Goal: Task Accomplishment & Management: Use online tool/utility

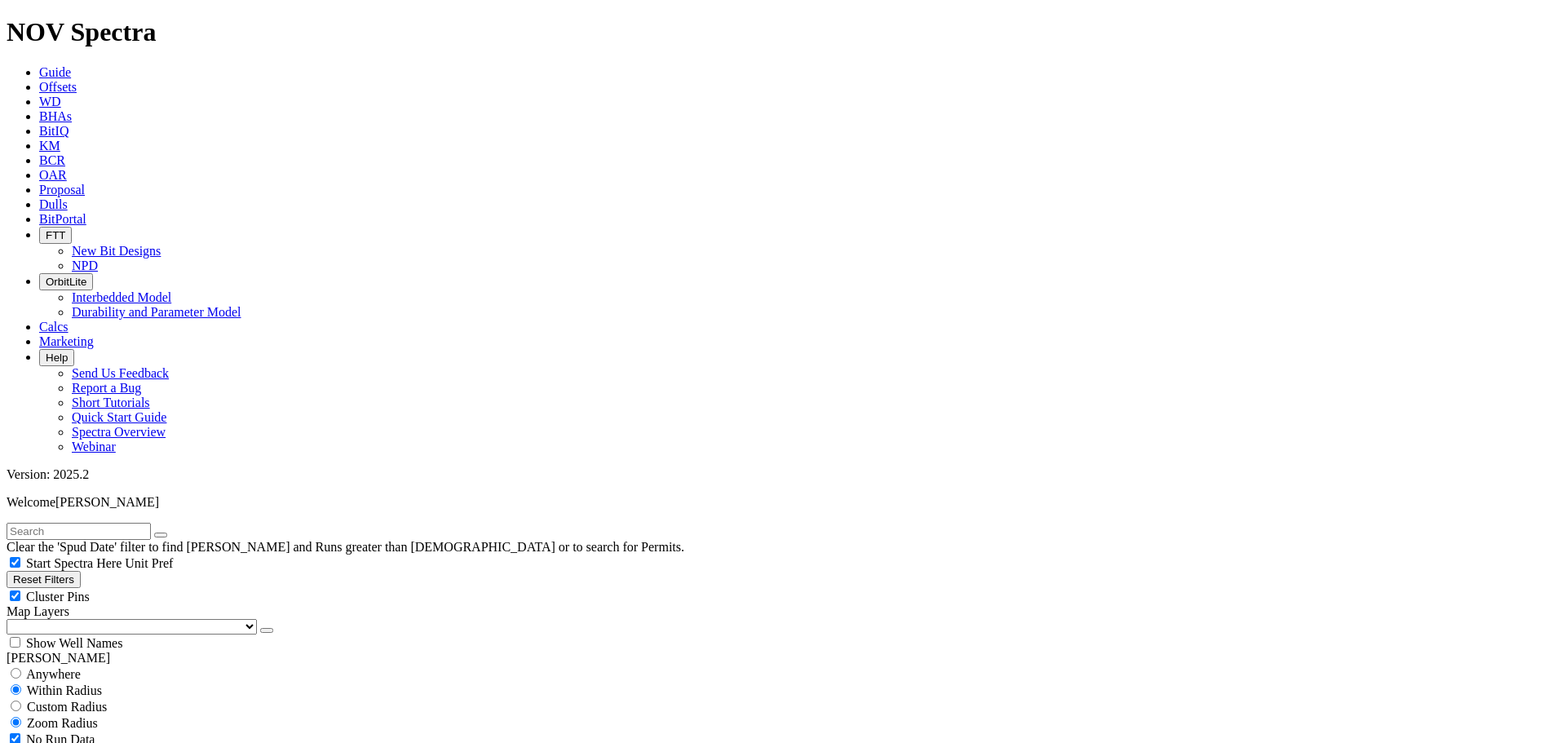
click at [135, 571] on div "Reset Filters Cluster Pins Map Layers (Clear) [GEOGRAPHIC_DATA] Counties [GEOGR…" at bounding box center [783, 611] width 1553 height 80
click at [260, 628] on button "button" at bounding box center [266, 630] width 13 height 5
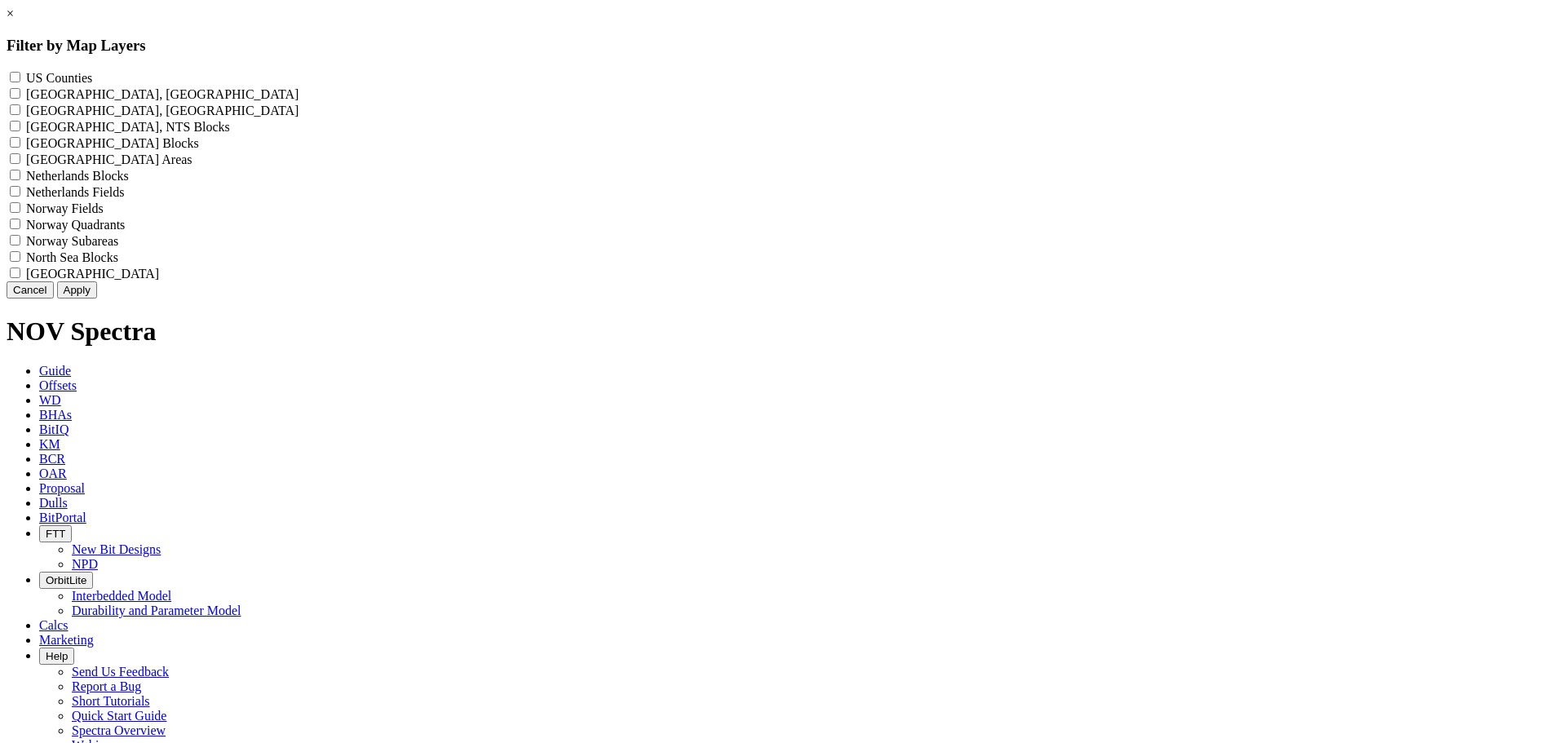
click at [92, 77] on label "US Counties - ()" at bounding box center [59, 78] width 66 height 14
click at [20, 77] on Counties "US Counties - ()" at bounding box center [15, 77] width 11 height 11
checkbox Counties "true"
click at [97, 298] on button "Apply" at bounding box center [77, 289] width 40 height 17
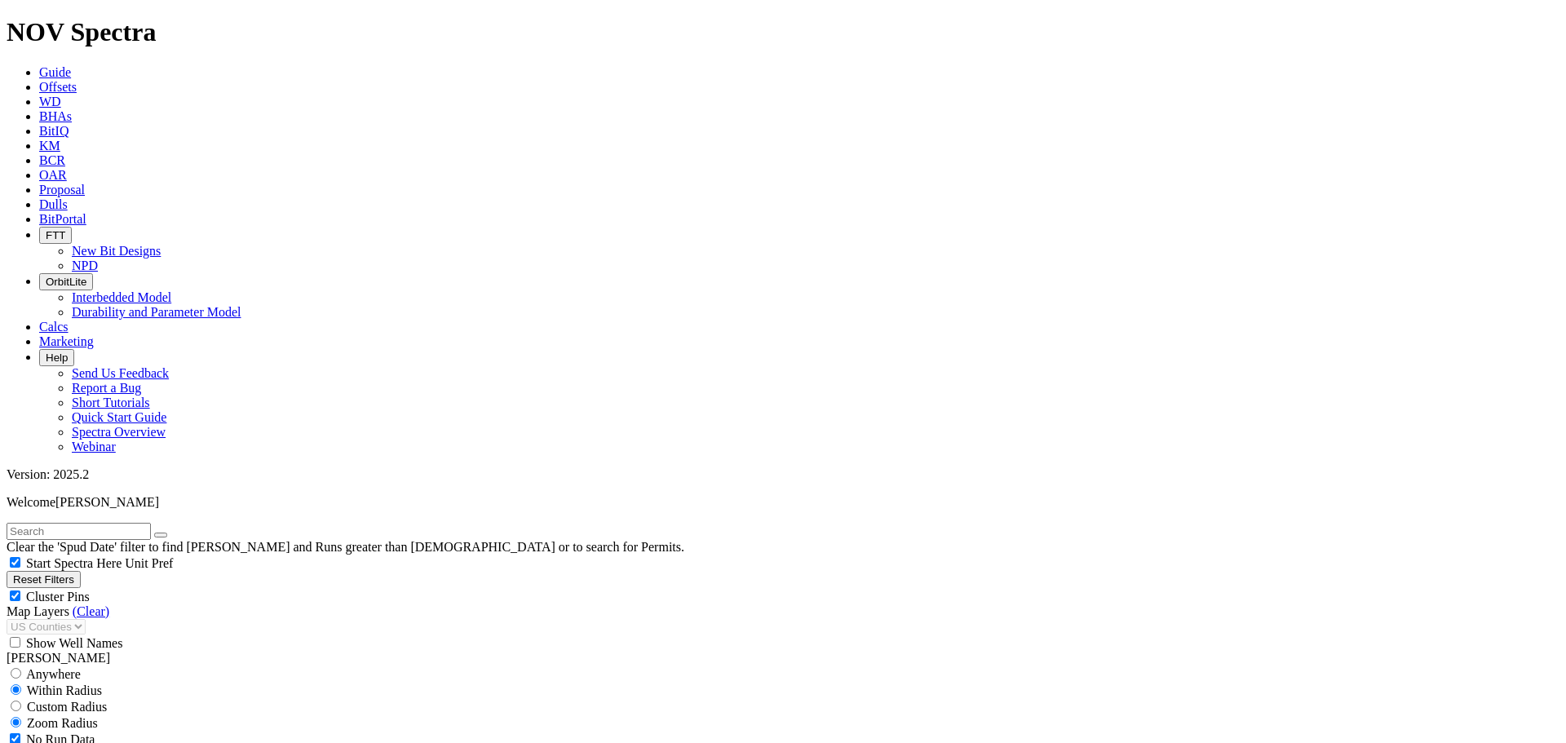
scroll to position [571, 0]
select select "8.75"
checkbox input "false"
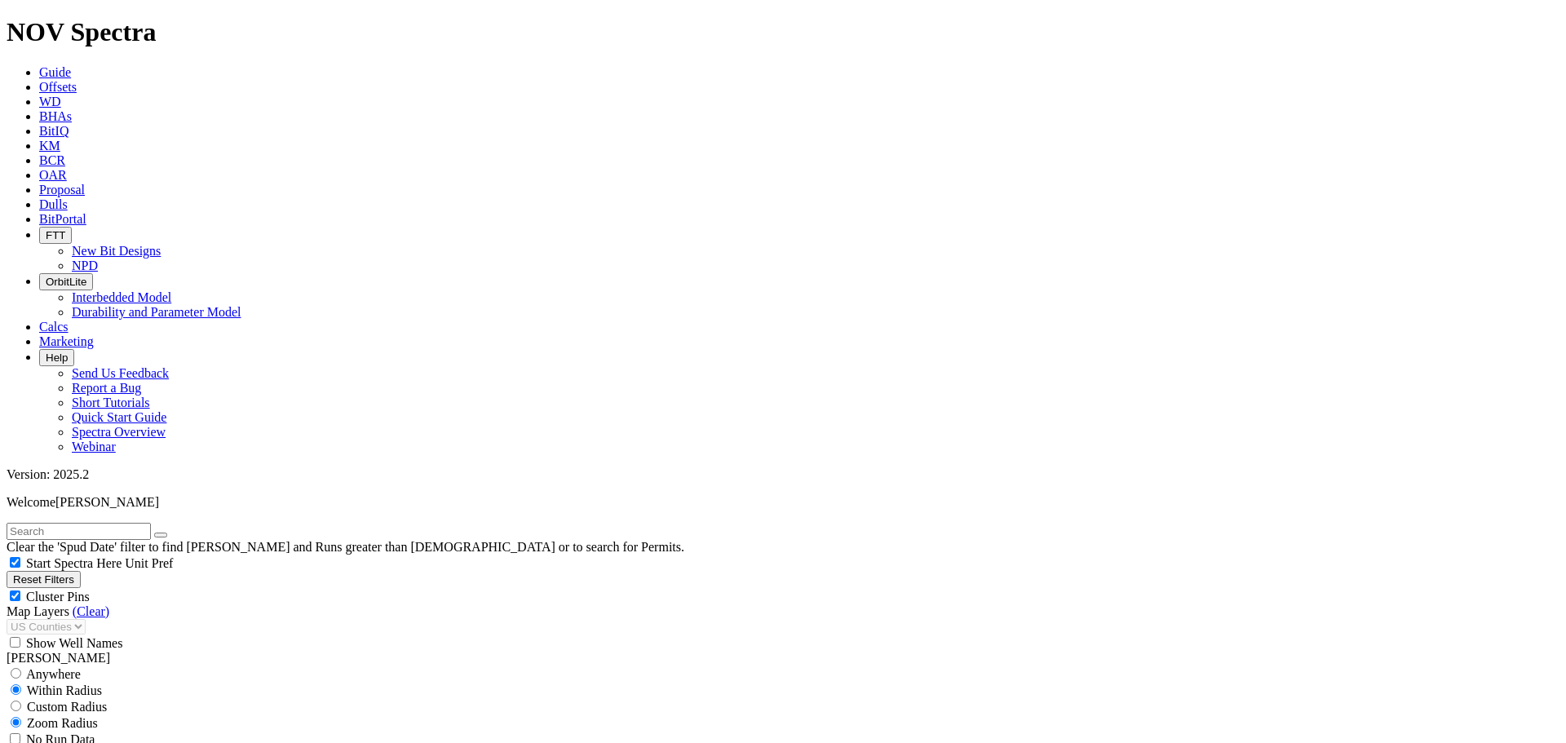
select select "? number:8.75 ?"
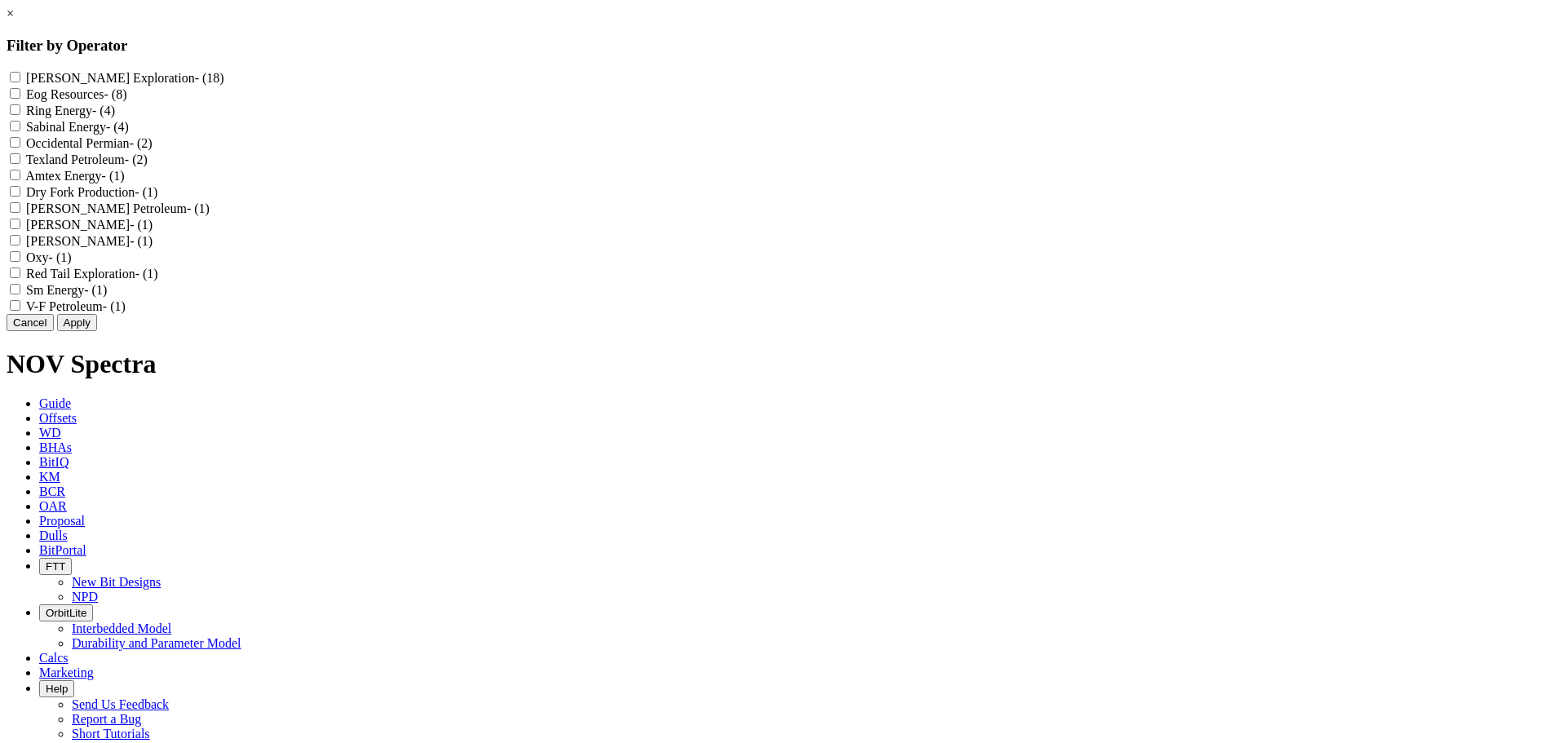
click at [686, 82] on div "[PERSON_NAME] Exploration - (18)" at bounding box center [783, 77] width 1553 height 16
click at [20, 79] on Exploration "[PERSON_NAME] Exploration - (18)" at bounding box center [15, 77] width 11 height 11
click at [20, 78] on Exploration "[PERSON_NAME] Exploration - (18)" at bounding box center [15, 77] width 11 height 11
click at [20, 77] on Exploration "[PERSON_NAME] Exploration - (18)" at bounding box center [15, 77] width 11 height 11
checkbox Exploration "true"
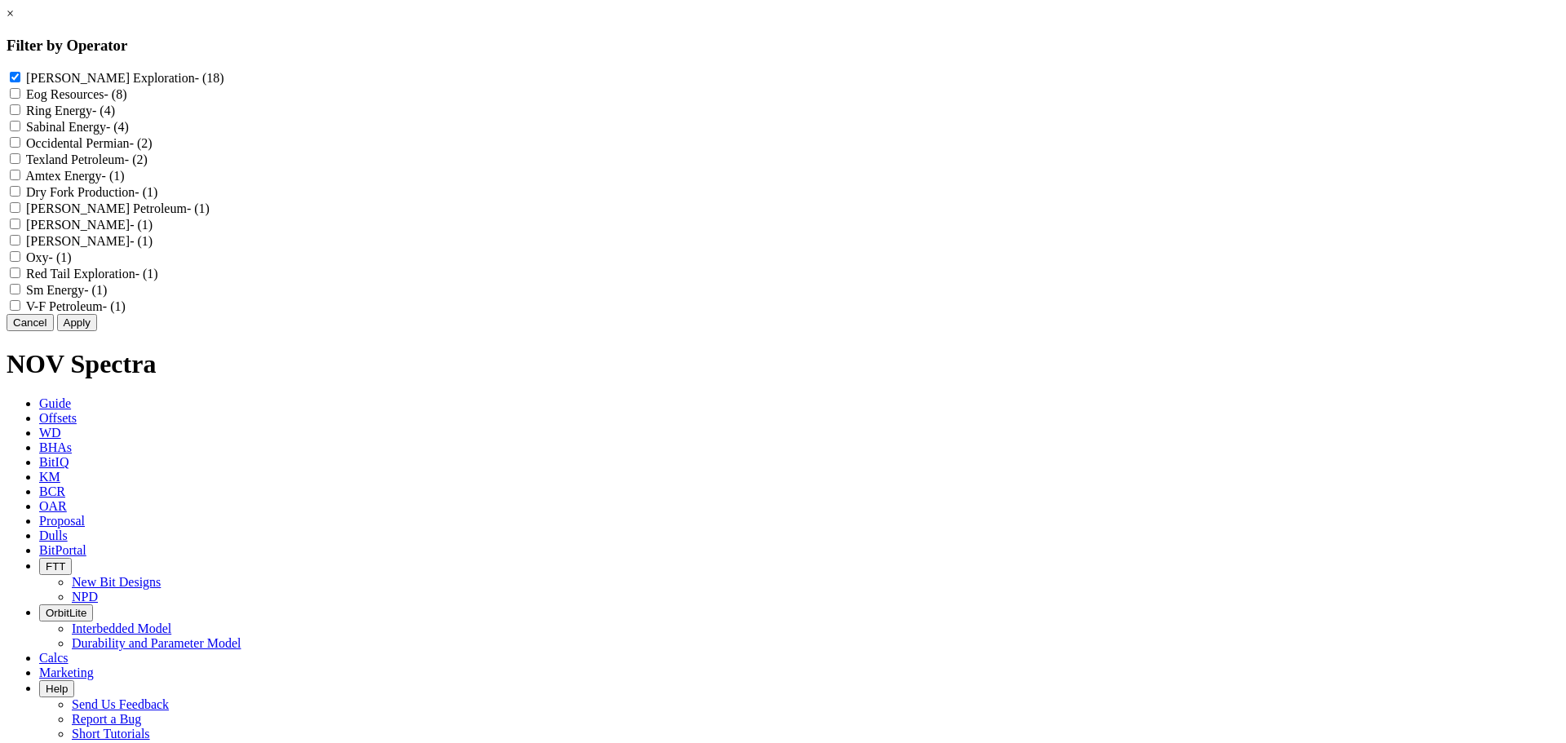
click at [54, 331] on button "Cancel" at bounding box center [30, 322] width 47 height 17
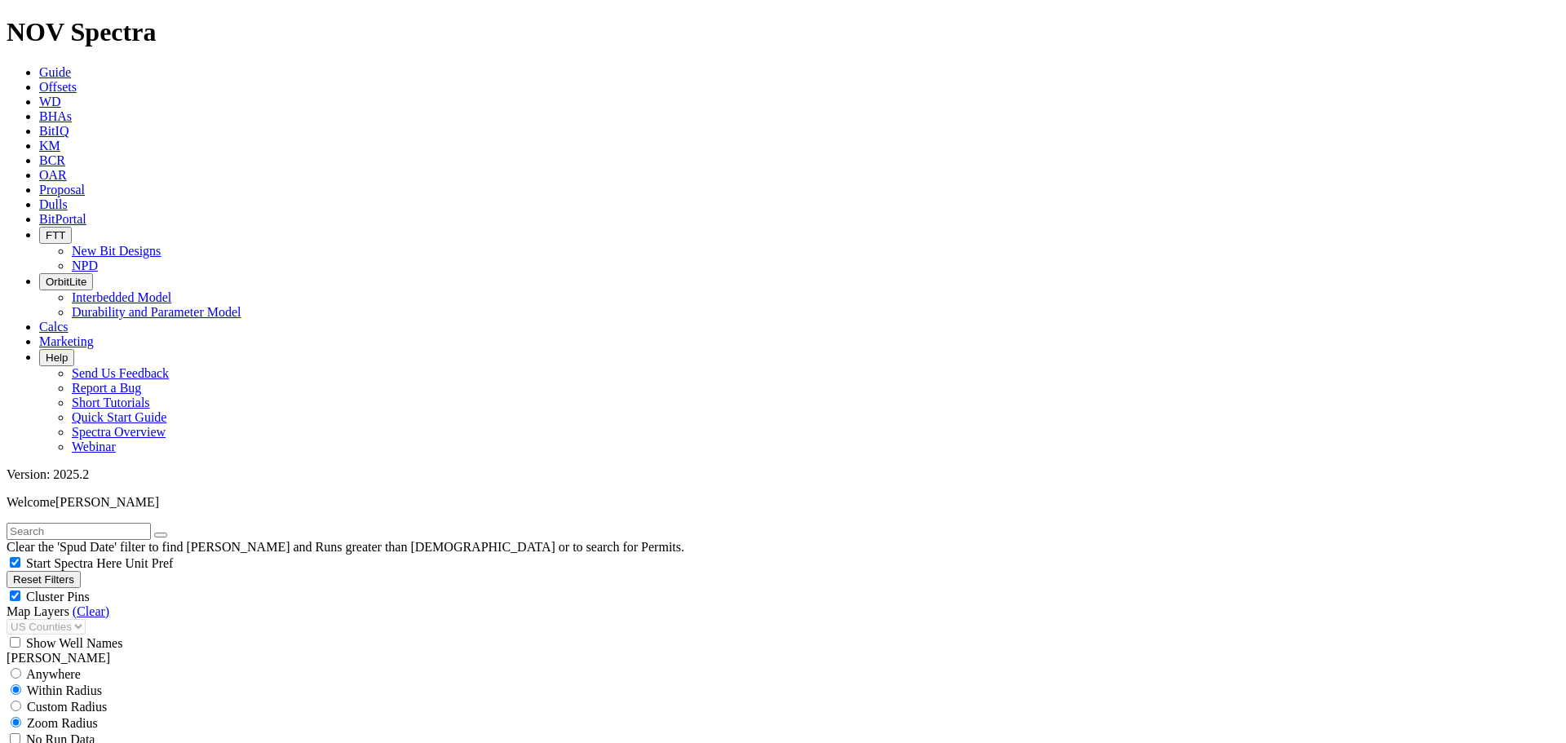
scroll to position [652, 0]
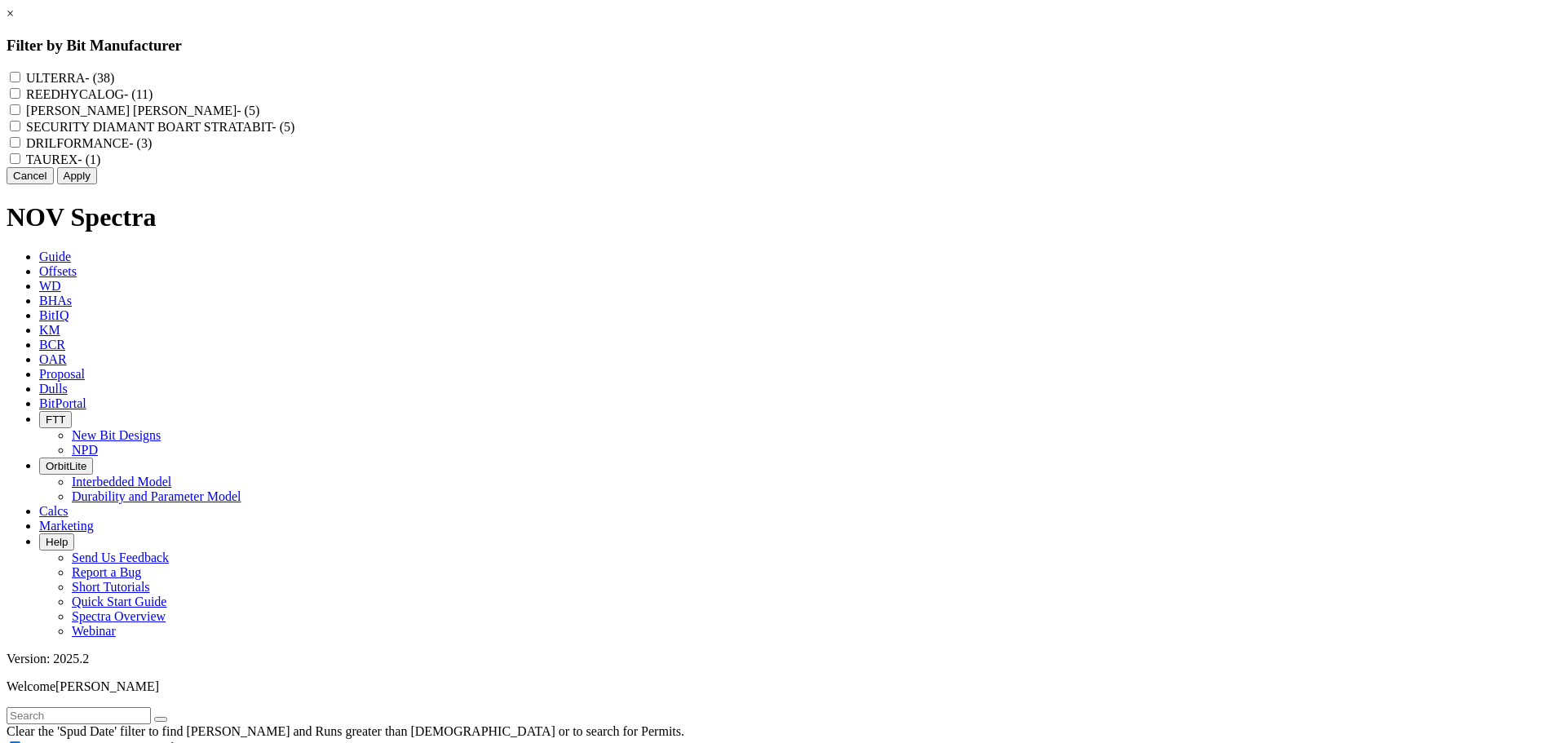
click at [152, 98] on label "REEDHYCALOG - (11)" at bounding box center [89, 94] width 126 height 14
click at [20, 98] on input "REEDHYCALOG - (11)" at bounding box center [15, 93] width 11 height 11
checkbox input "true"
click at [97, 184] on button "Apply" at bounding box center [77, 175] width 40 height 17
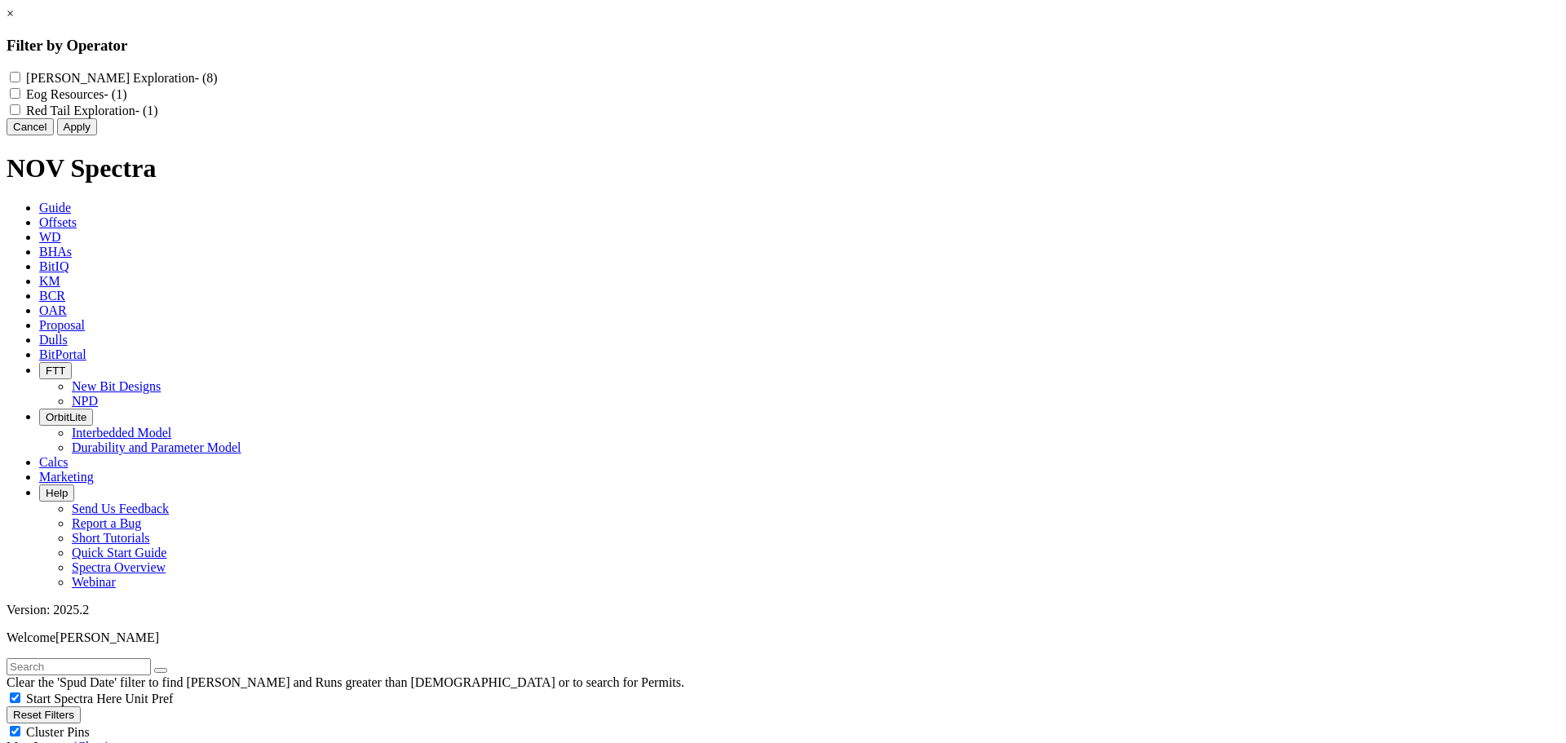
click at [218, 77] on label "[PERSON_NAME] Exploration - (8)" at bounding box center [122, 78] width 192 height 14
click at [20, 77] on Exploration "[PERSON_NAME] Exploration - (8)" at bounding box center [15, 77] width 11 height 11
checkbox Exploration "true"
click at [97, 135] on button "Apply" at bounding box center [77, 126] width 40 height 17
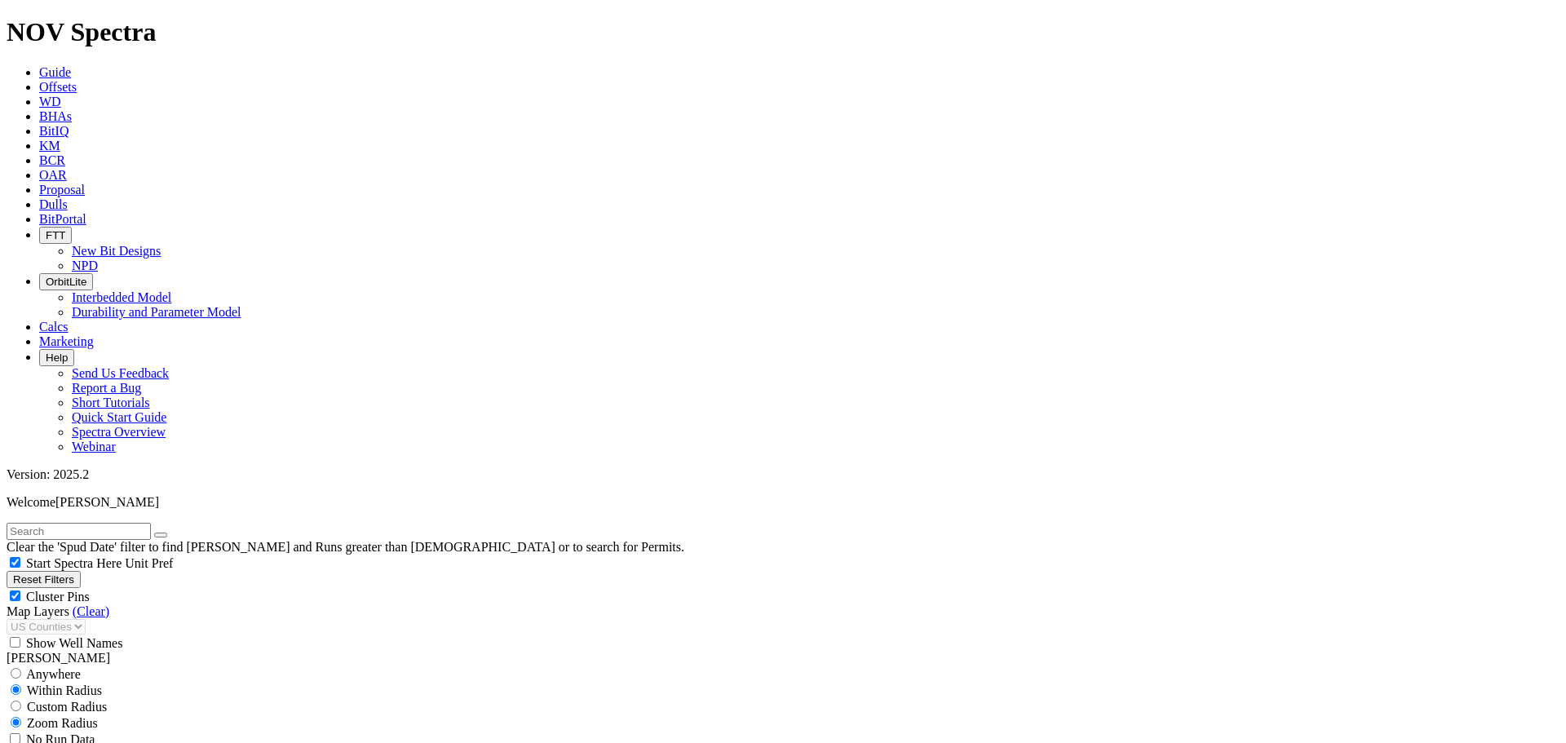
drag, startPoint x: 686, startPoint y: 27, endPoint x: 697, endPoint y: 6, distance: 24.1
click at [68, 197] on span "Dulls" at bounding box center [53, 204] width 29 height 14
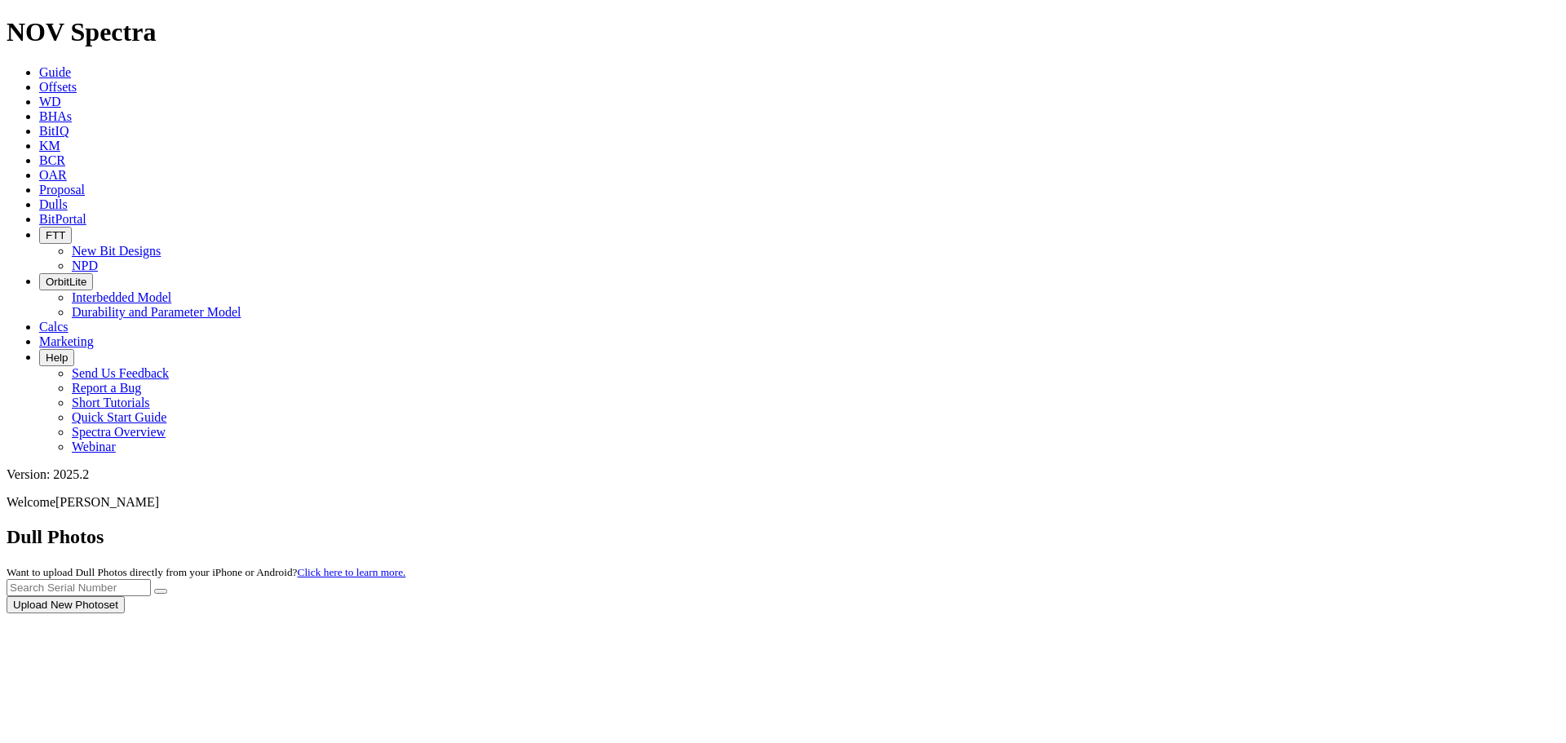
click at [1256, 613] on div at bounding box center [783, 613] width 1553 height 0
click at [151, 579] on input "text" at bounding box center [79, 587] width 144 height 17
paste input "A314117"
click at [161, 591] on icon "submit" at bounding box center [161, 591] width 0 height 0
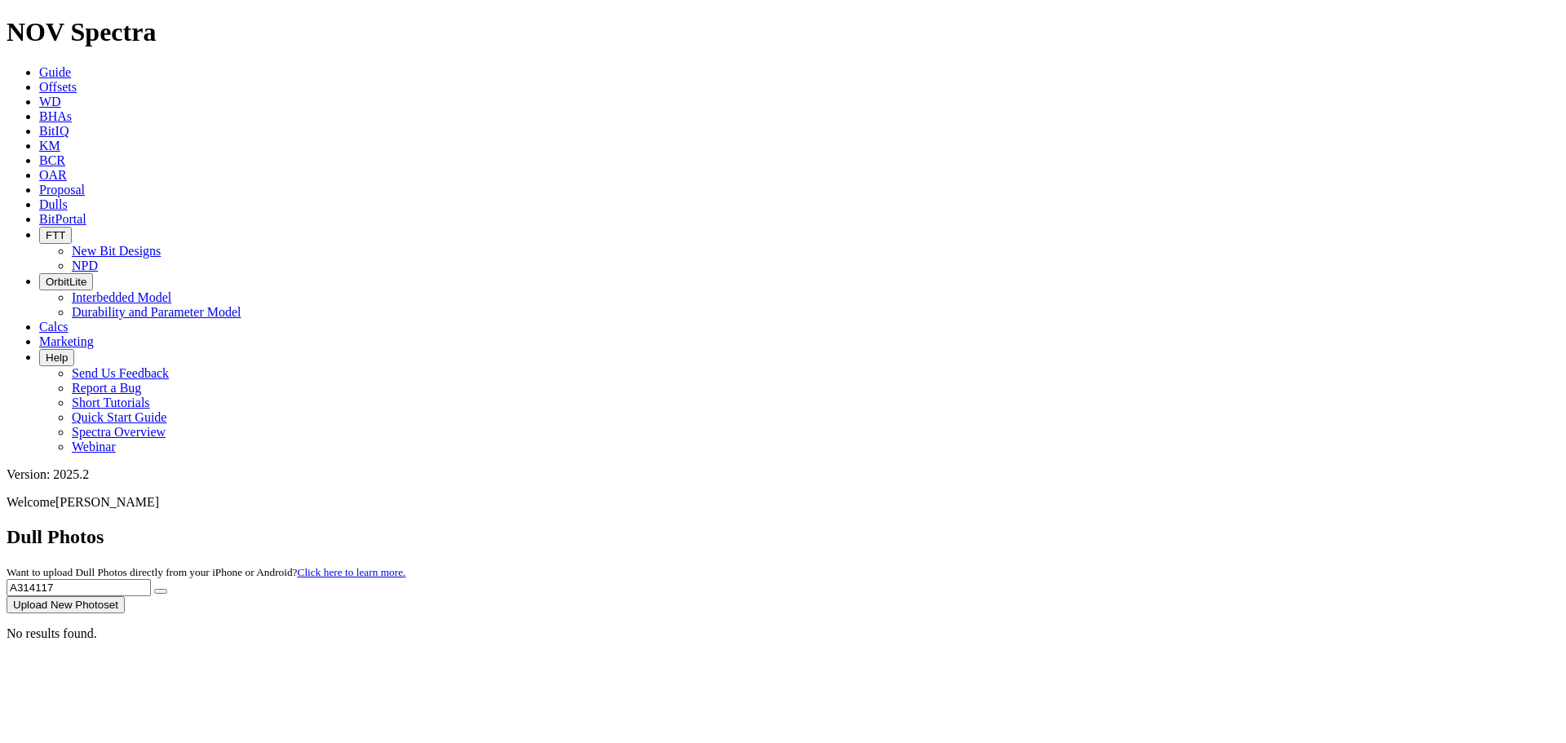
click at [151, 579] on input "A314117" at bounding box center [79, 587] width 144 height 17
paste input "4"
click at [167, 589] on button "submit" at bounding box center [160, 591] width 13 height 5
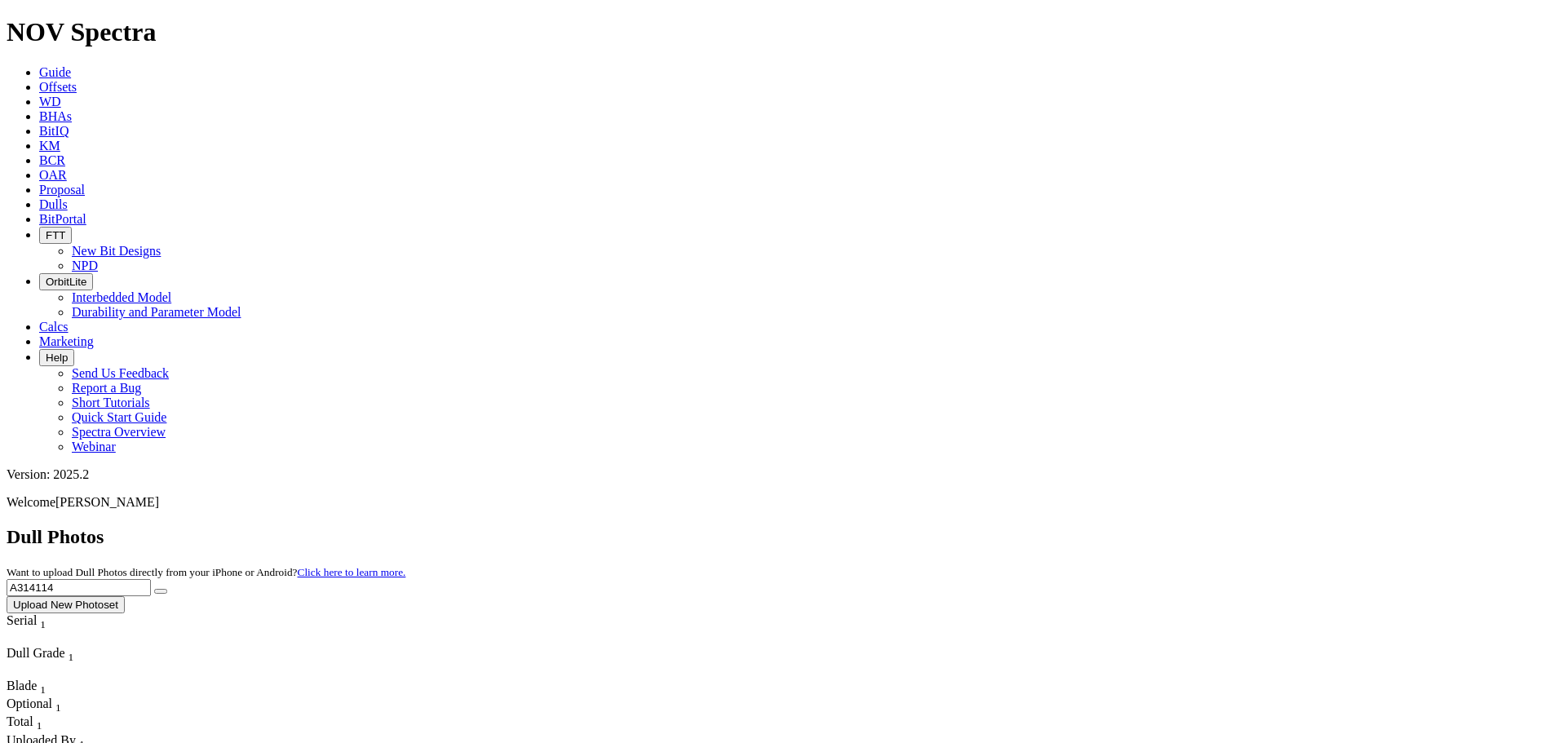
click at [151, 579] on input "A314114" at bounding box center [79, 587] width 144 height 17
paste input "06559"
click at [167, 589] on button "submit" at bounding box center [160, 591] width 13 height 5
click at [1270, 526] on div "Dull Photos Want to upload Dull Photos directly from your iPhone or Android? Cl…" at bounding box center [783, 569] width 1553 height 87
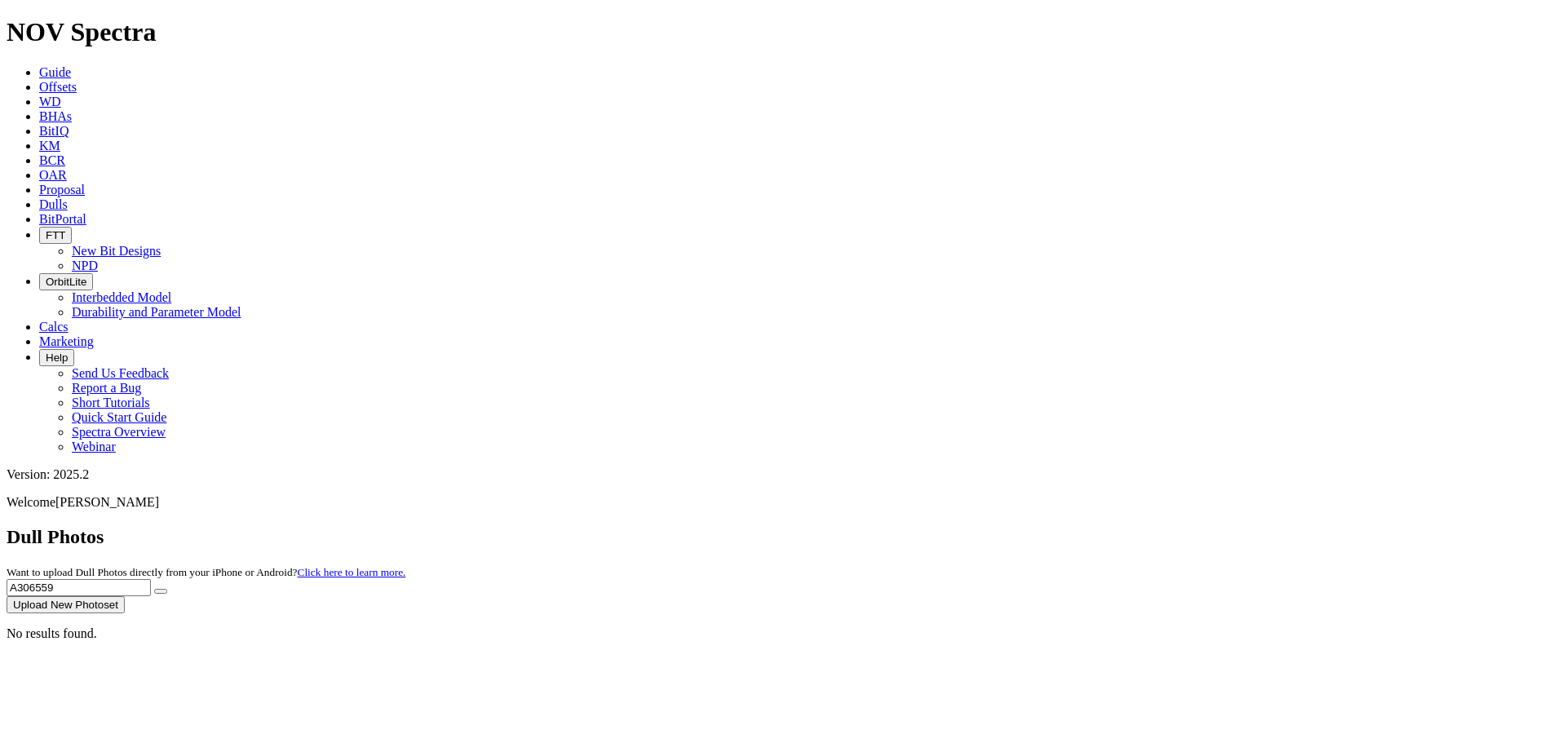
click at [151, 579] on input "A306559" at bounding box center [79, 587] width 144 height 17
paste input "15285"
click at [167, 589] on button "submit" at bounding box center [160, 591] width 13 height 5
click at [151, 579] on input "A315285" at bounding box center [79, 587] width 144 height 17
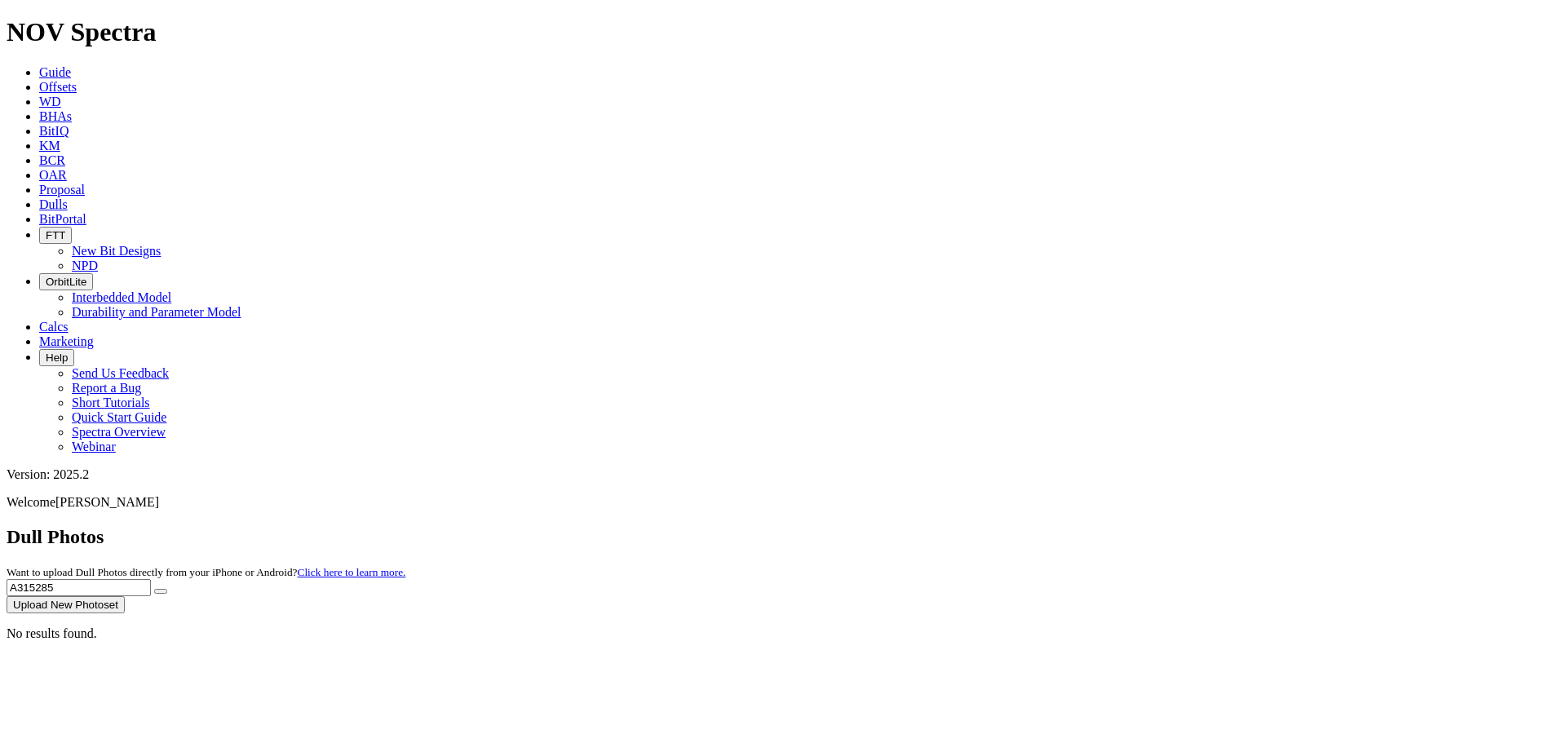
click at [151, 579] on input "A315285" at bounding box center [79, 587] width 144 height 17
paste input "411"
click at [167, 589] on button "submit" at bounding box center [160, 591] width 13 height 5
click at [151, 579] on input "A314115" at bounding box center [79, 587] width 144 height 17
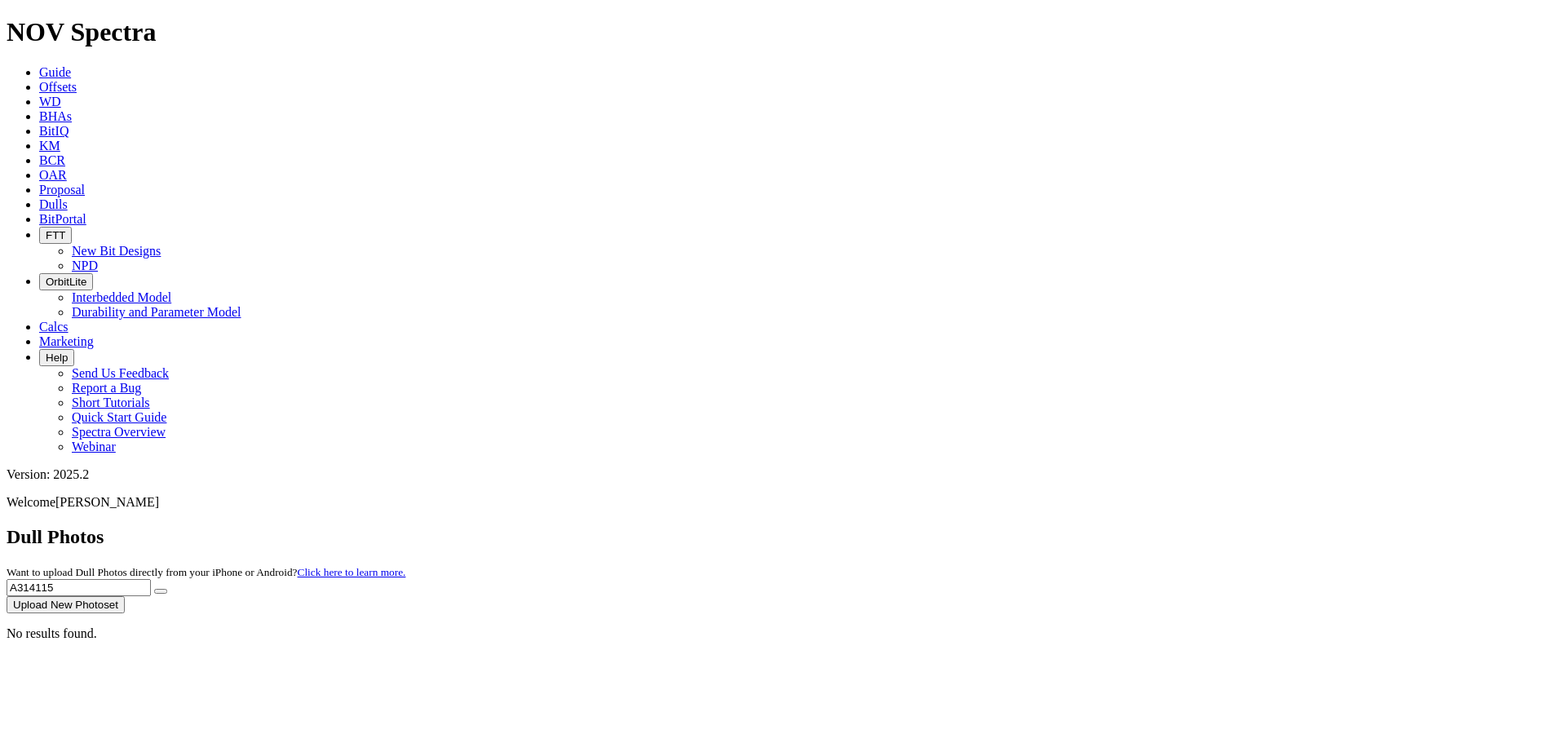
click at [151, 579] on input "A314115" at bounding box center [79, 587] width 144 height 17
paste input "109"
type input "A311095"
click at [161, 591] on icon "submit" at bounding box center [161, 591] width 0 height 0
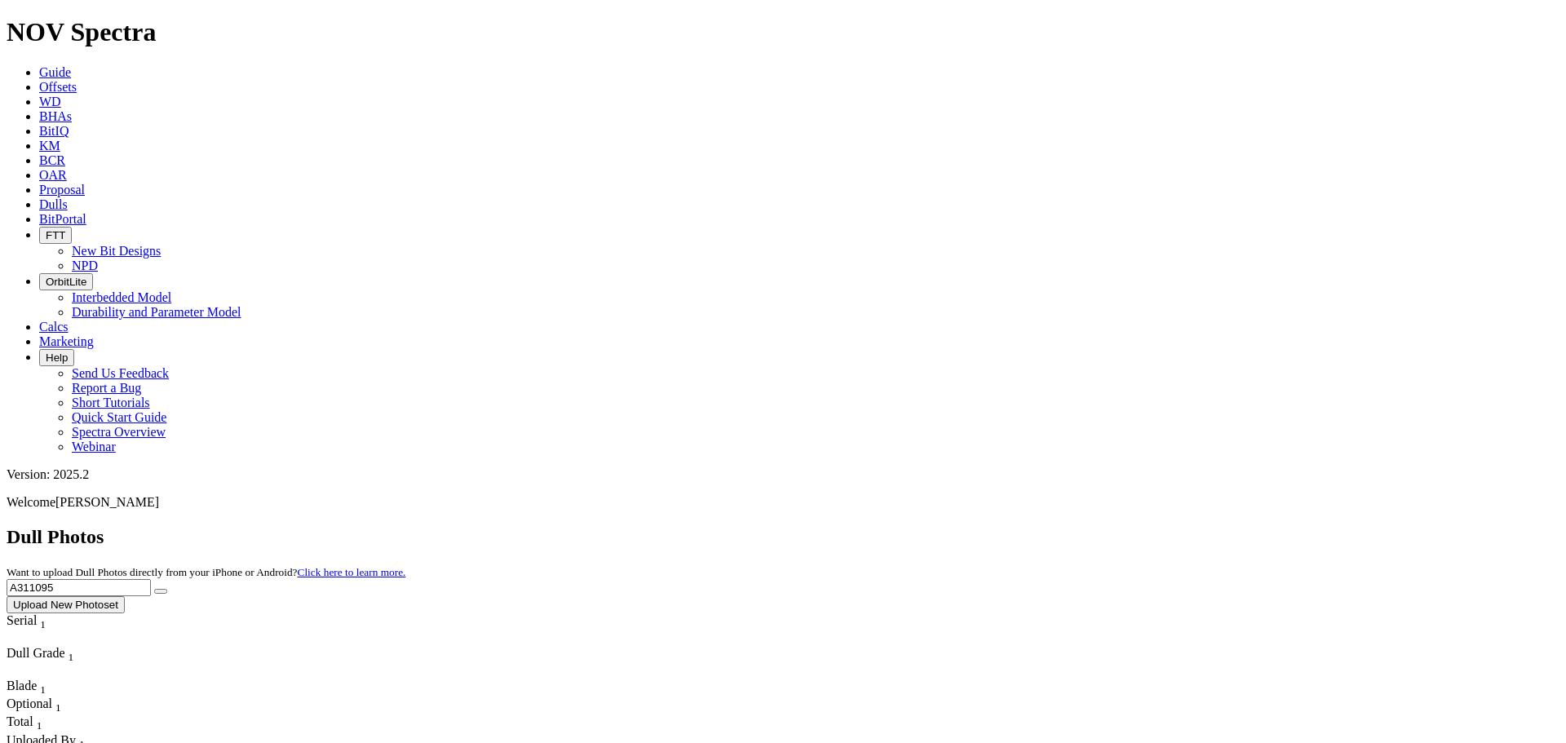
click at [71, 65] on span "Guide" at bounding box center [55, 72] width 32 height 14
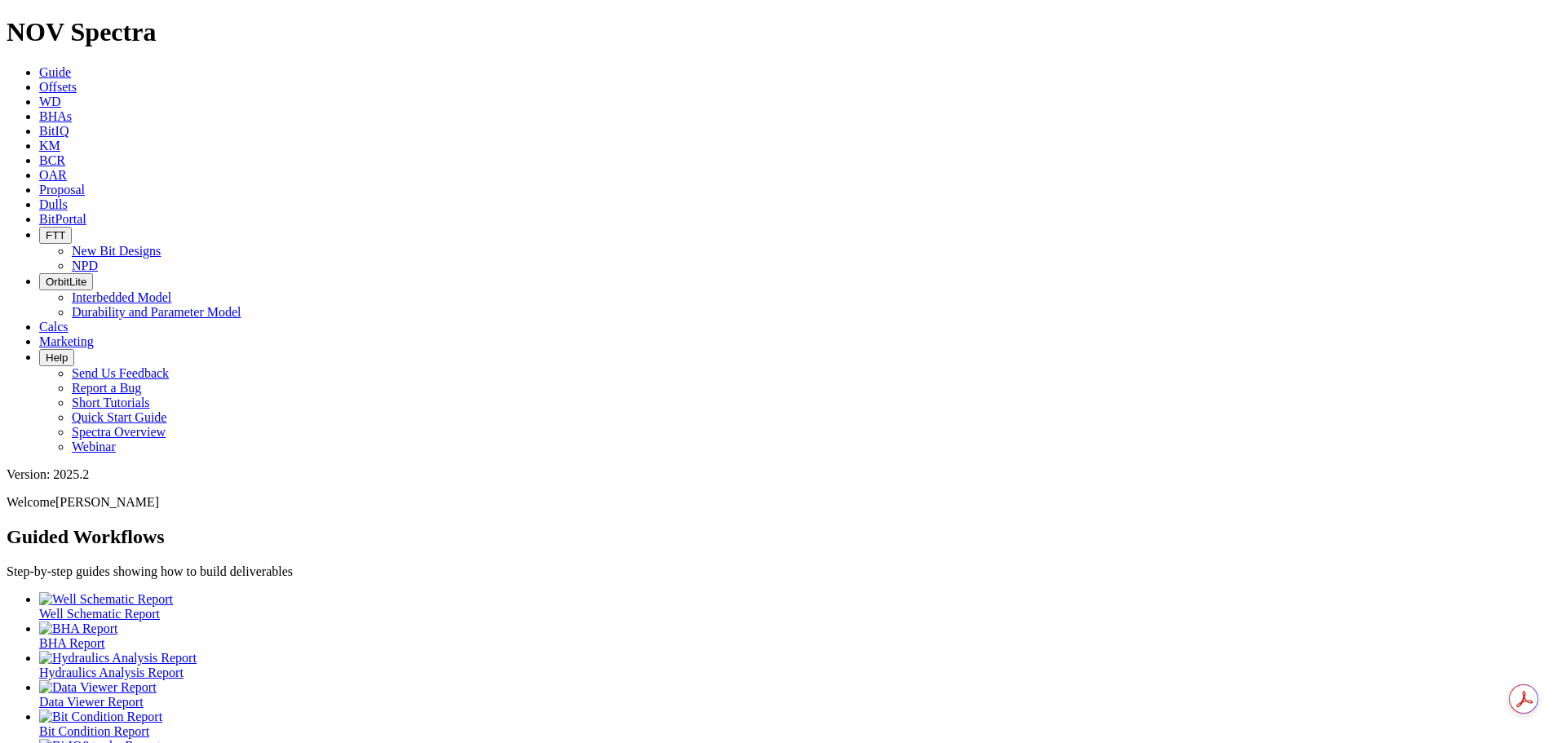
click at [77, 80] on link "Offsets" at bounding box center [58, 87] width 38 height 14
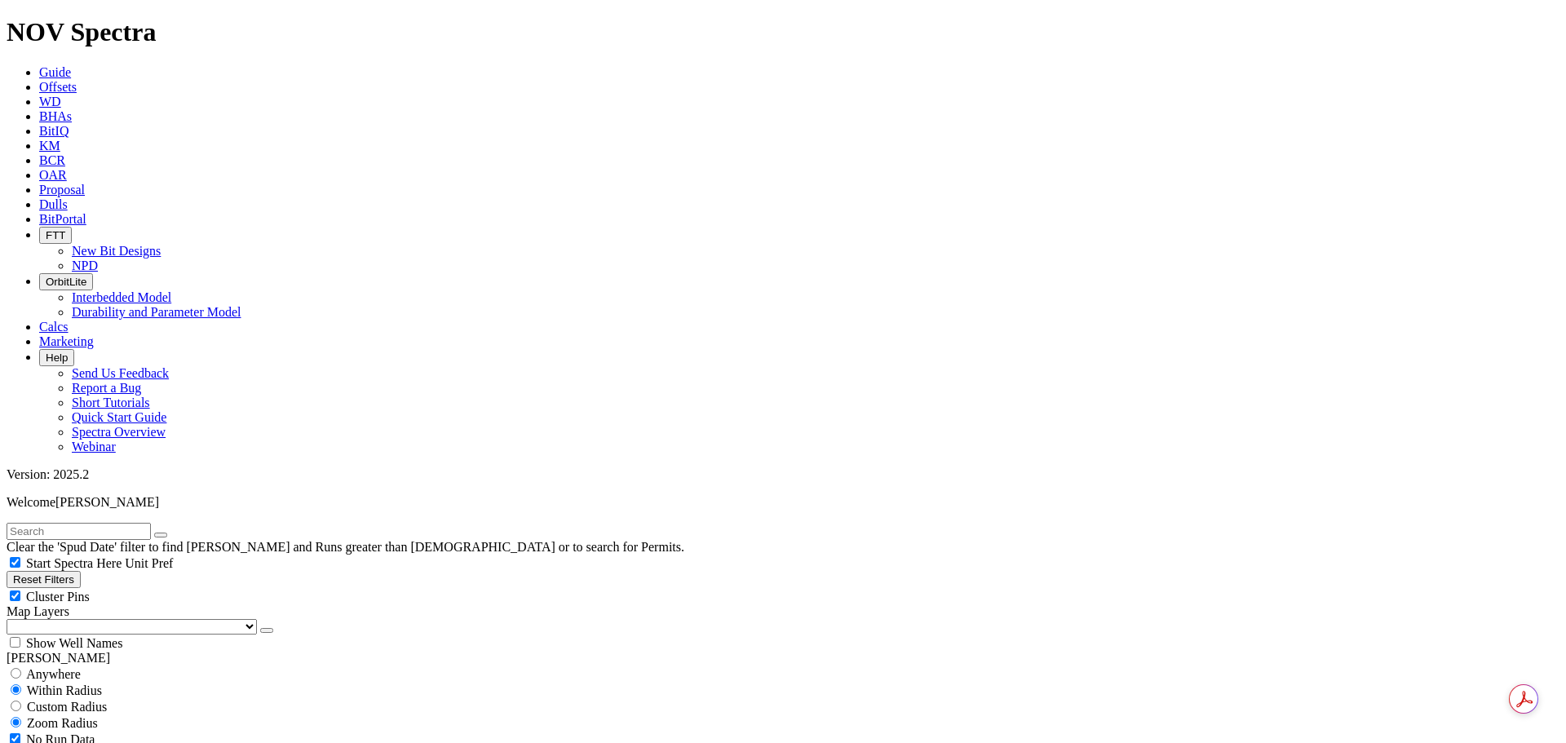
scroll to position [245, 0]
click at [260, 628] on button "button" at bounding box center [266, 630] width 13 height 5
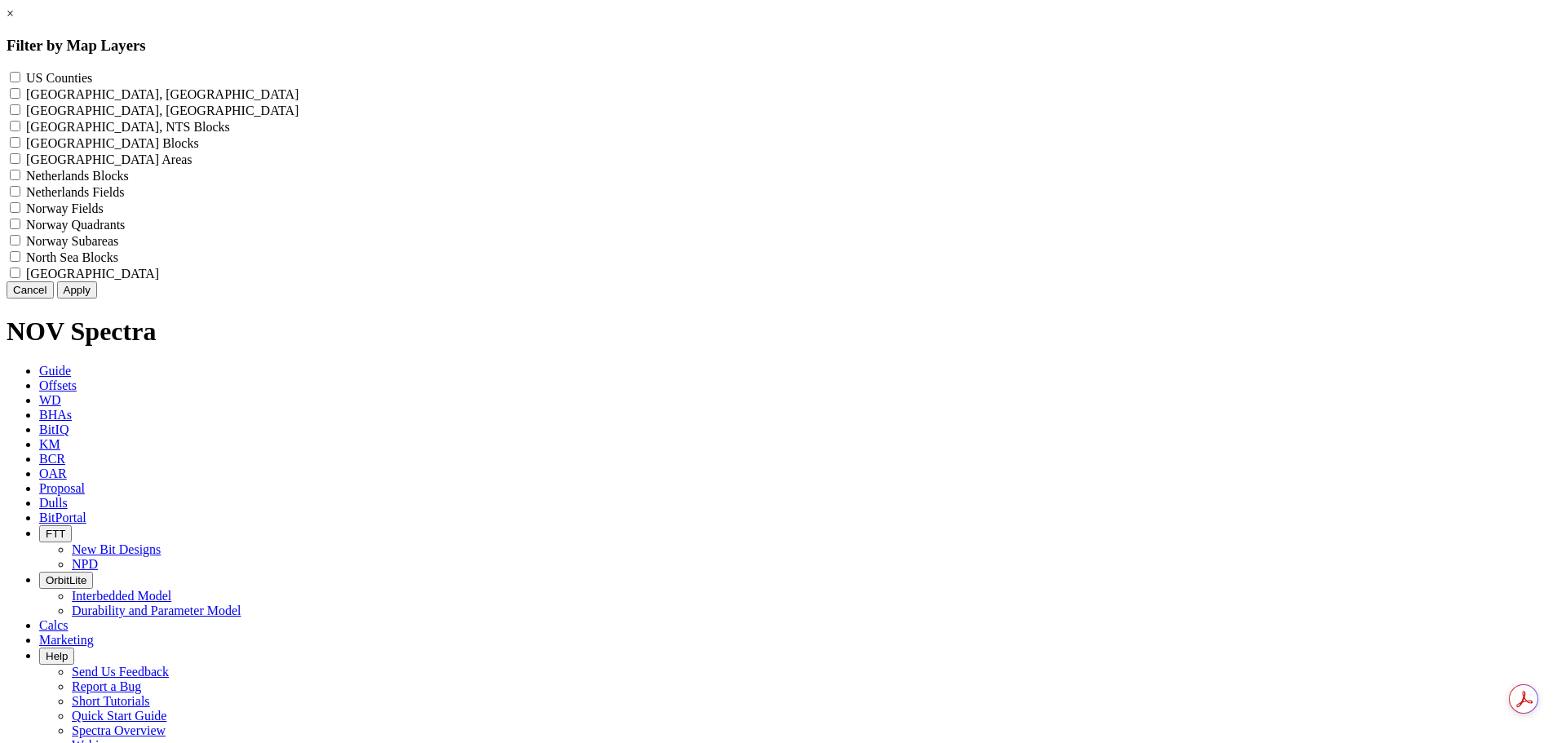
click at [92, 75] on label "US Counties - ()" at bounding box center [59, 78] width 66 height 14
click at [20, 75] on Counties "US Counties - ()" at bounding box center [15, 77] width 11 height 11
checkbox Counties "true"
click at [97, 298] on button "Apply" at bounding box center [77, 289] width 40 height 17
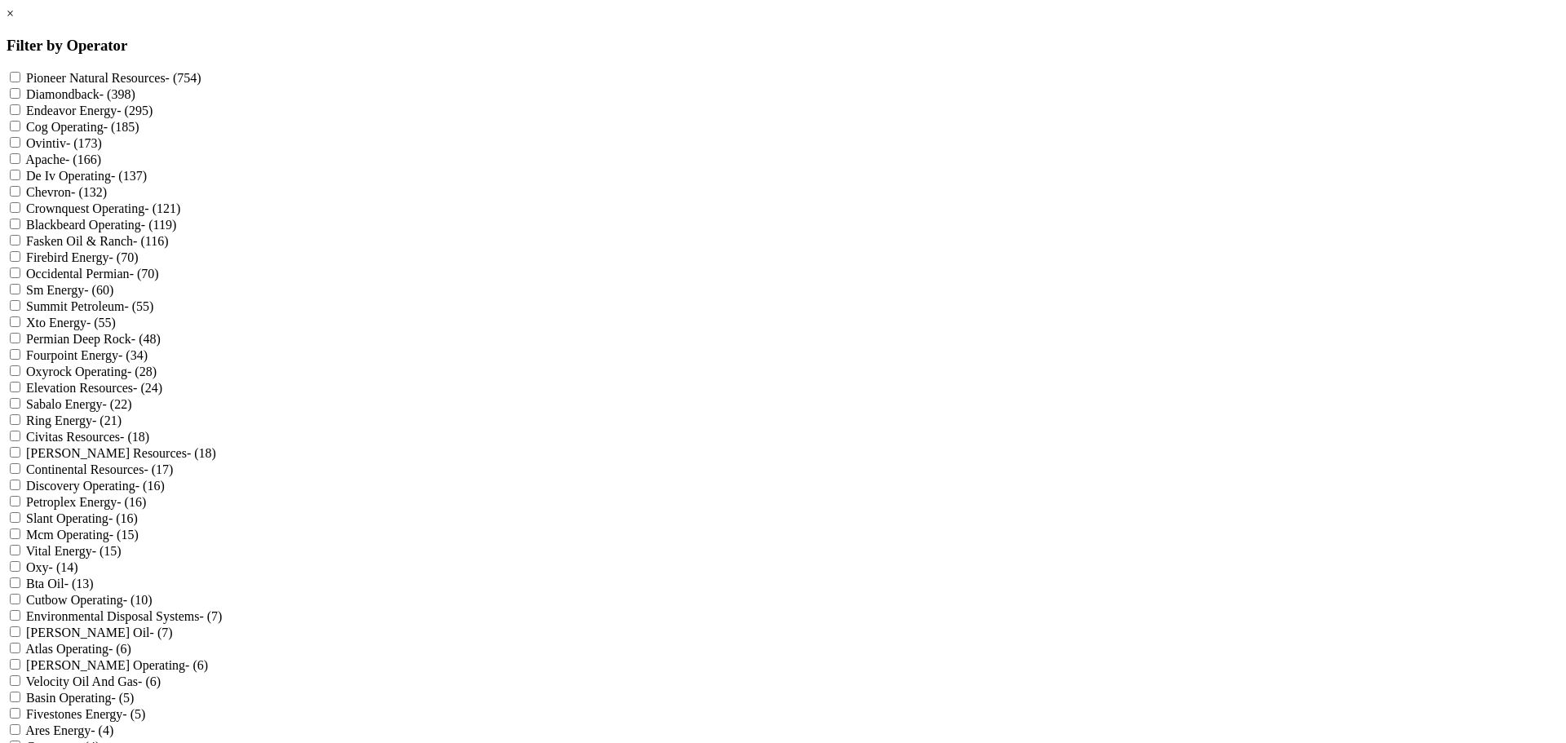
scroll to position [309, 0]
click at [139, 528] on label "Mcm Operating - (15)" at bounding box center [82, 535] width 113 height 14
click at [20, 528] on Operating "Mcm Operating - (15)" at bounding box center [15, 533] width 11 height 11
checkbox Operating "true"
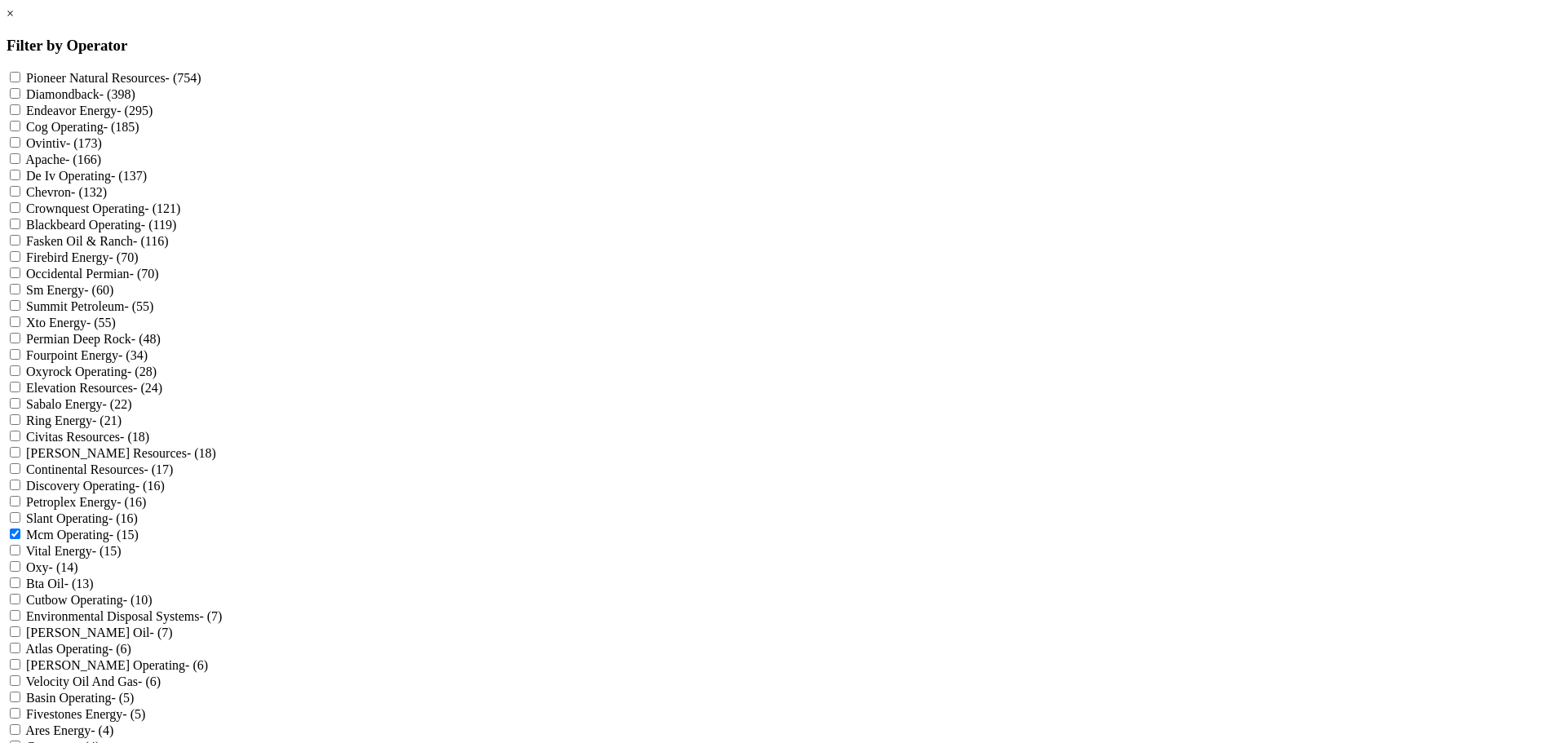
click at [14, 20] on link "×" at bounding box center [10, 14] width 7 height 14
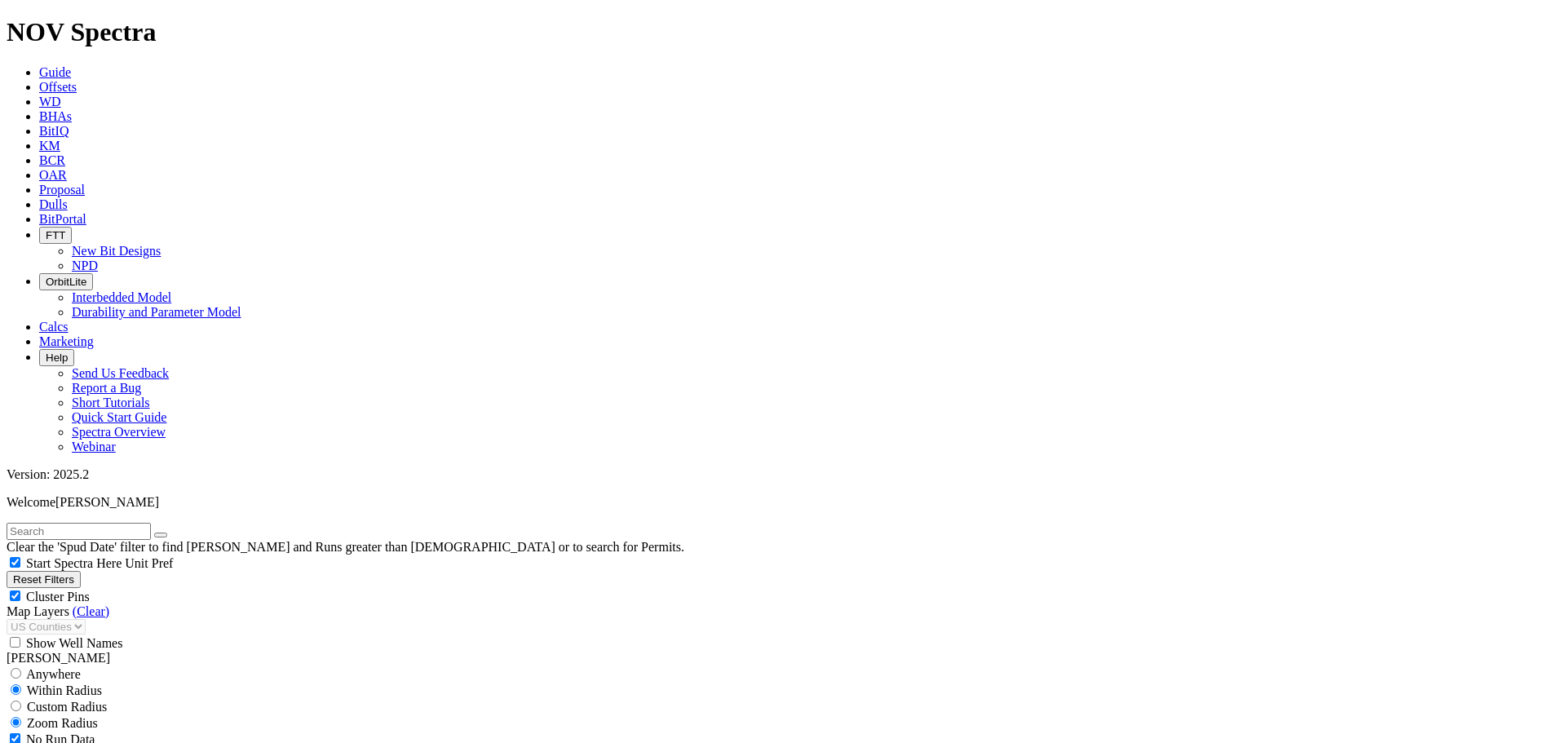
scroll to position [652, 0]
select select "8.5"
checkbox input "false"
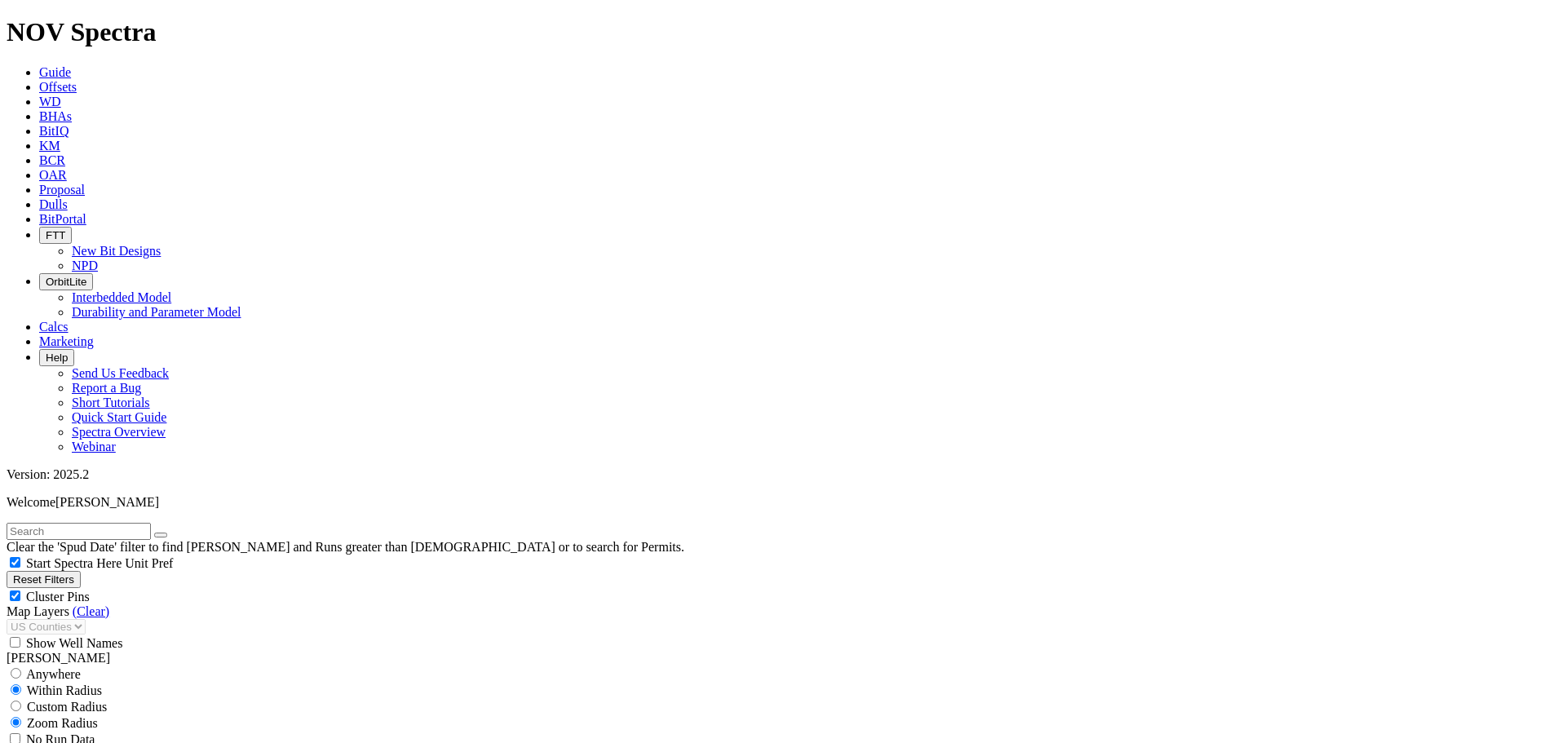
select select "? number:8.5 ?"
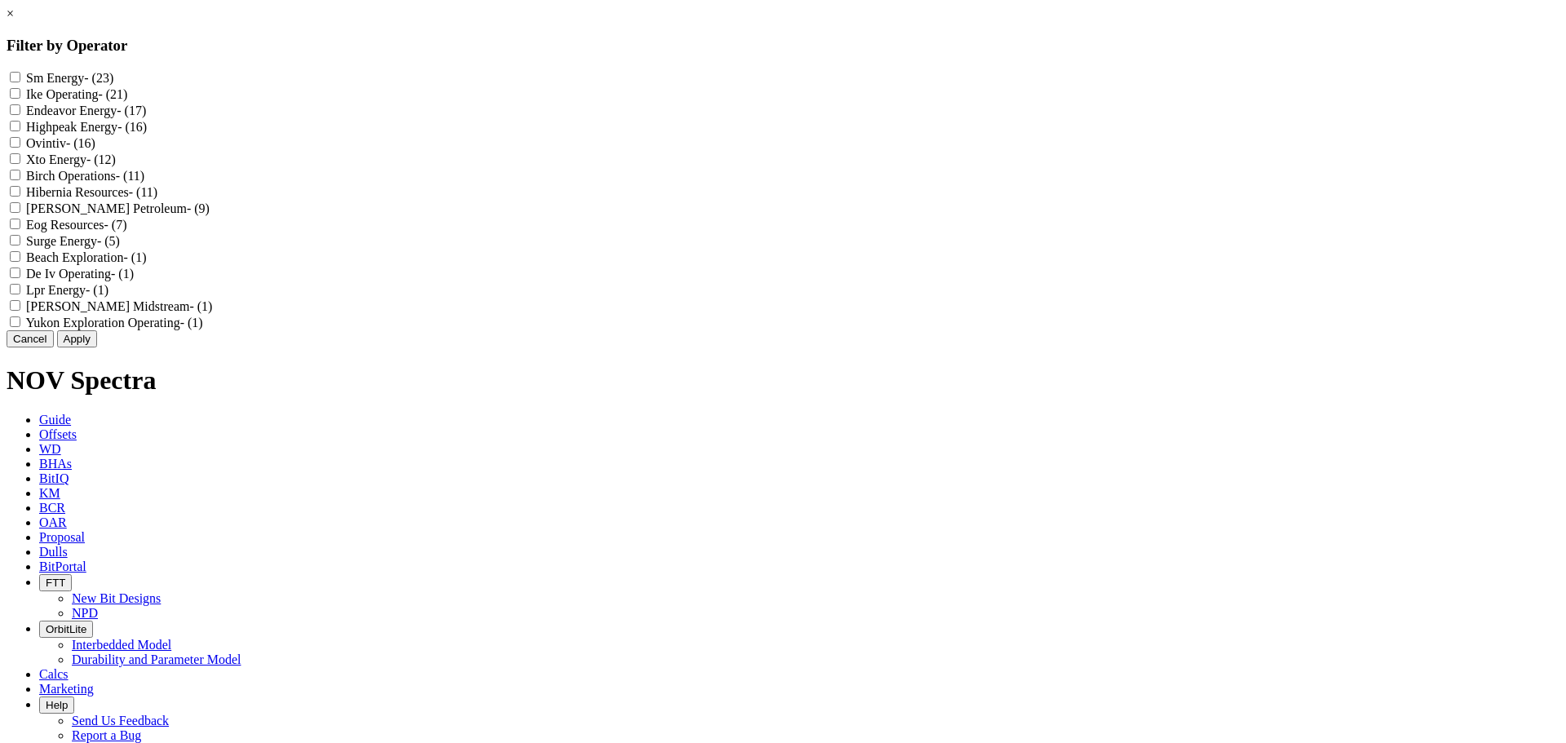
click at [127, 100] on label "Ike Operating - (21)" at bounding box center [76, 94] width 101 height 14
click at [20, 99] on Operating "Ike Operating - (21)" at bounding box center [15, 93] width 11 height 11
checkbox Operating "true"
click at [144, 183] on label "Birch Operations - (11)" at bounding box center [85, 176] width 118 height 14
click at [20, 180] on Operations "Birch Operations - (11)" at bounding box center [15, 175] width 11 height 11
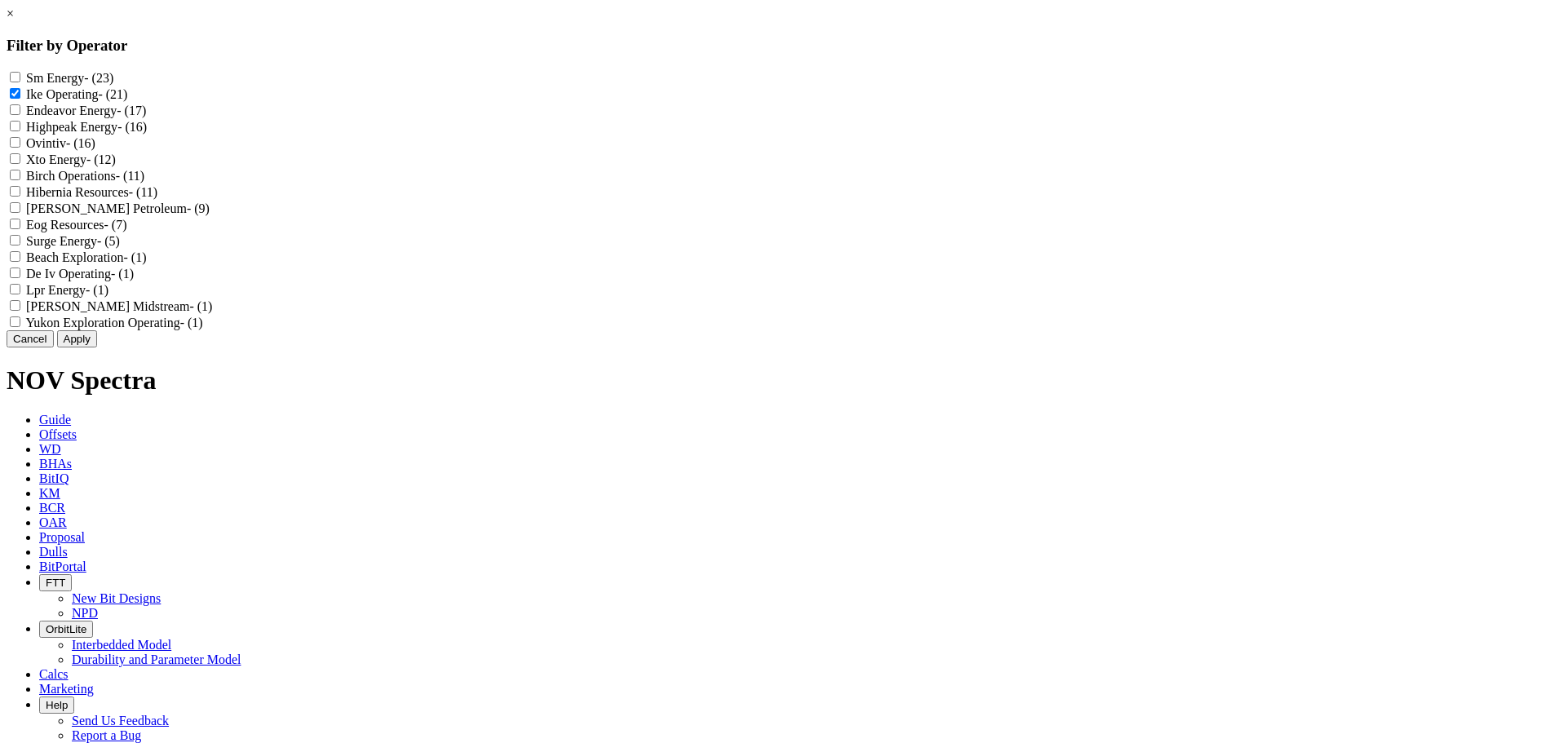
checkbox Operations "true"
click at [157, 199] on label "Hibernia Resources - (11)" at bounding box center [91, 192] width 131 height 14
click at [20, 197] on Resources "Hibernia Resources - (11)" at bounding box center [15, 191] width 11 height 11
checkbox Resources "true"
click at [97, 347] on button "Apply" at bounding box center [77, 338] width 40 height 17
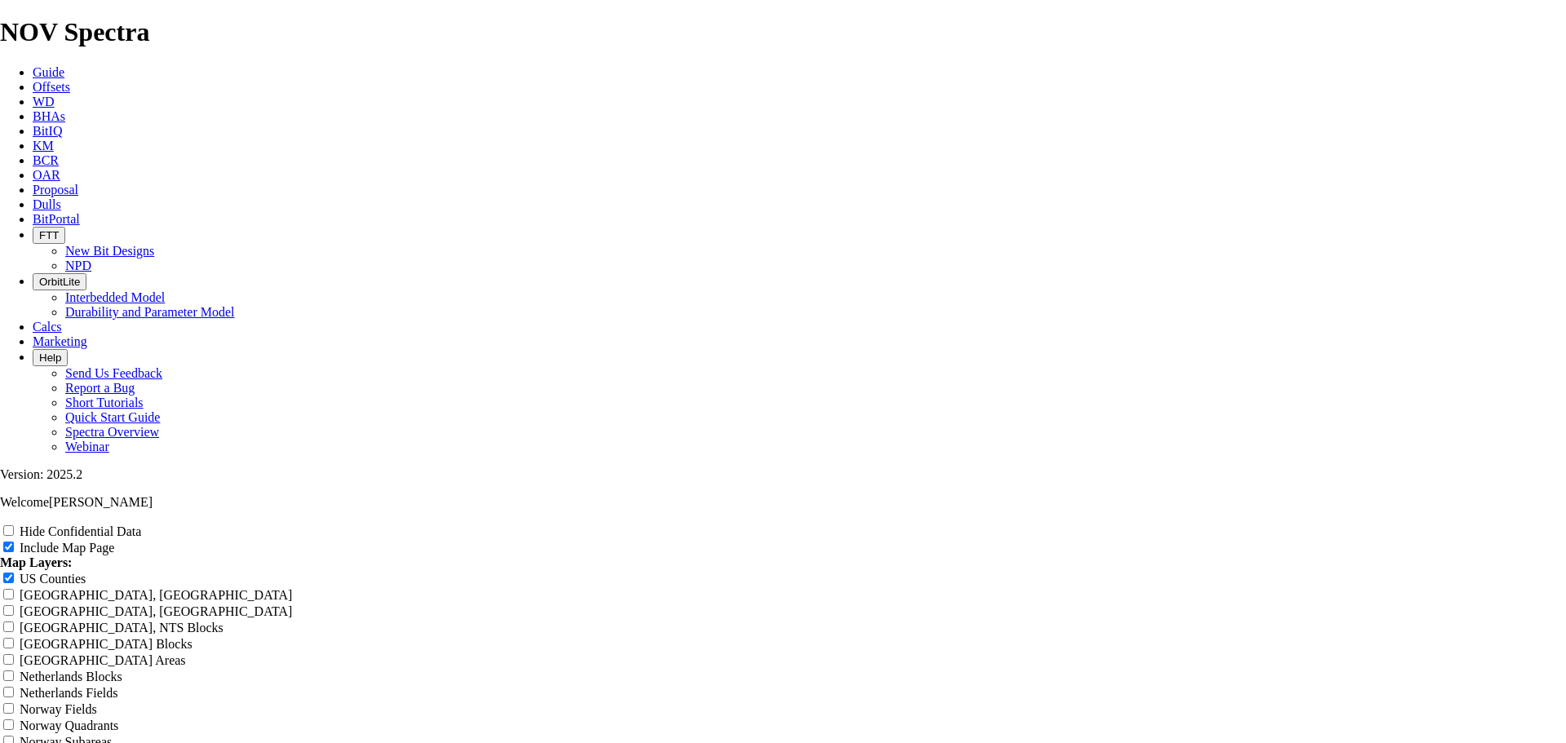
scroll to position [2120, 0]
radio input "true"
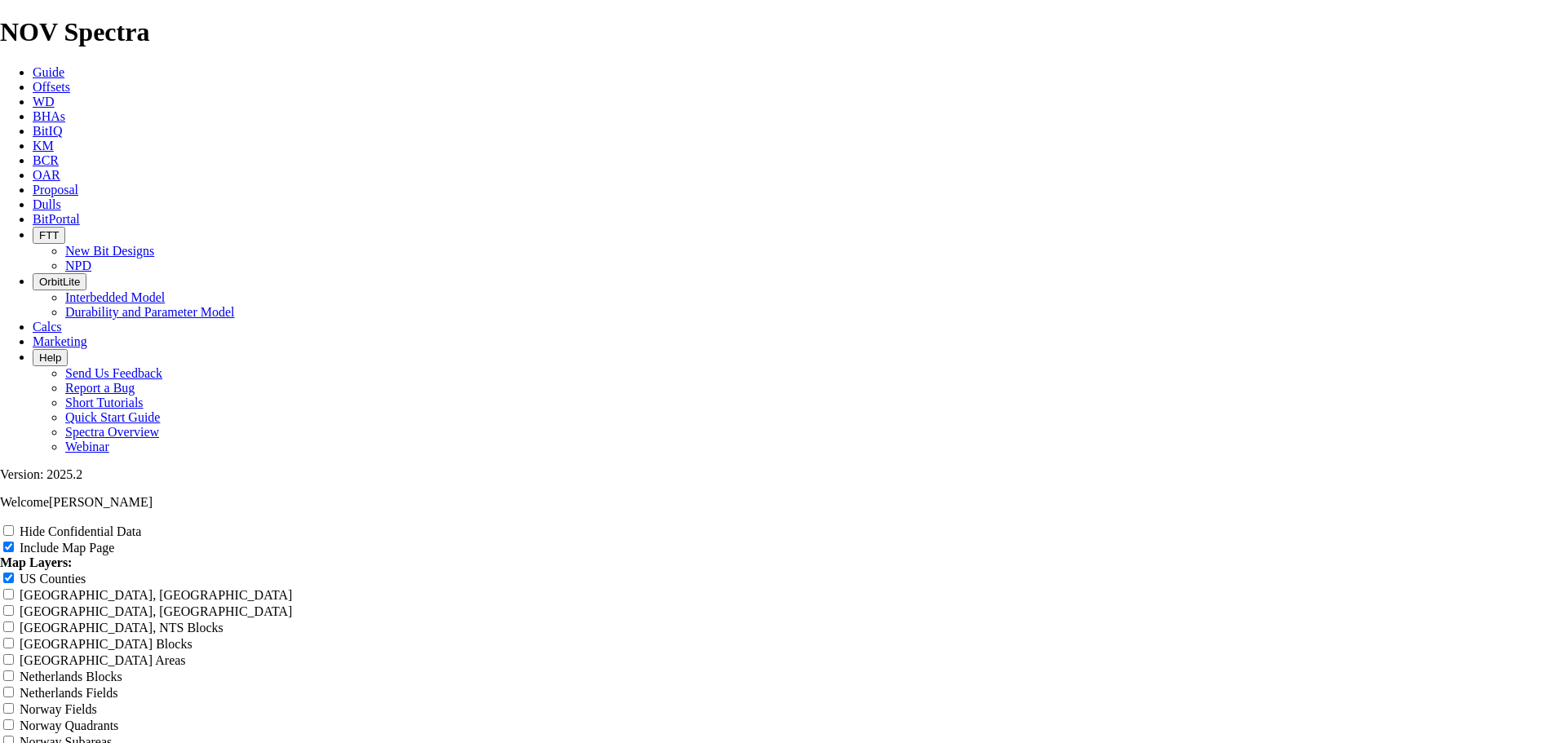
radio input "true"
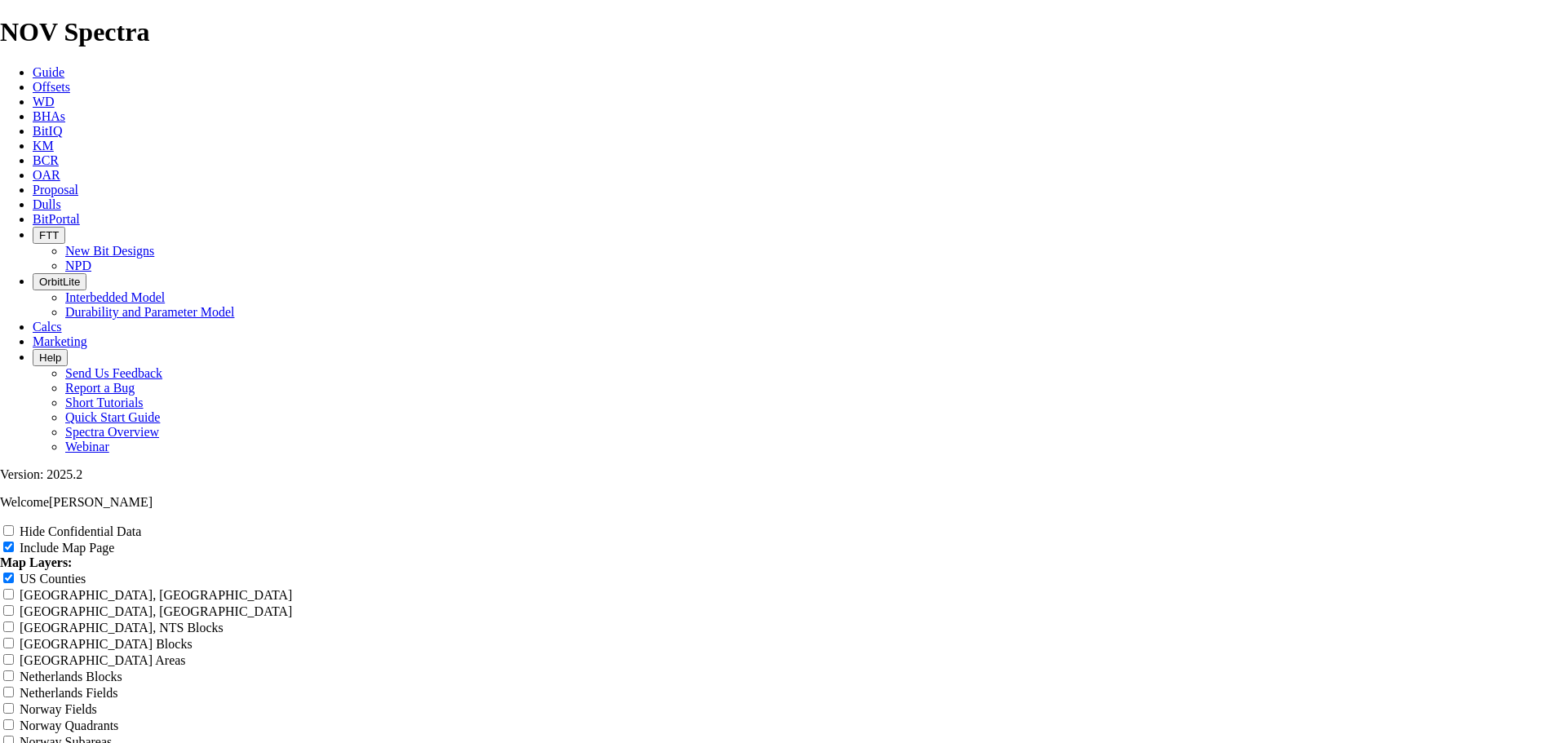
click at [61, 197] on span "Dulls" at bounding box center [47, 204] width 29 height 14
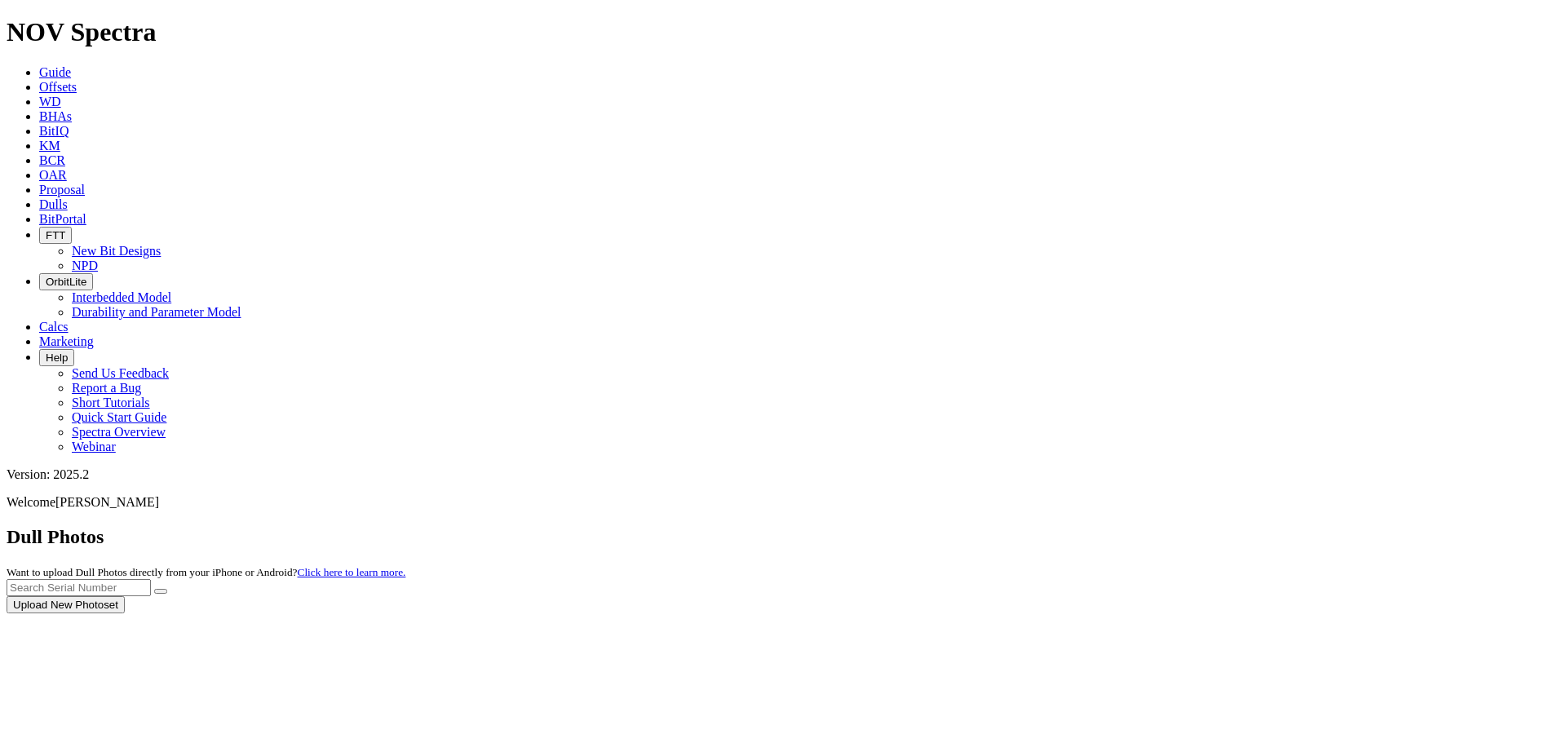
click at [1285, 613] on div at bounding box center [783, 613] width 1553 height 0
click at [1241, 72] on body "Spectra is built to be used with Google Chrome. Please switch browsers. NOV Spe…" at bounding box center [783, 522] width 1553 height 1010
click at [151, 579] on input "text" at bounding box center [79, 587] width 144 height 17
paste input "A309985"
type input "A309985"
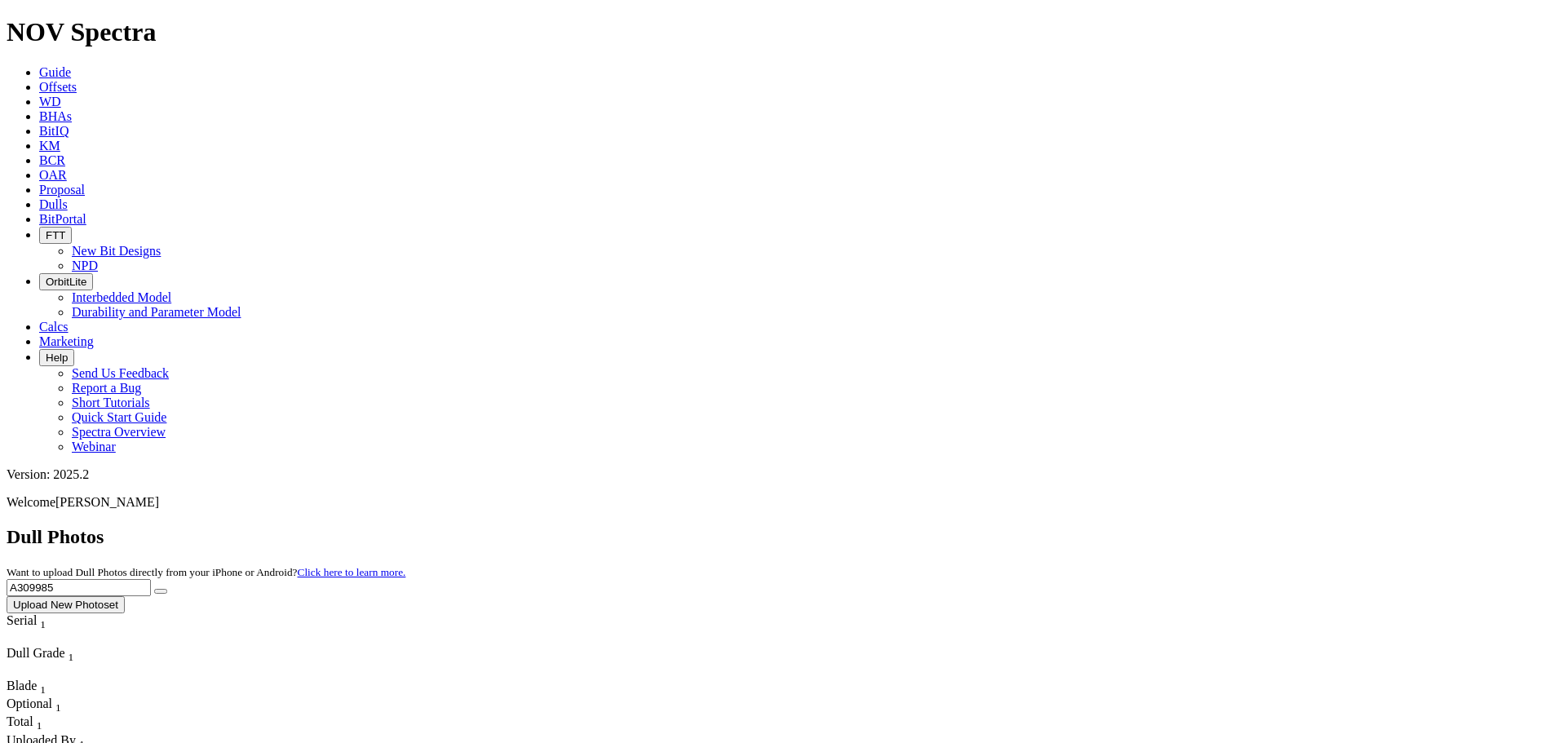
click at [161, 591] on icon "submit" at bounding box center [161, 591] width 0 height 0
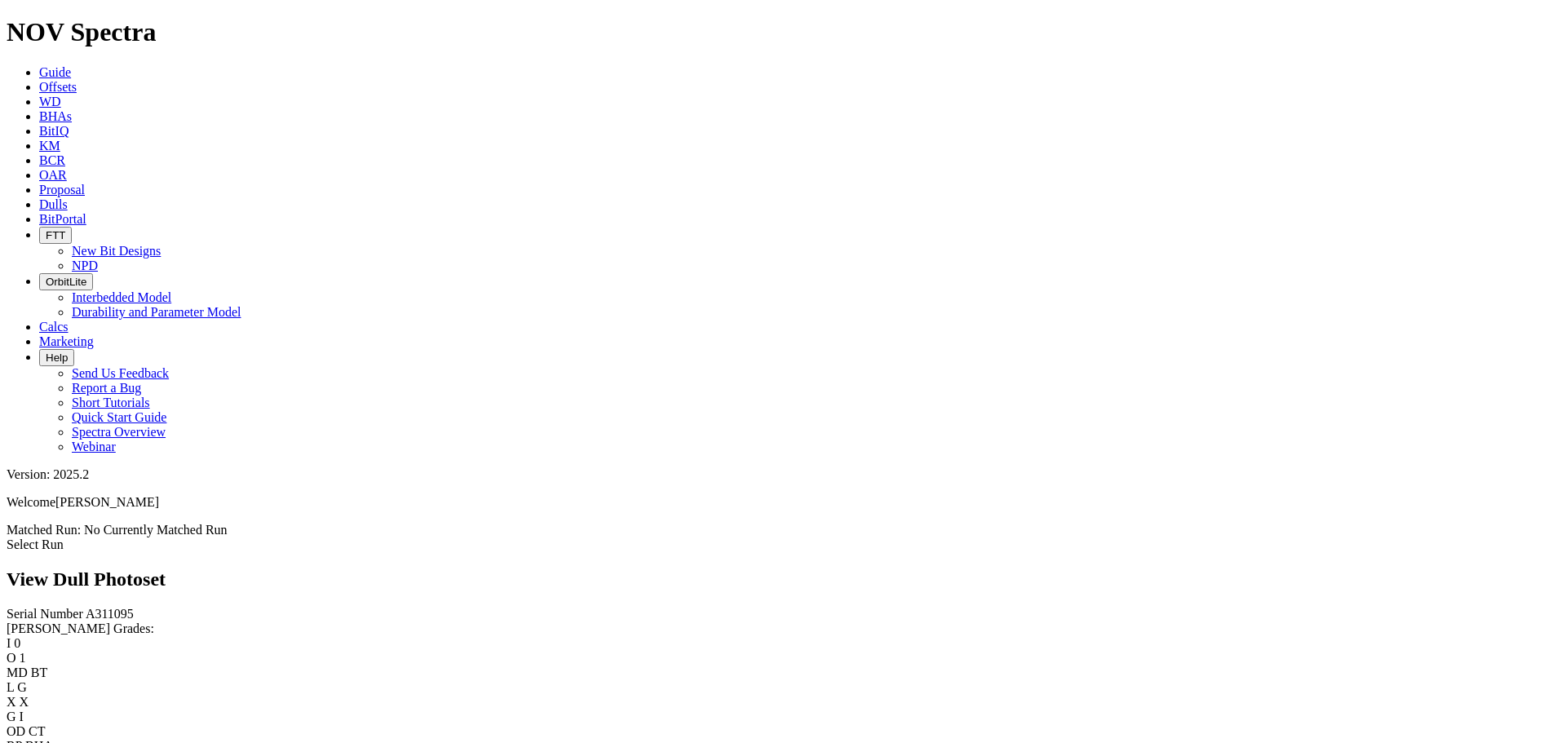
scroll to position [652, 0]
click at [68, 197] on span "Dulls" at bounding box center [53, 204] width 29 height 14
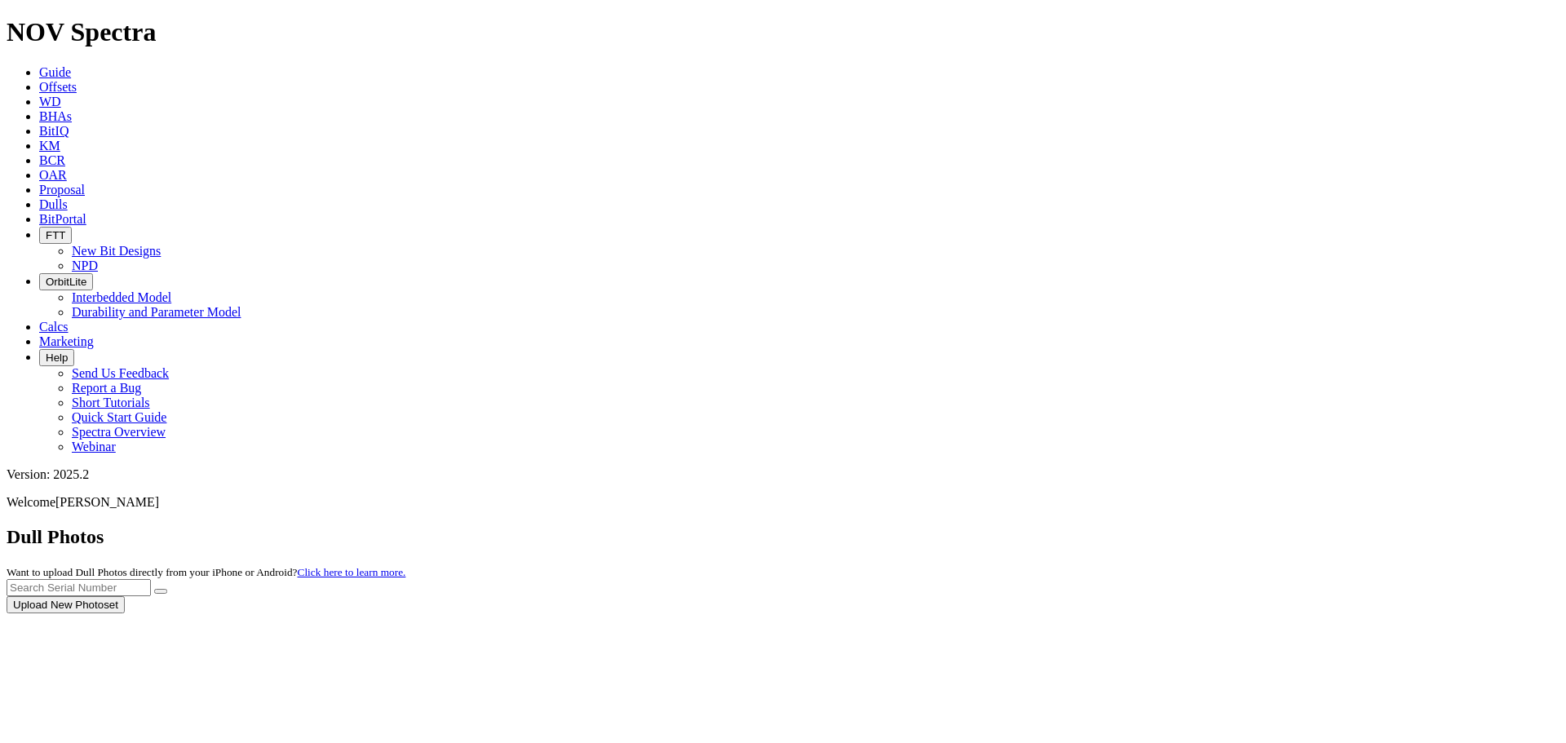
click at [1296, 613] on div at bounding box center [783, 613] width 1553 height 0
click at [151, 579] on input "text" at bounding box center [79, 587] width 144 height 17
paste input "A314684"
type input "A314684"
click at [161, 591] on icon "submit" at bounding box center [161, 591] width 0 height 0
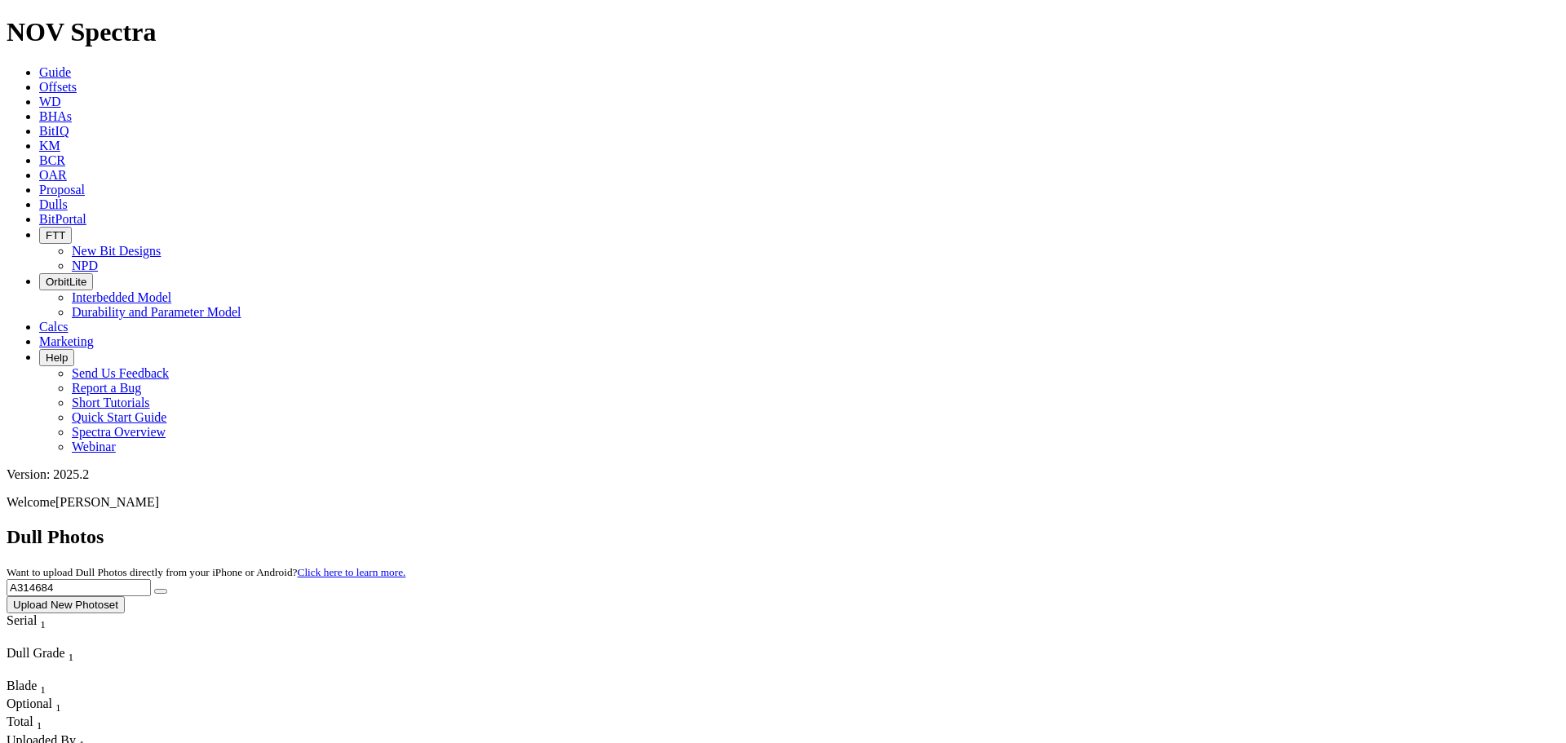
click at [77, 80] on span "Offsets" at bounding box center [58, 87] width 38 height 14
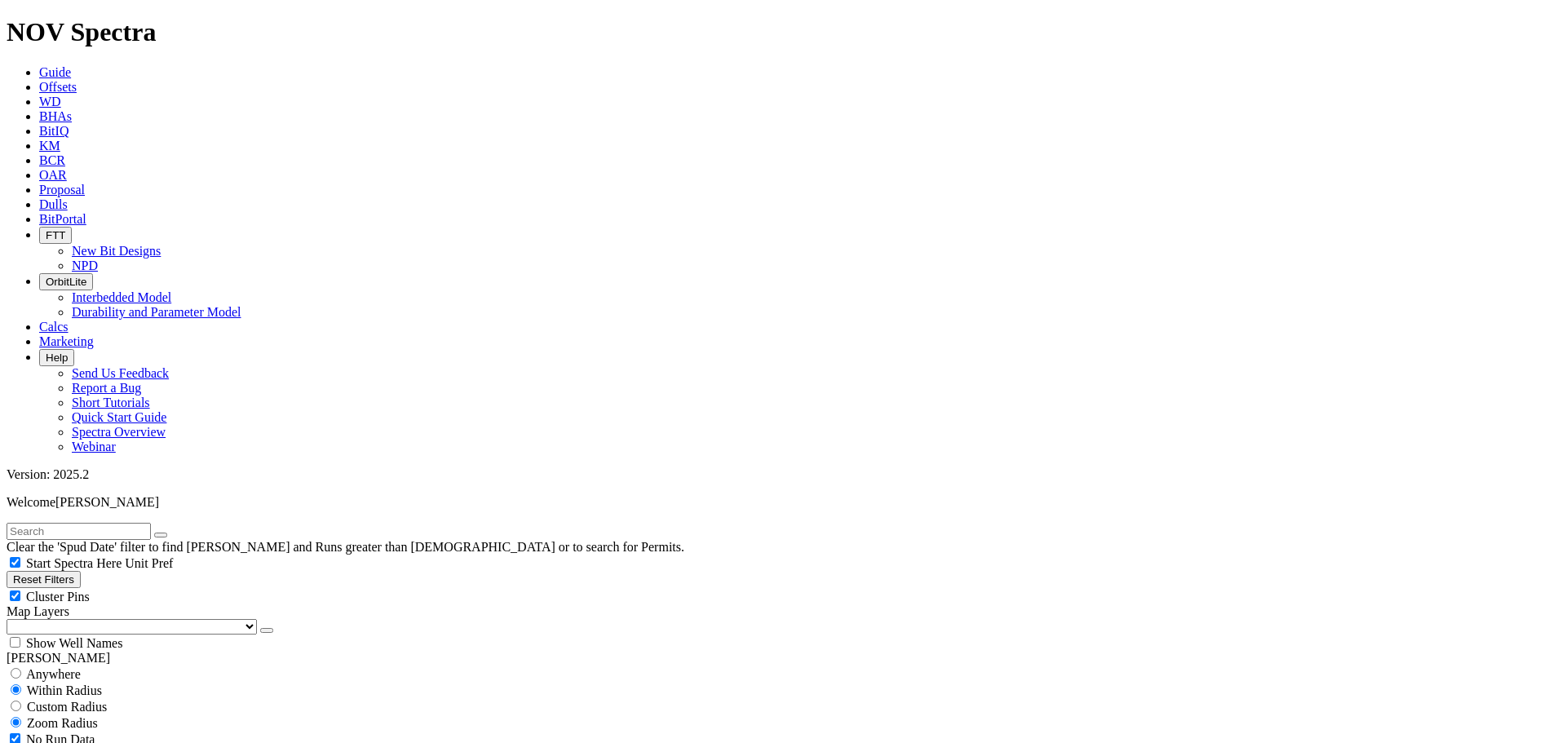
click at [260, 628] on button "button" at bounding box center [266, 630] width 13 height 5
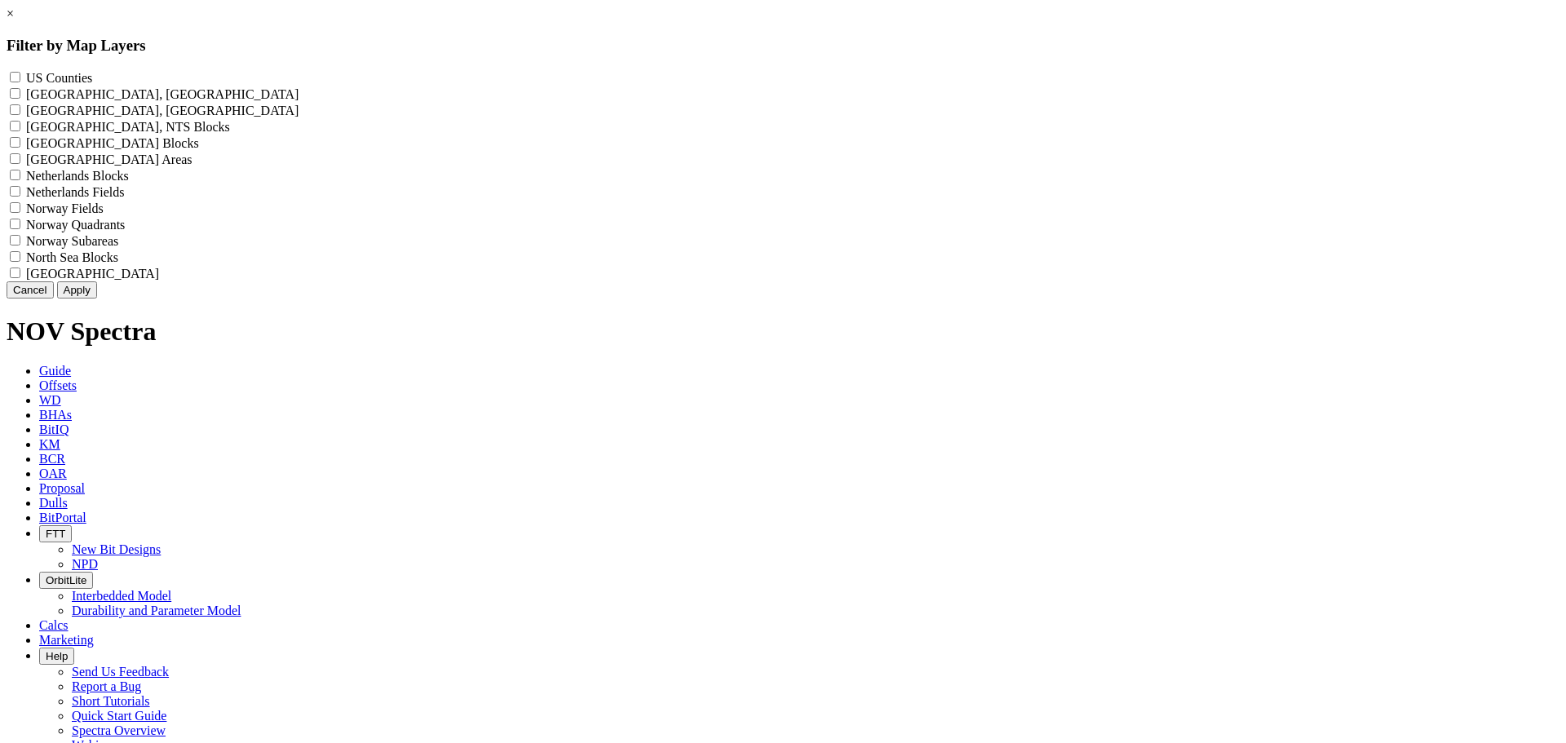
click at [20, 73] on Counties "US Counties - ()" at bounding box center [15, 77] width 11 height 11
checkbox Counties "true"
click at [97, 298] on button "Apply" at bounding box center [77, 289] width 40 height 17
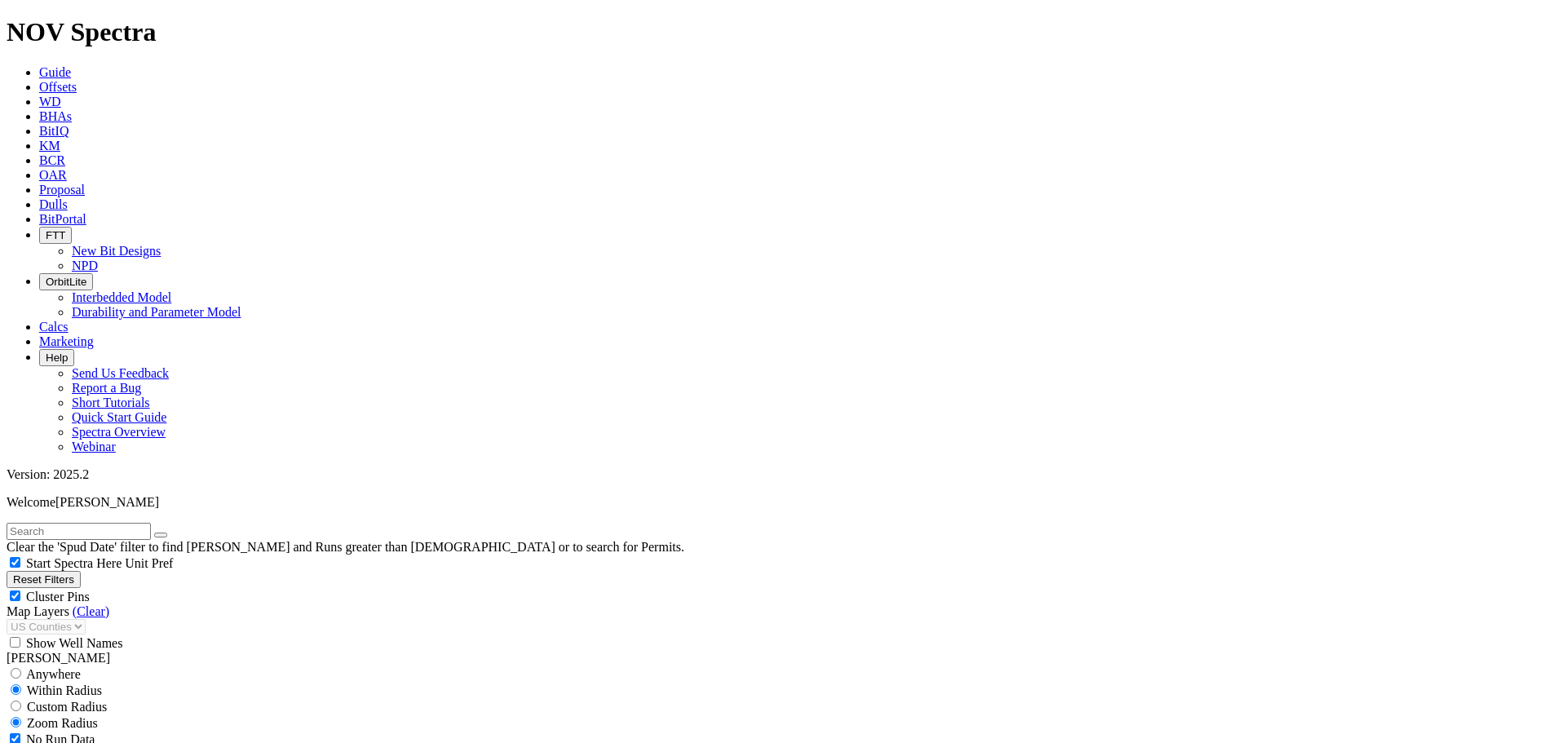
scroll to position [571, 0]
select select "8.5"
checkbox input "false"
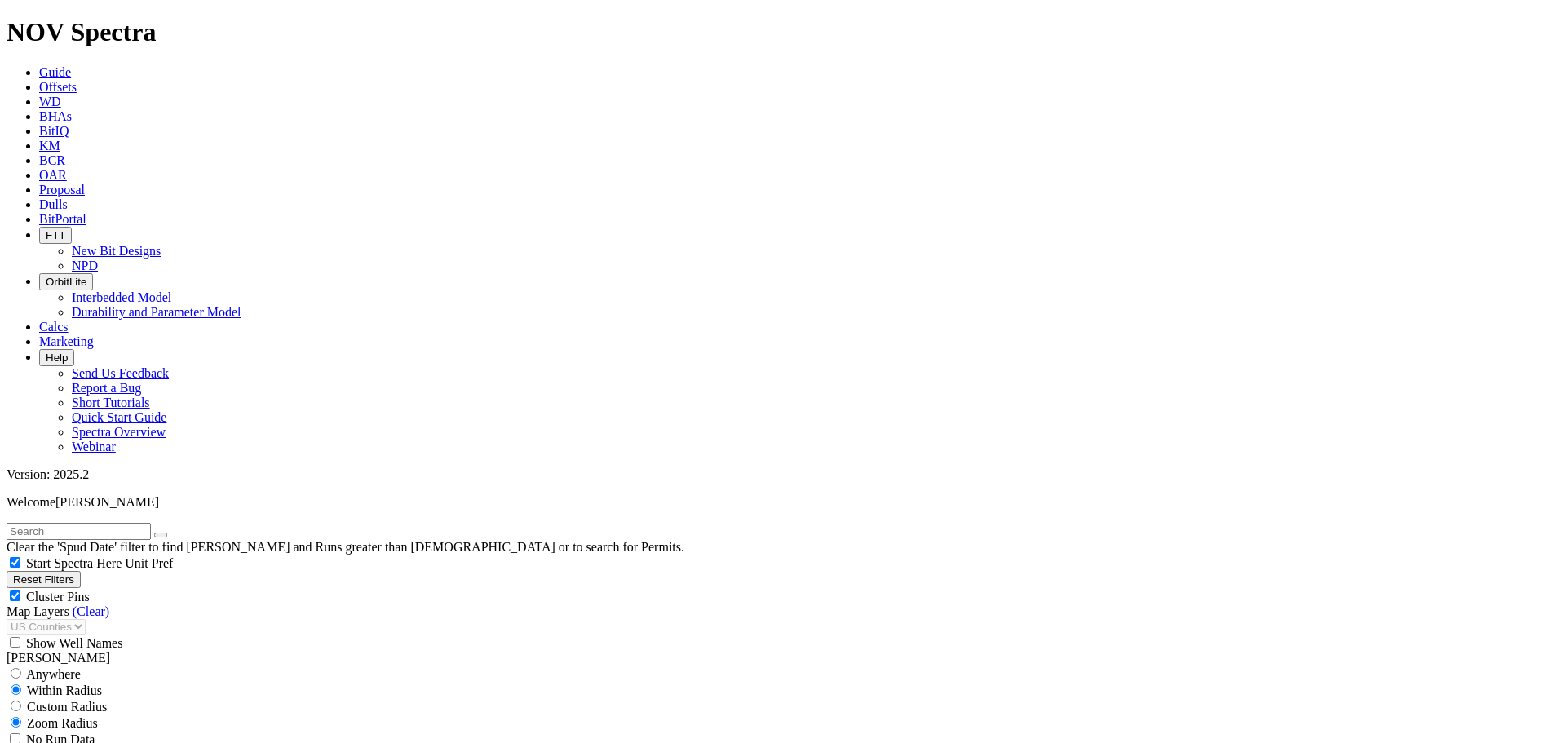
select select "? number:8.5 ?"
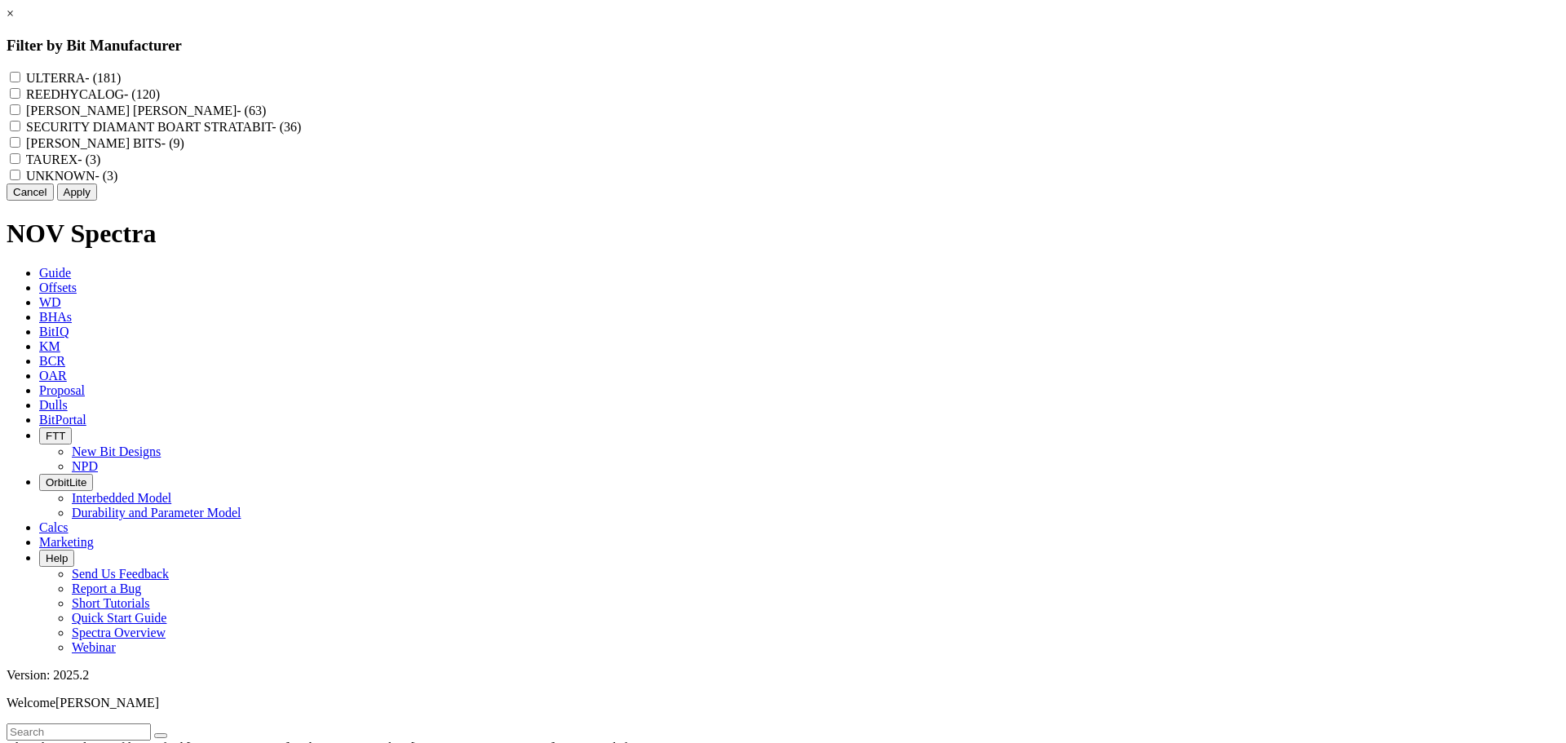
click at [135, 201] on div "× Filter by Bit Manufacturer ULTERRA - (181) REEDHYCALOG - (120) HUGHES CHRISTE…" at bounding box center [783, 104] width 1553 height 194
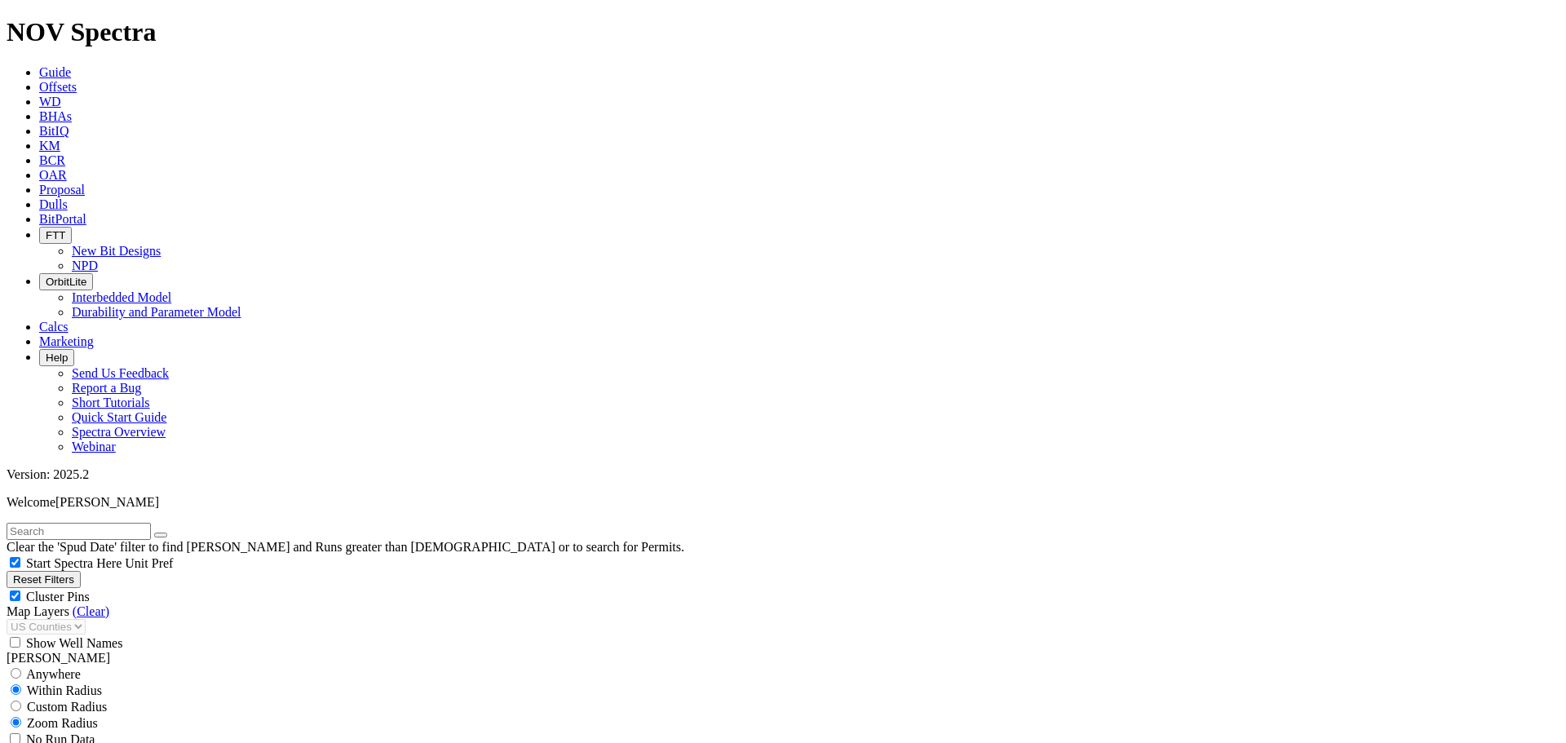
scroll to position [245, 0]
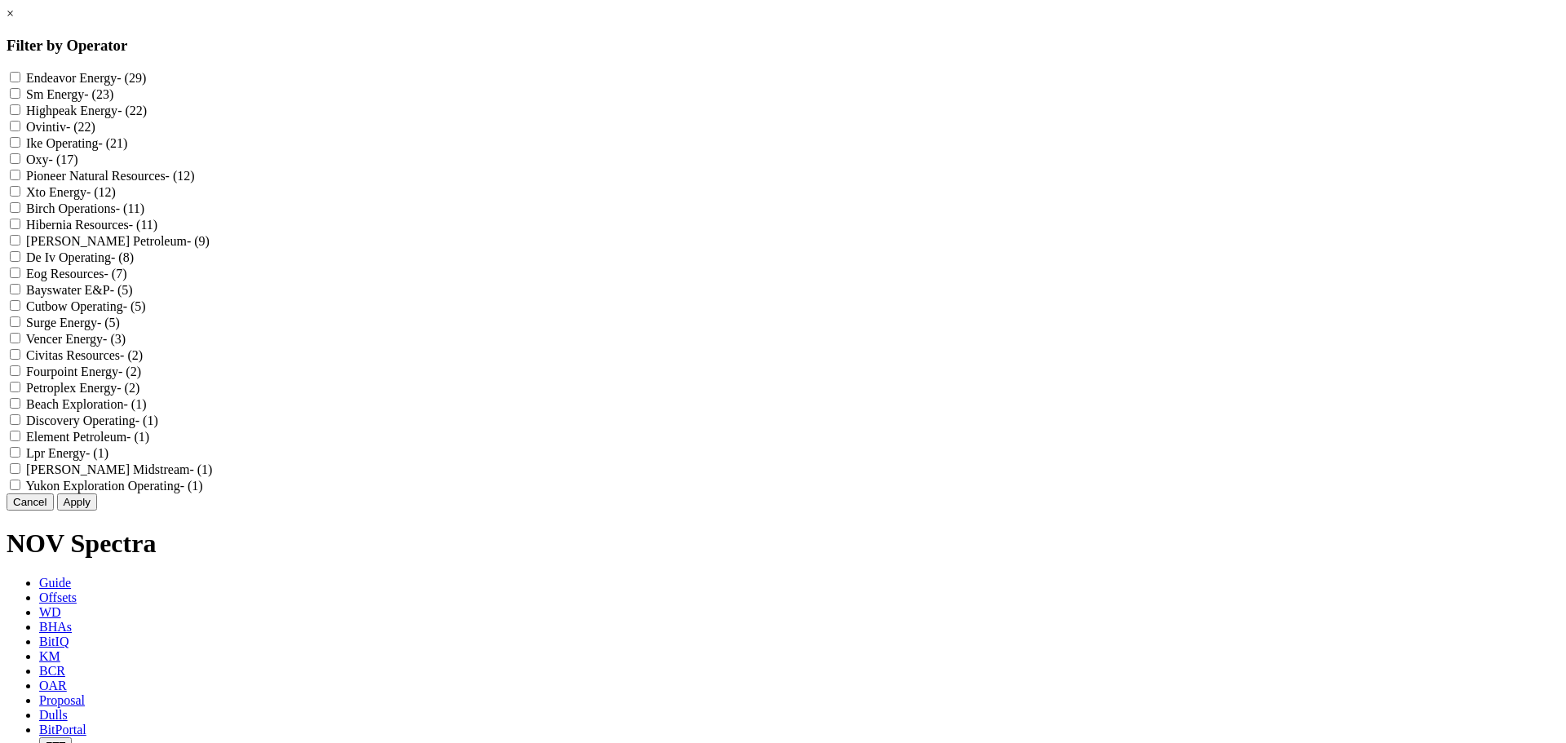
click at [144, 215] on label "Birch Operations - (11)" at bounding box center [85, 208] width 118 height 14
click at [20, 213] on Operations "Birch Operations - (11)" at bounding box center [15, 207] width 11 height 11
checkbox Operations "true"
click at [157, 232] on label "Hibernia Resources - (11)" at bounding box center [91, 225] width 131 height 14
click at [20, 229] on Resources "Hibernia Resources - (11)" at bounding box center [15, 224] width 11 height 11
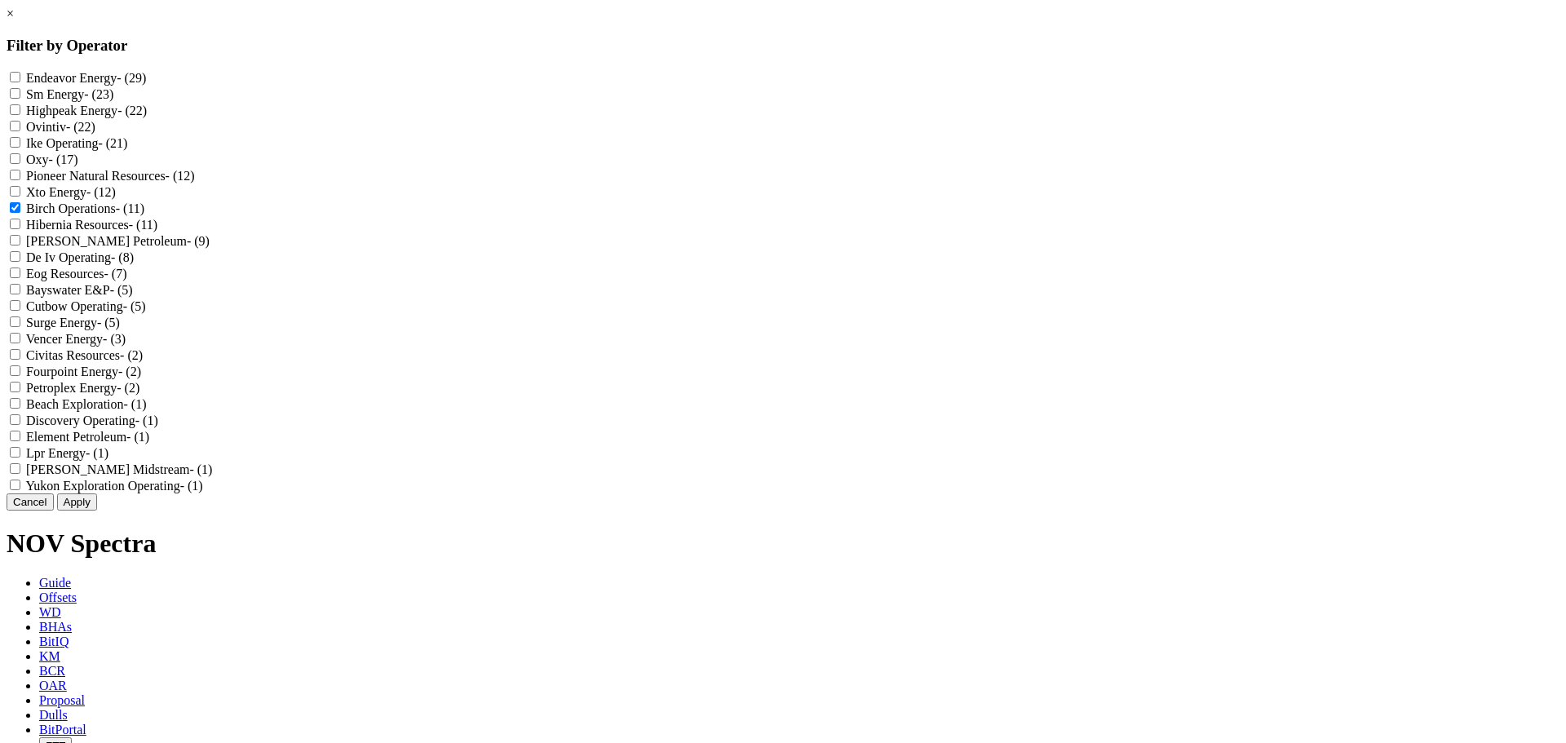
checkbox Resources "true"
click at [120, 329] on label "Surge Energy - (5)" at bounding box center [73, 323] width 94 height 14
click at [20, 327] on Energy "Surge Energy - (5)" at bounding box center [15, 321] width 11 height 11
checkbox Energy "true"
click at [127, 150] on label "Ike Operating - (21)" at bounding box center [76, 143] width 101 height 14
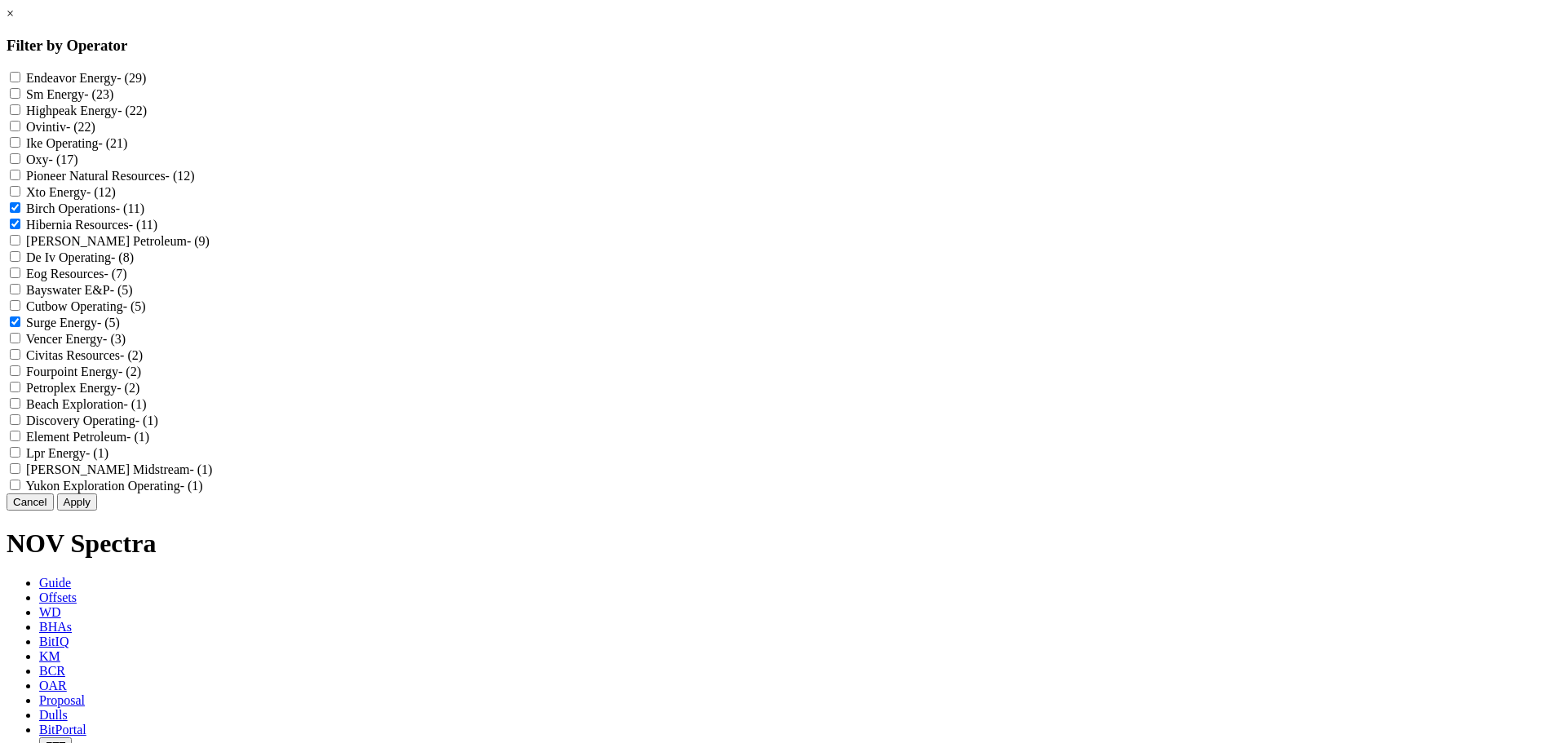
click at [20, 148] on Operating "Ike Operating - (21)" at bounding box center [15, 142] width 11 height 11
checkbox Operating "true"
click at [97, 510] on button "Apply" at bounding box center [77, 501] width 40 height 17
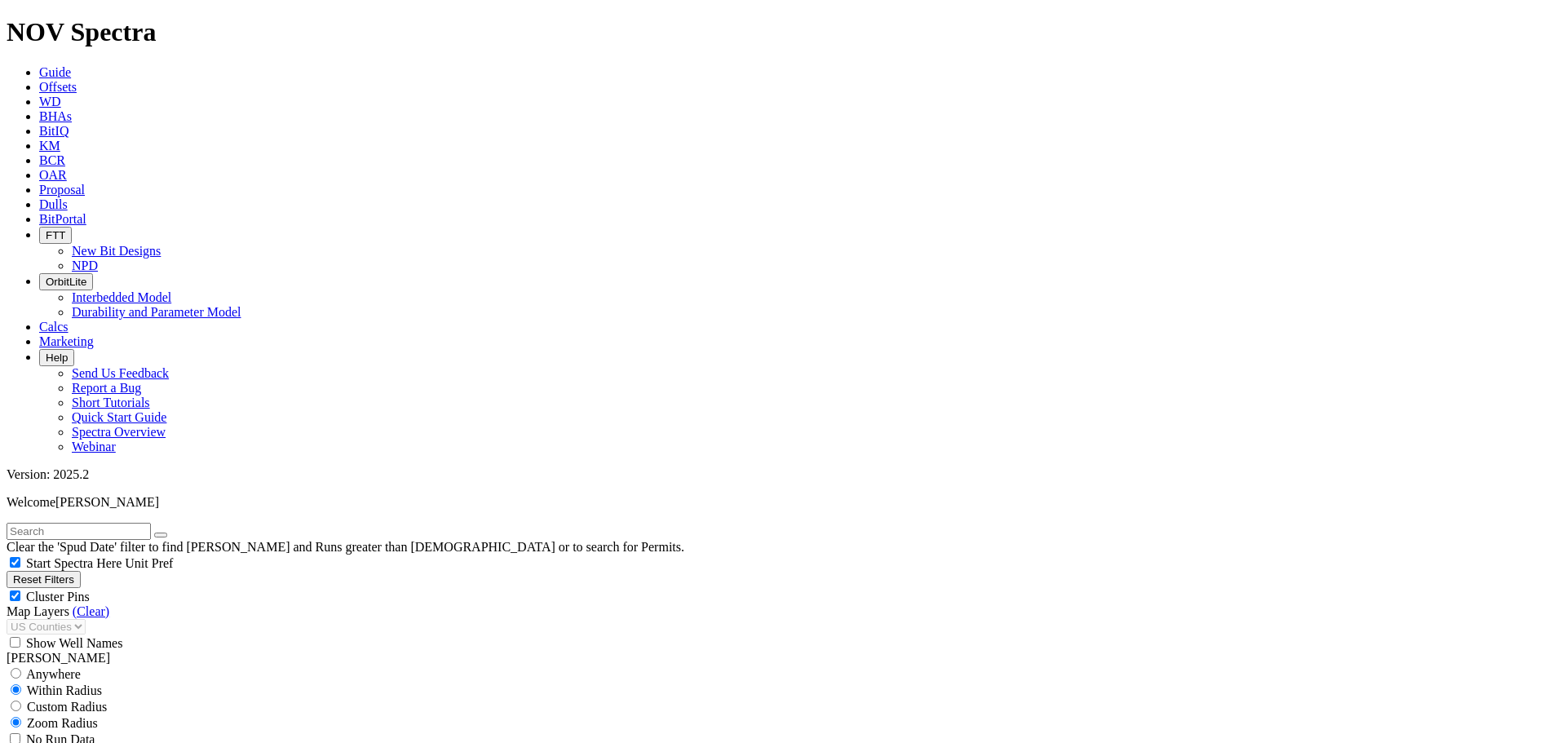
scroll to position [82, 0]
drag, startPoint x: 90, startPoint y: 499, endPoint x: 109, endPoint y: 456, distance: 47.4
select select
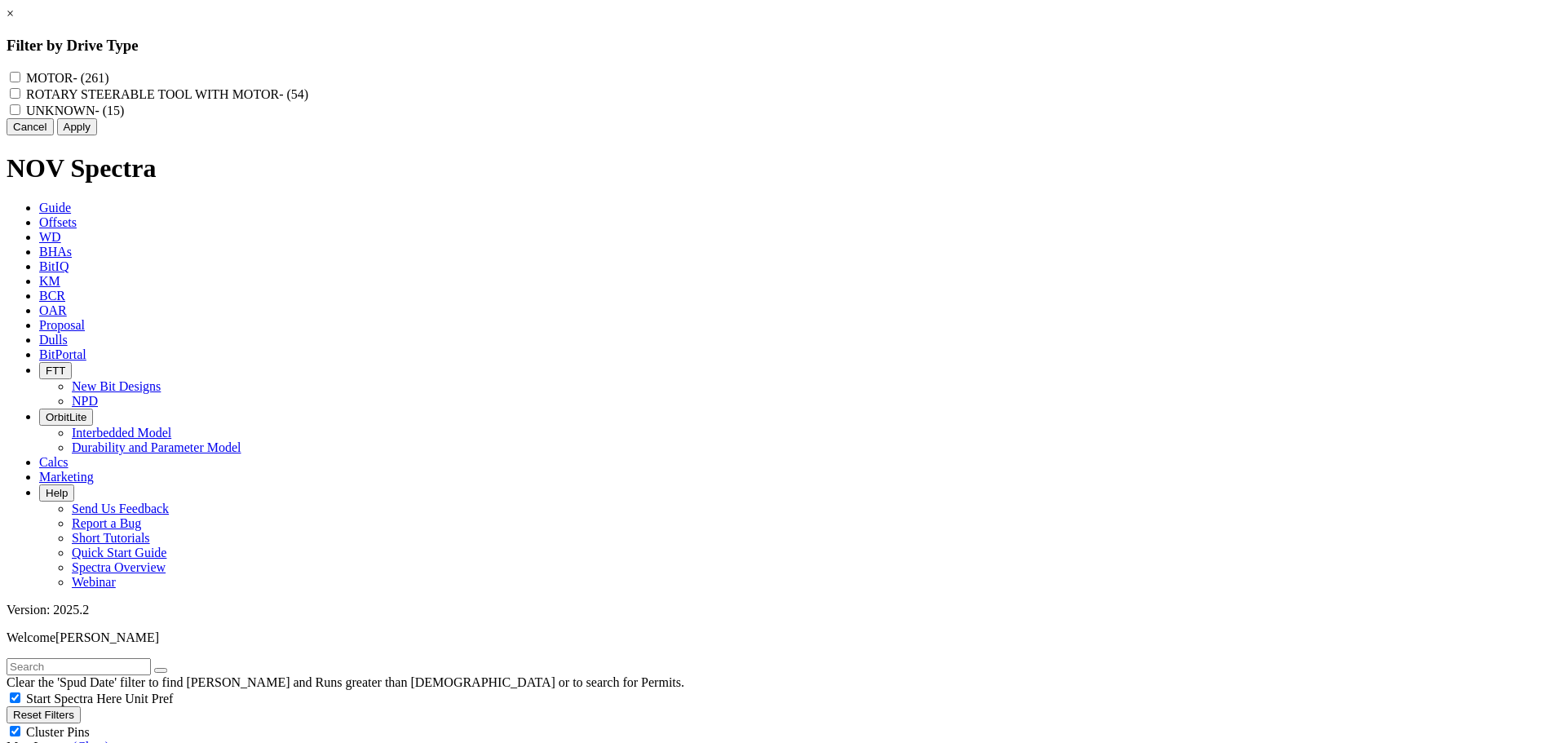
click at [308, 101] on label "ROTARY STEERABLE TOOL WITH MOTOR - (54)" at bounding box center [167, 94] width 282 height 14
click at [20, 99] on MOTOR "ROTARY STEERABLE TOOL WITH MOTOR - (54)" at bounding box center [15, 93] width 11 height 11
checkbox MOTOR "true"
click at [97, 135] on button "Apply" at bounding box center [77, 126] width 40 height 17
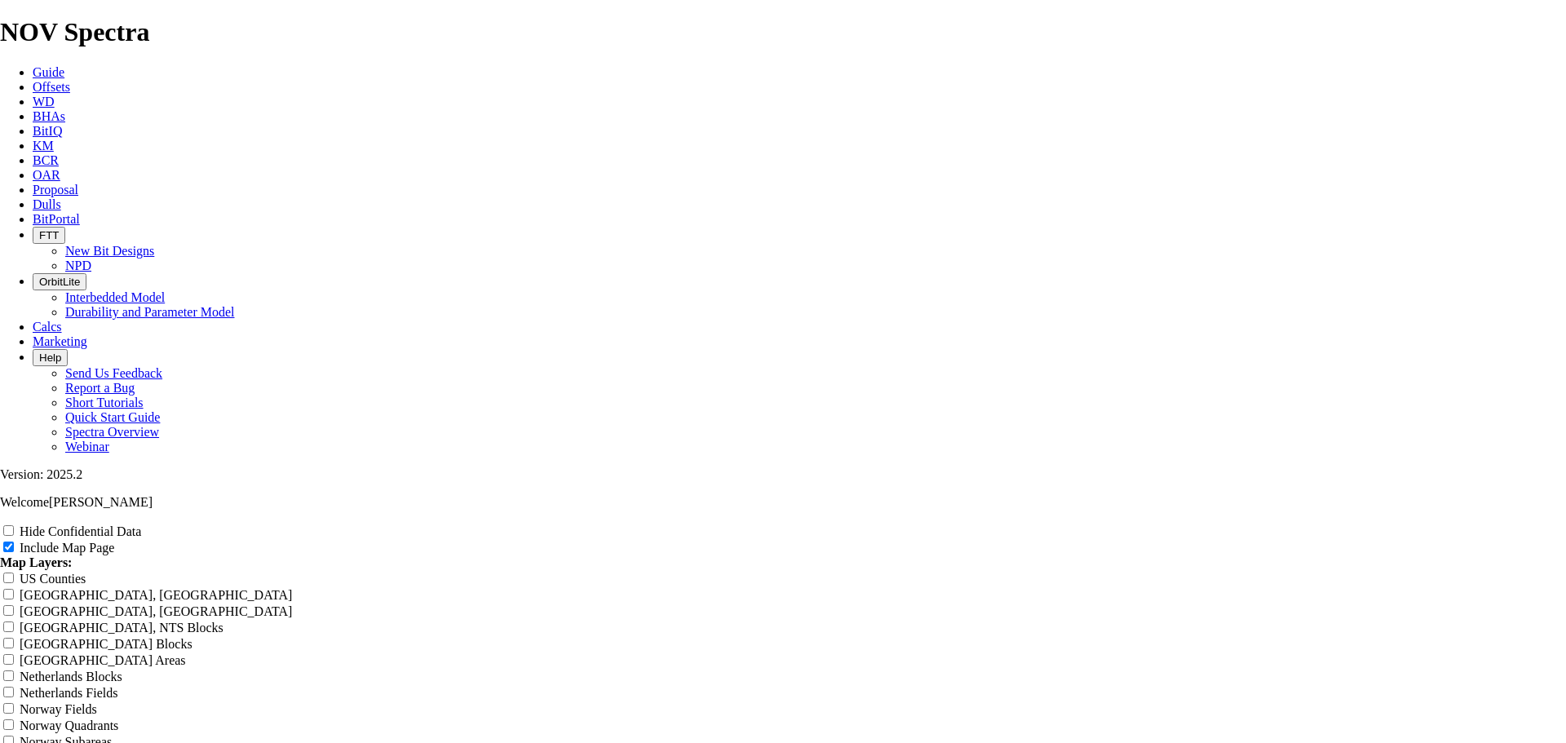
scroll to position [2120, 0]
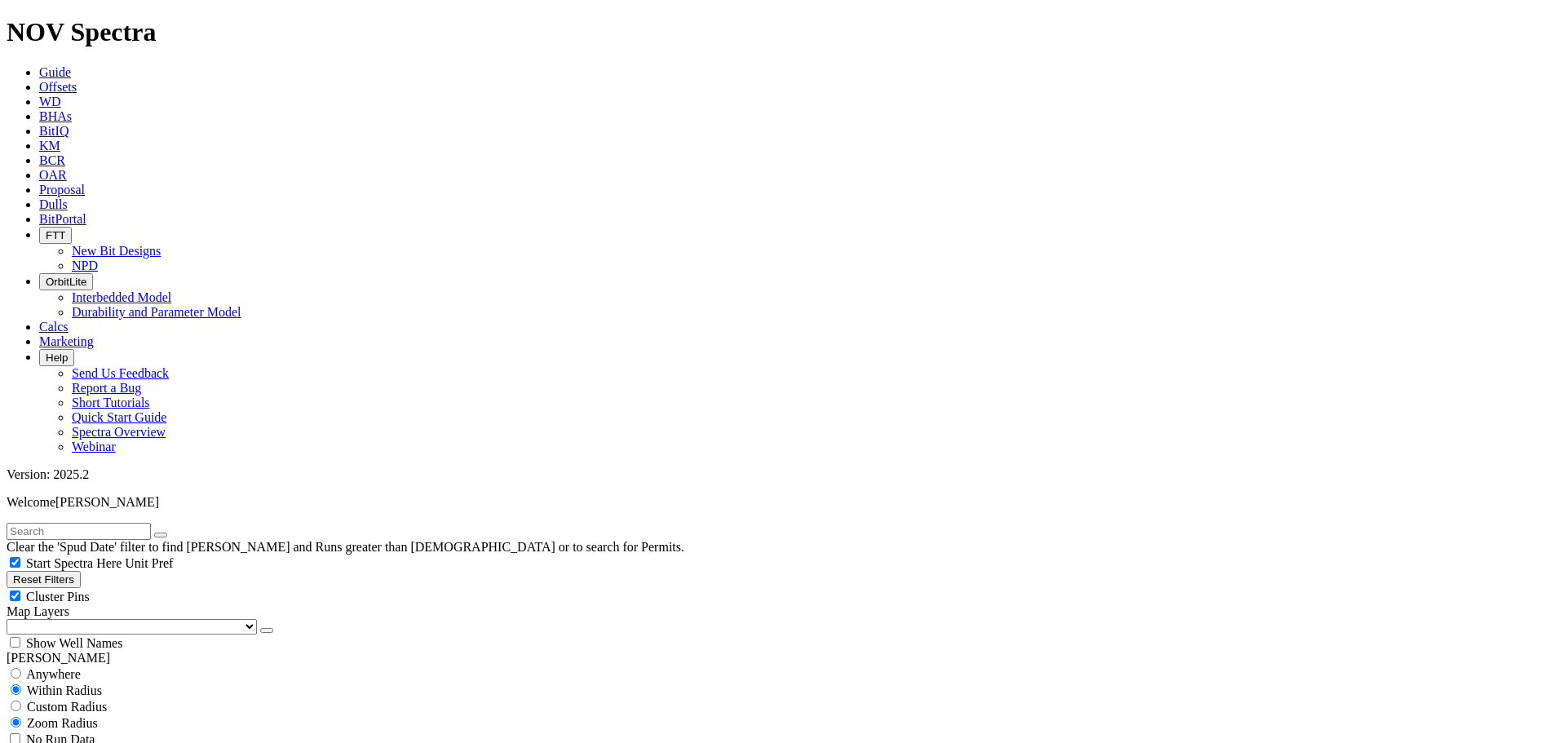
click at [267, 630] on icon "button" at bounding box center [267, 630] width 0 height 0
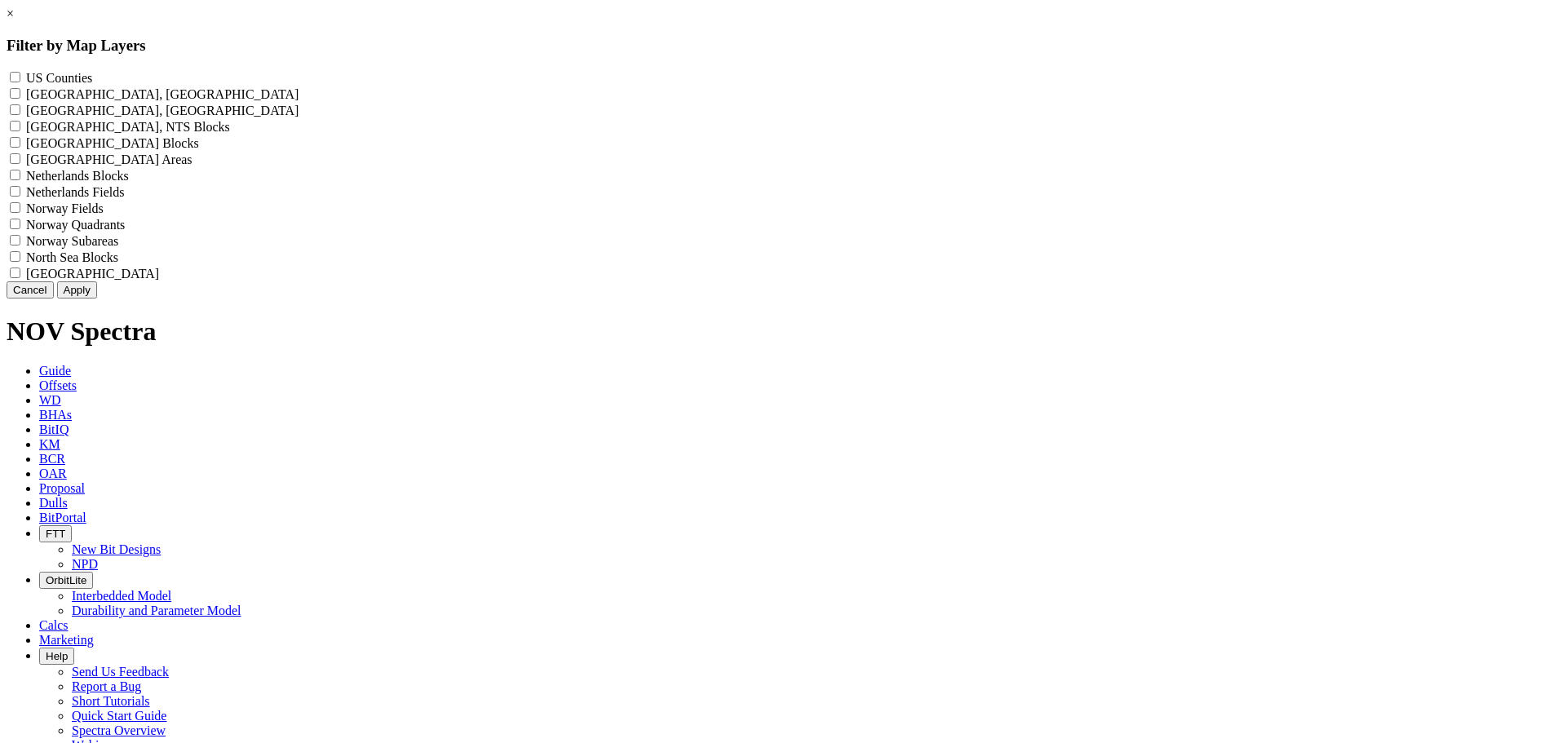
click at [92, 76] on label "US Counties - ()" at bounding box center [59, 78] width 66 height 14
click at [20, 76] on Counties "US Counties - ()" at bounding box center [15, 77] width 11 height 11
checkbox Counties "true"
click at [97, 298] on button "Apply" at bounding box center [77, 289] width 40 height 17
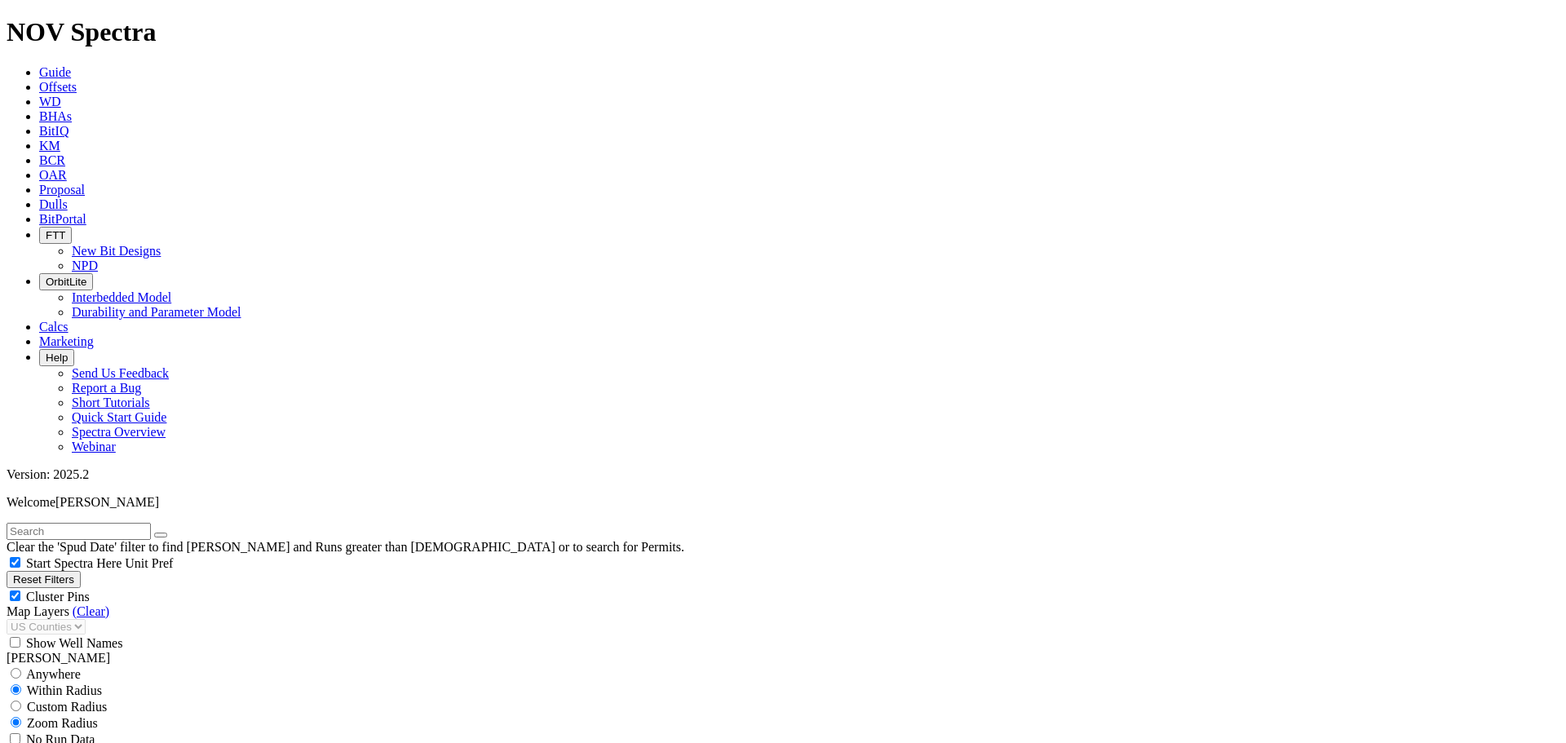
scroll to position [734, 0]
select select
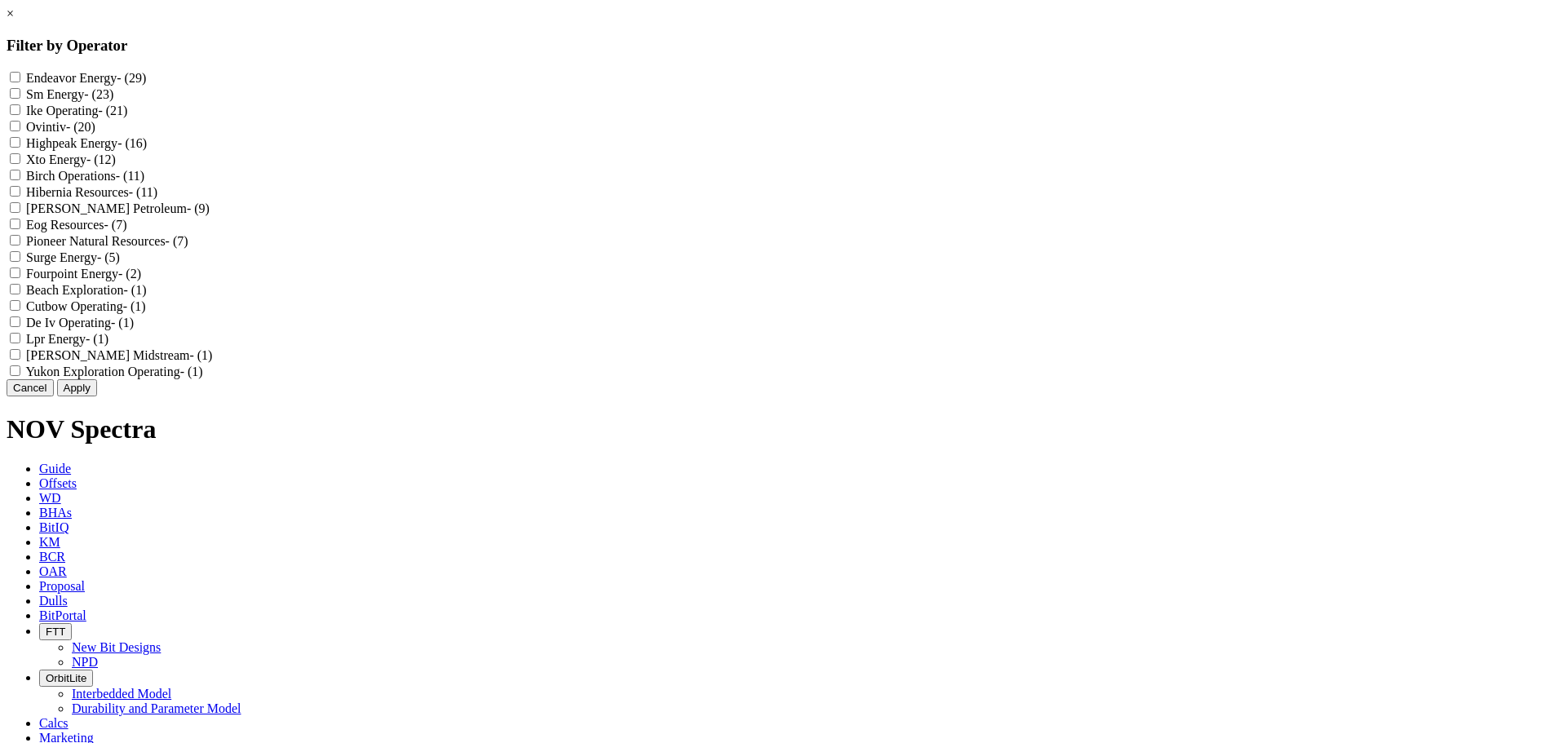
click at [157, 199] on label "Hibernia Resources - (11)" at bounding box center [91, 192] width 131 height 14
click at [20, 197] on Resources "Hibernia Resources - (11)" at bounding box center [15, 191] width 11 height 11
checkbox Resources "true"
click at [97, 396] on button "Apply" at bounding box center [77, 387] width 40 height 17
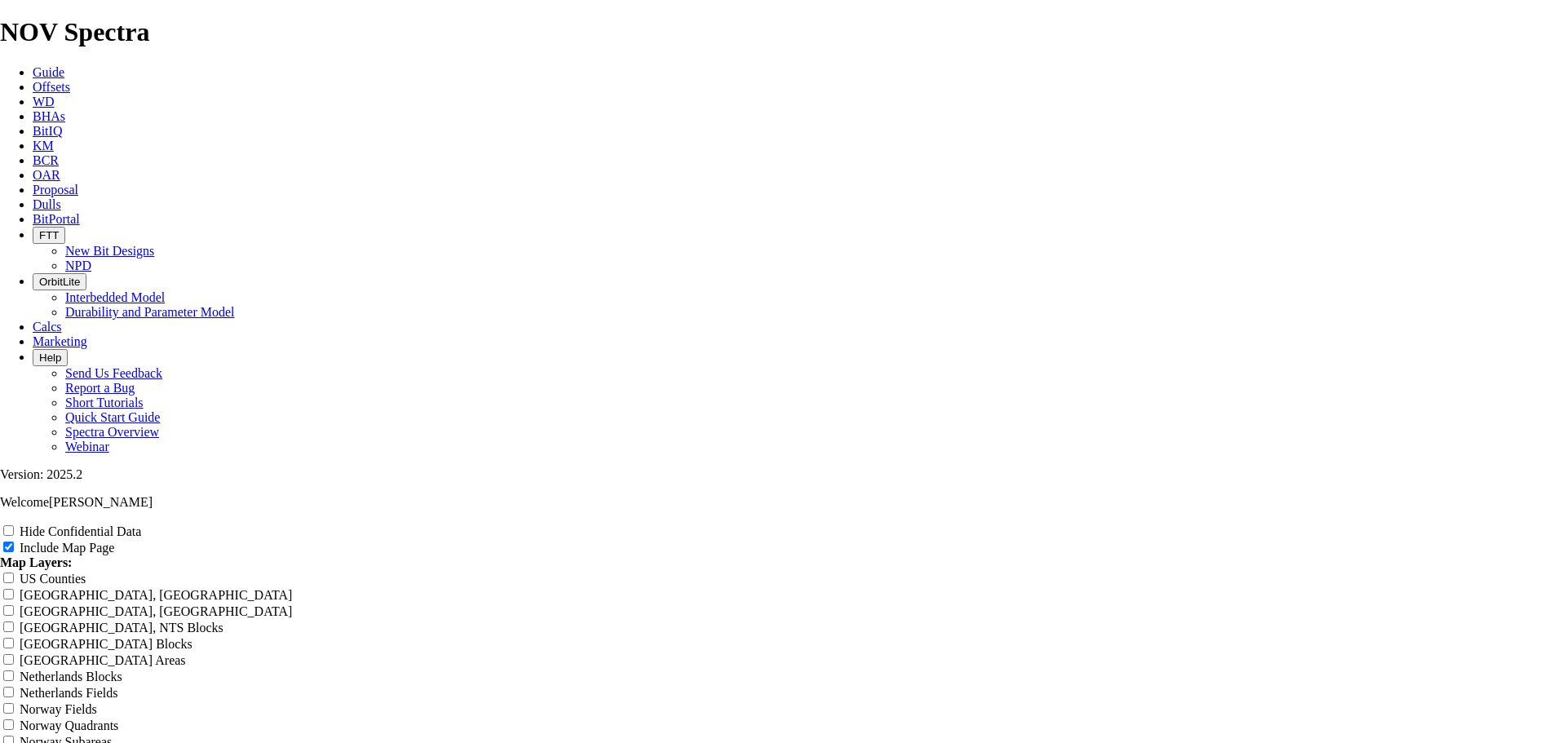
scroll to position [1712, 0]
radio input "true"
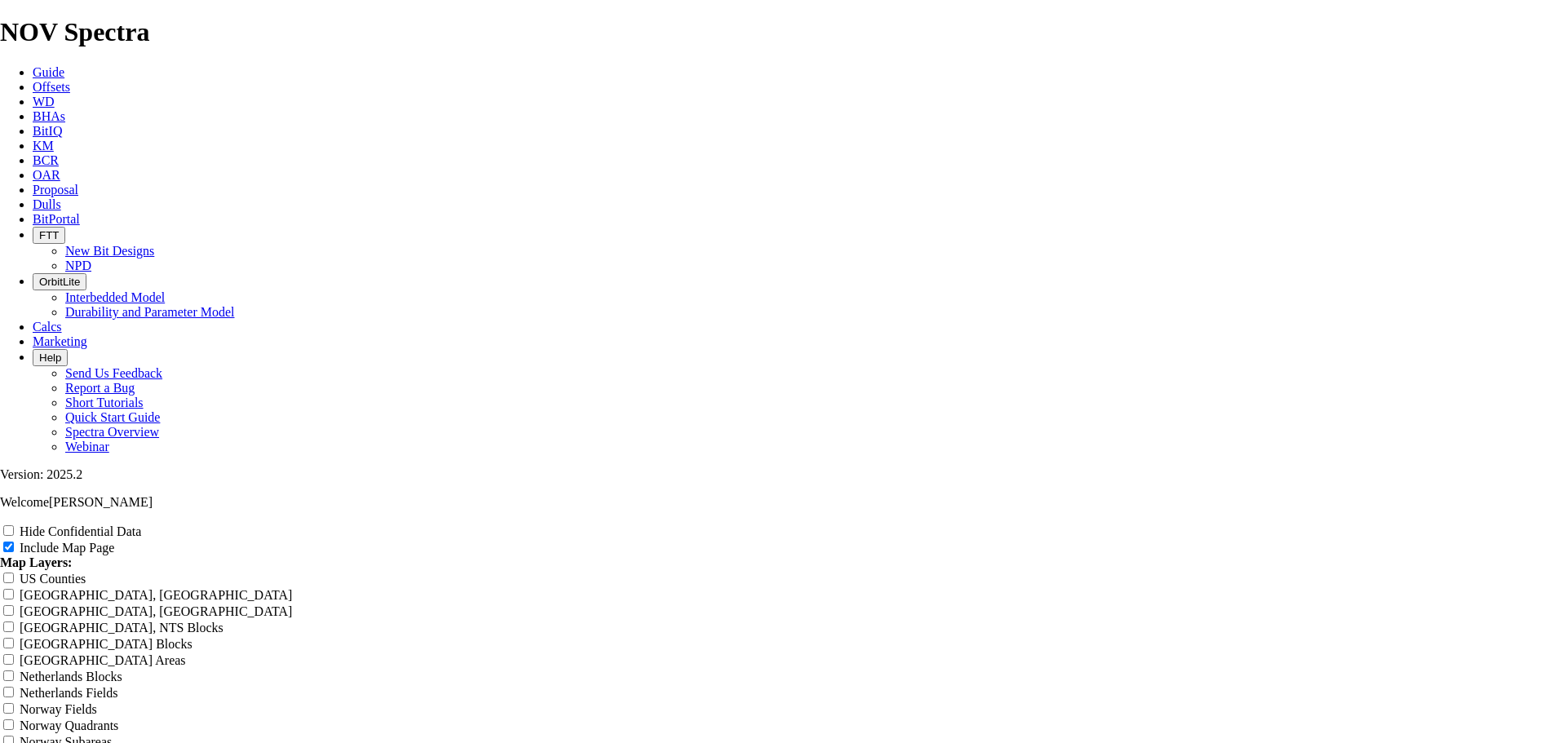
radio input "true"
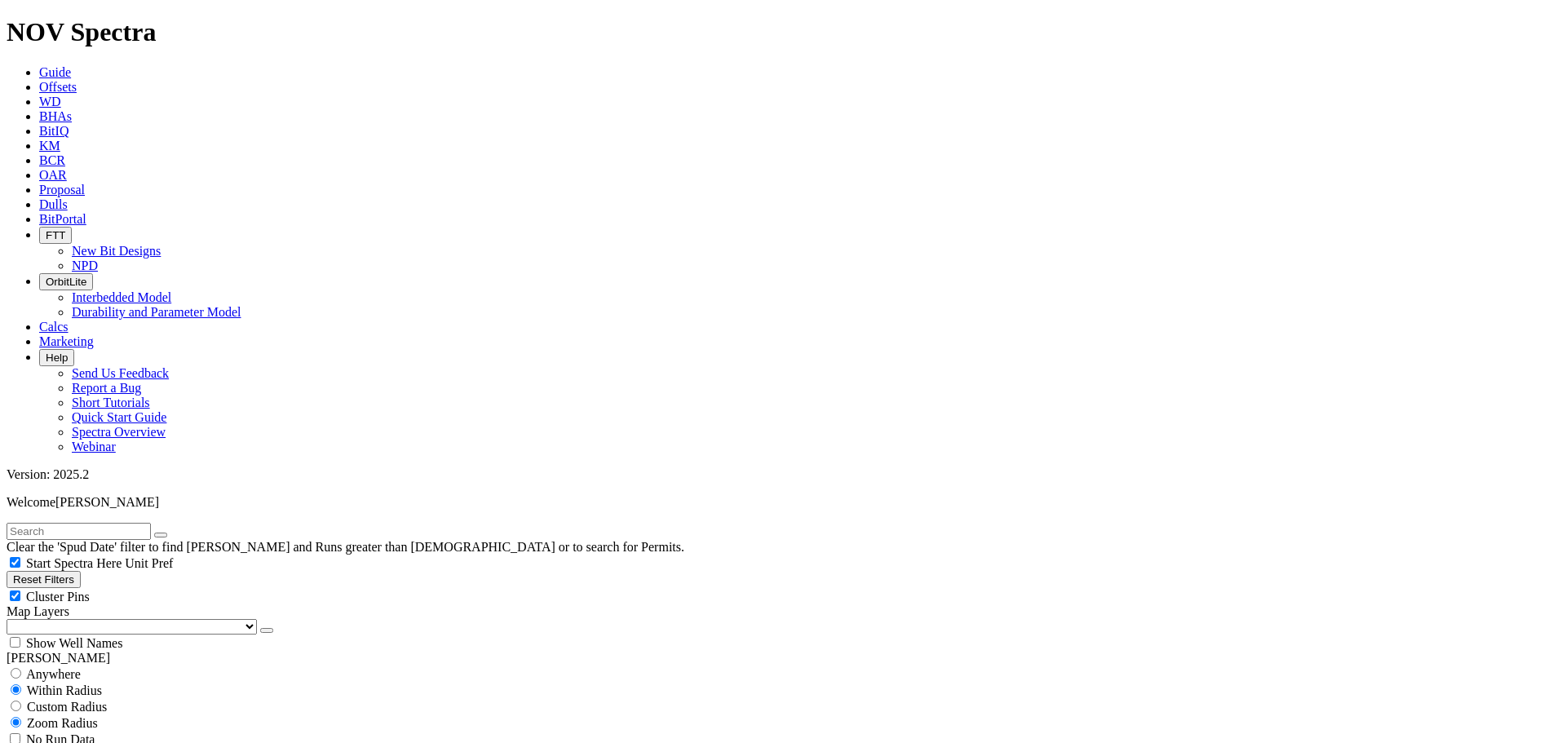
scroll to position [163, 0]
select select
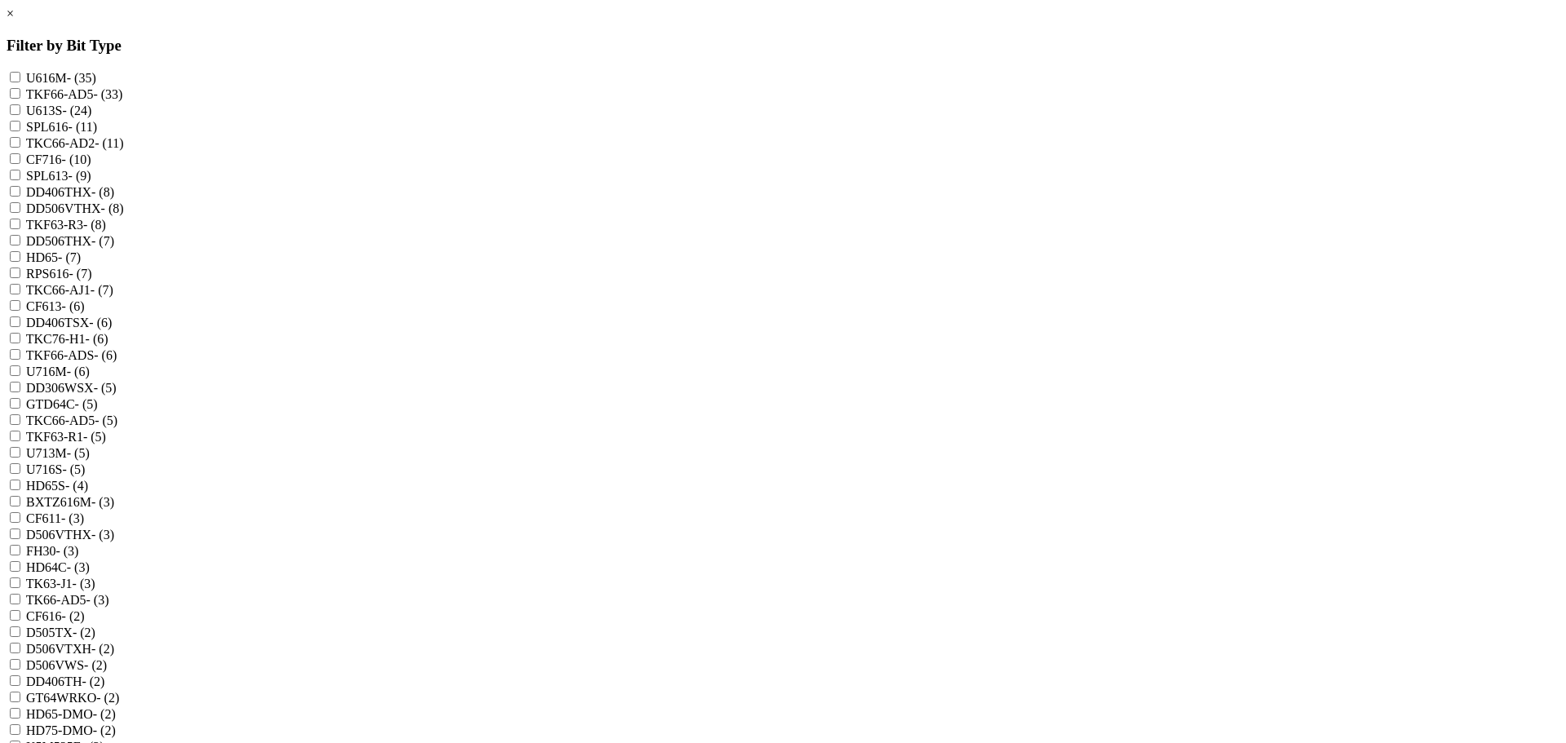
click at [91, 166] on label "CF716 - (10)" at bounding box center [58, 159] width 65 height 14
click at [20, 164] on input "CF716 - (10)" at bounding box center [15, 158] width 11 height 11
checkbox input "true"
click at [108, 332] on label "TKC76-H1 - (6)" at bounding box center [67, 339] width 82 height 14
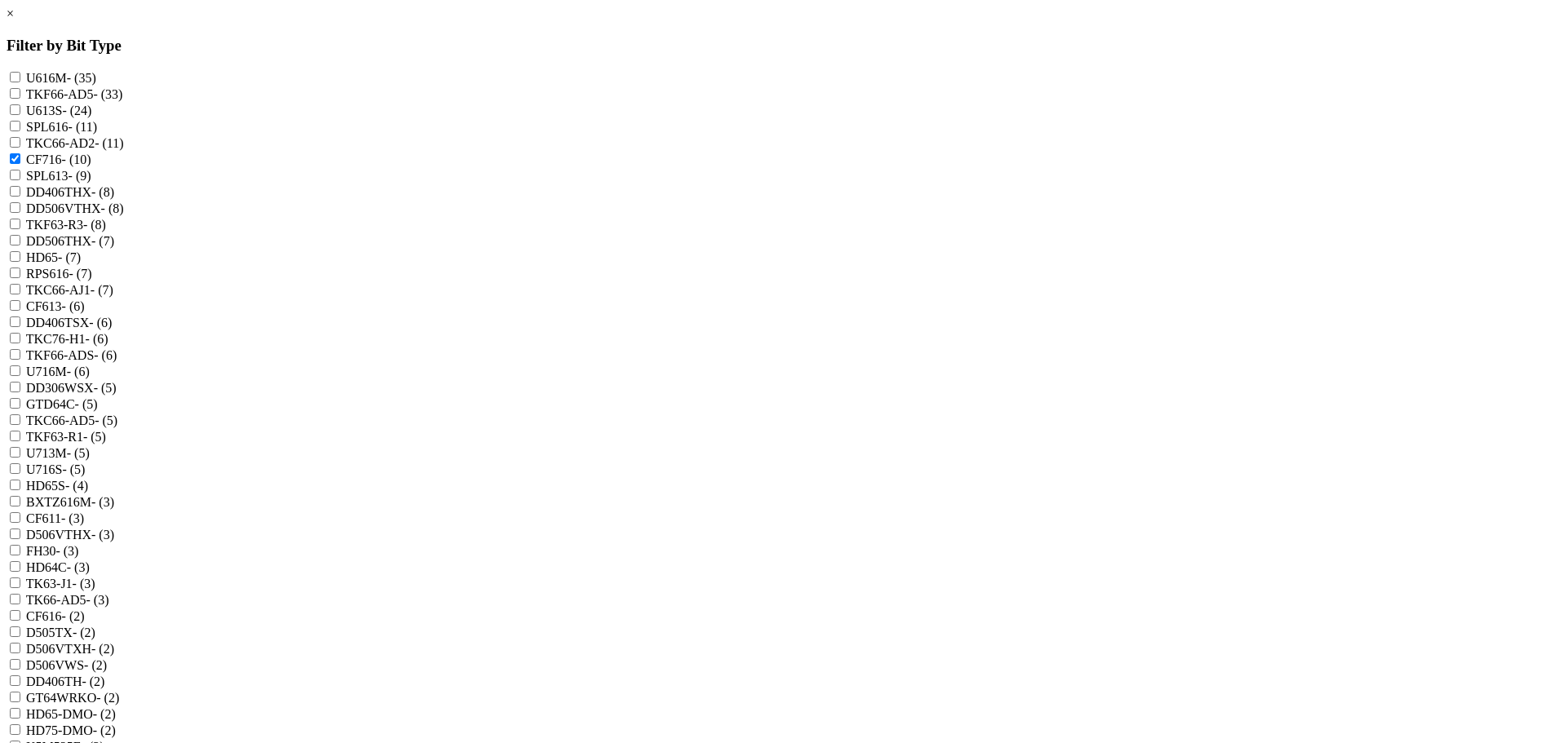
click at [20, 333] on input "TKC76-H1 - (6)" at bounding box center [15, 338] width 11 height 11
checkbox input "true"
click at [90, 365] on span "- (6)" at bounding box center [78, 372] width 23 height 14
click at [20, 365] on input "U716M - (6)" at bounding box center [15, 370] width 11 height 11
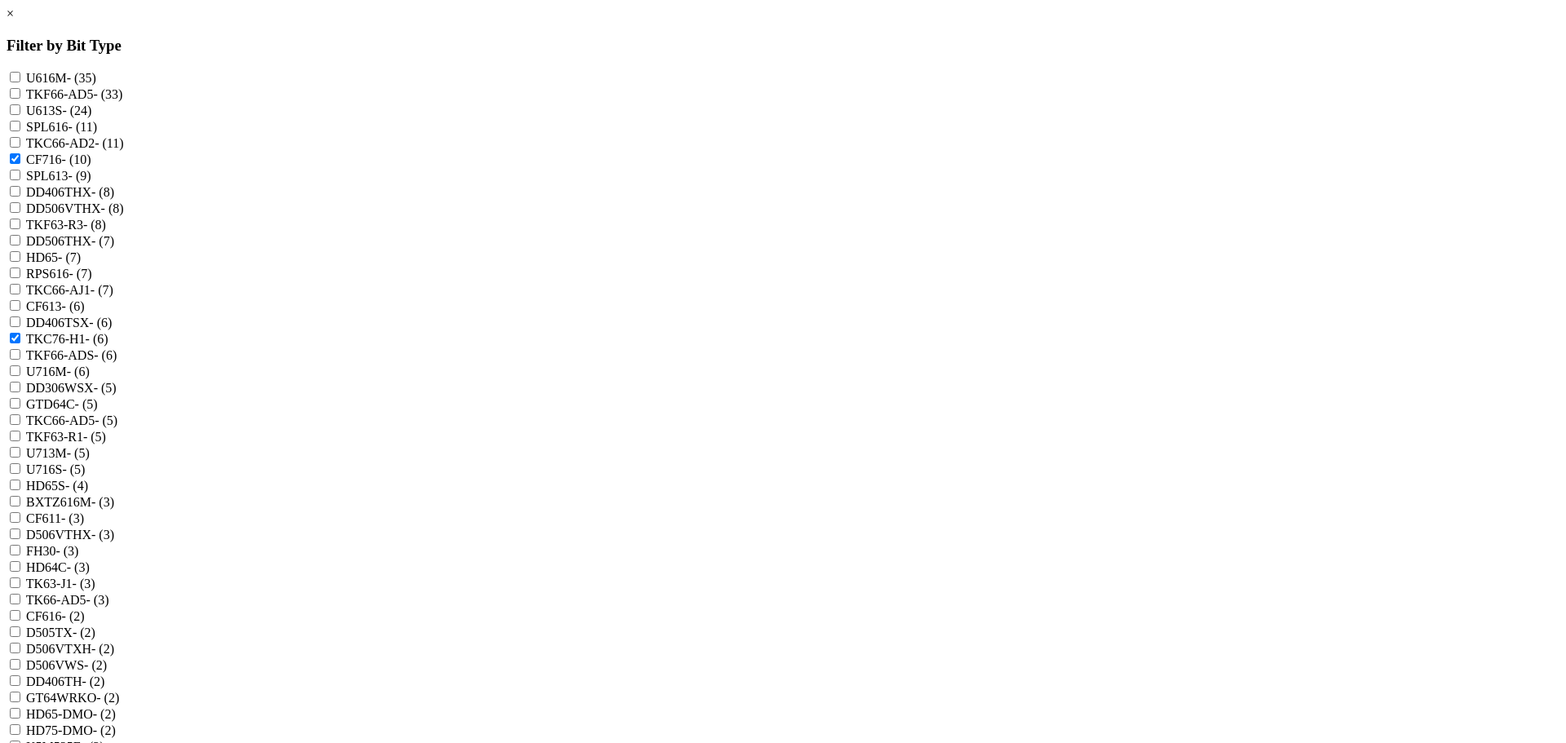
checkbox input "true"
click at [90, 446] on label "U713M - (5)" at bounding box center [58, 453] width 64 height 14
click at [20, 447] on input "U713M - (5)" at bounding box center [15, 452] width 11 height 11
checkbox input "true"
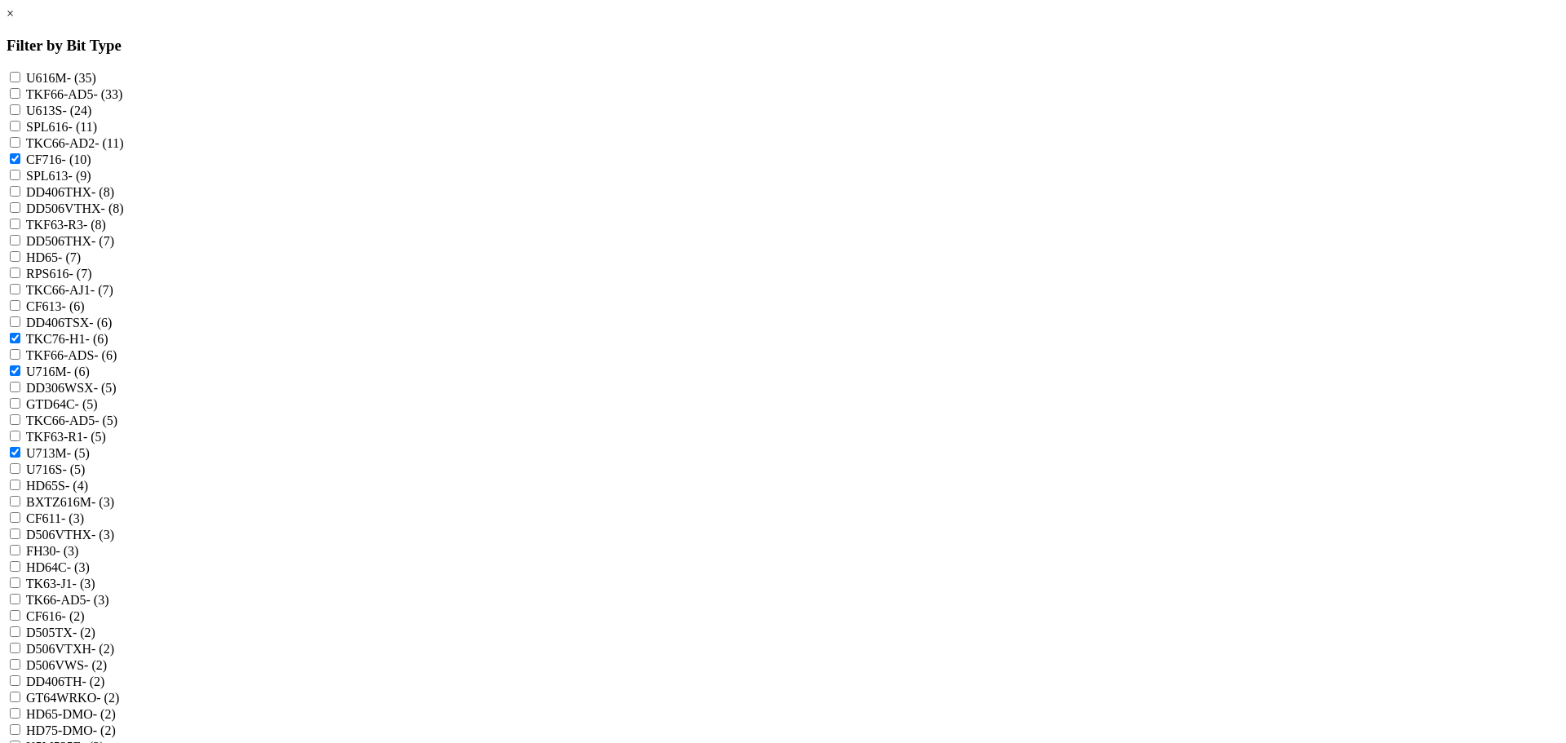
click at [85, 462] on label "U716S - (5)" at bounding box center [55, 469] width 59 height 14
click at [20, 463] on input "U716S - (5)" at bounding box center [15, 468] width 11 height 11
checkbox input "true"
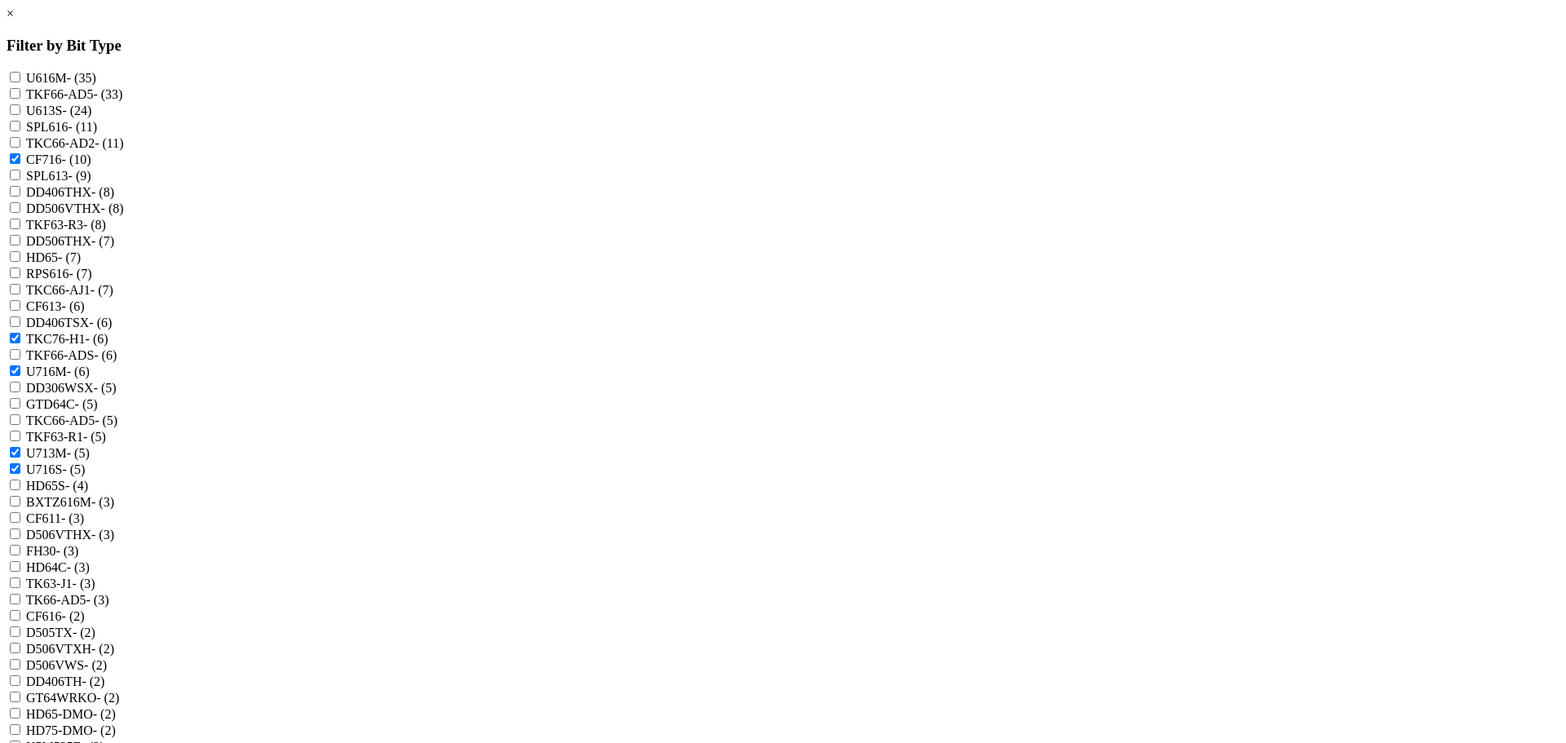
checkbox input "true"
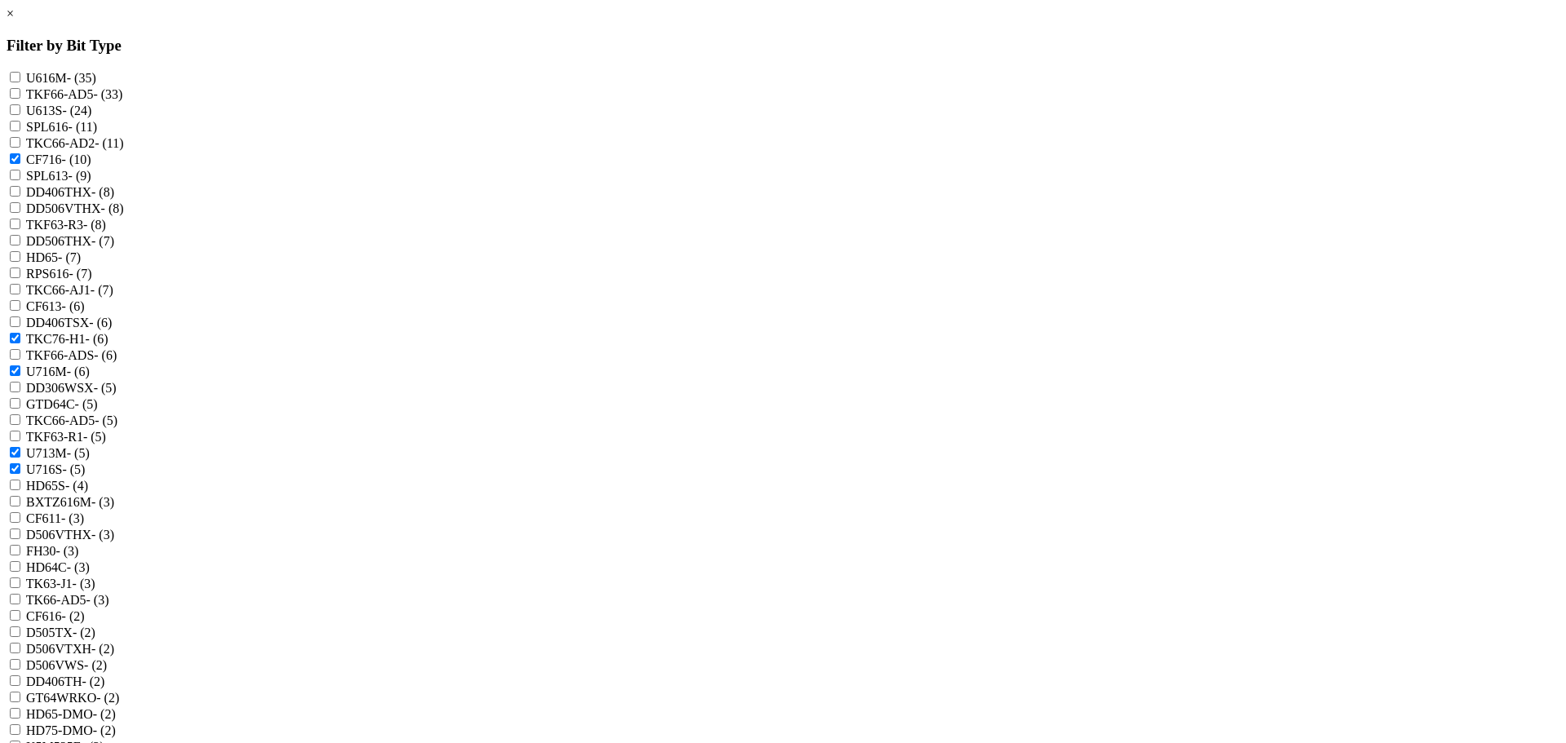
checkbox input "true"
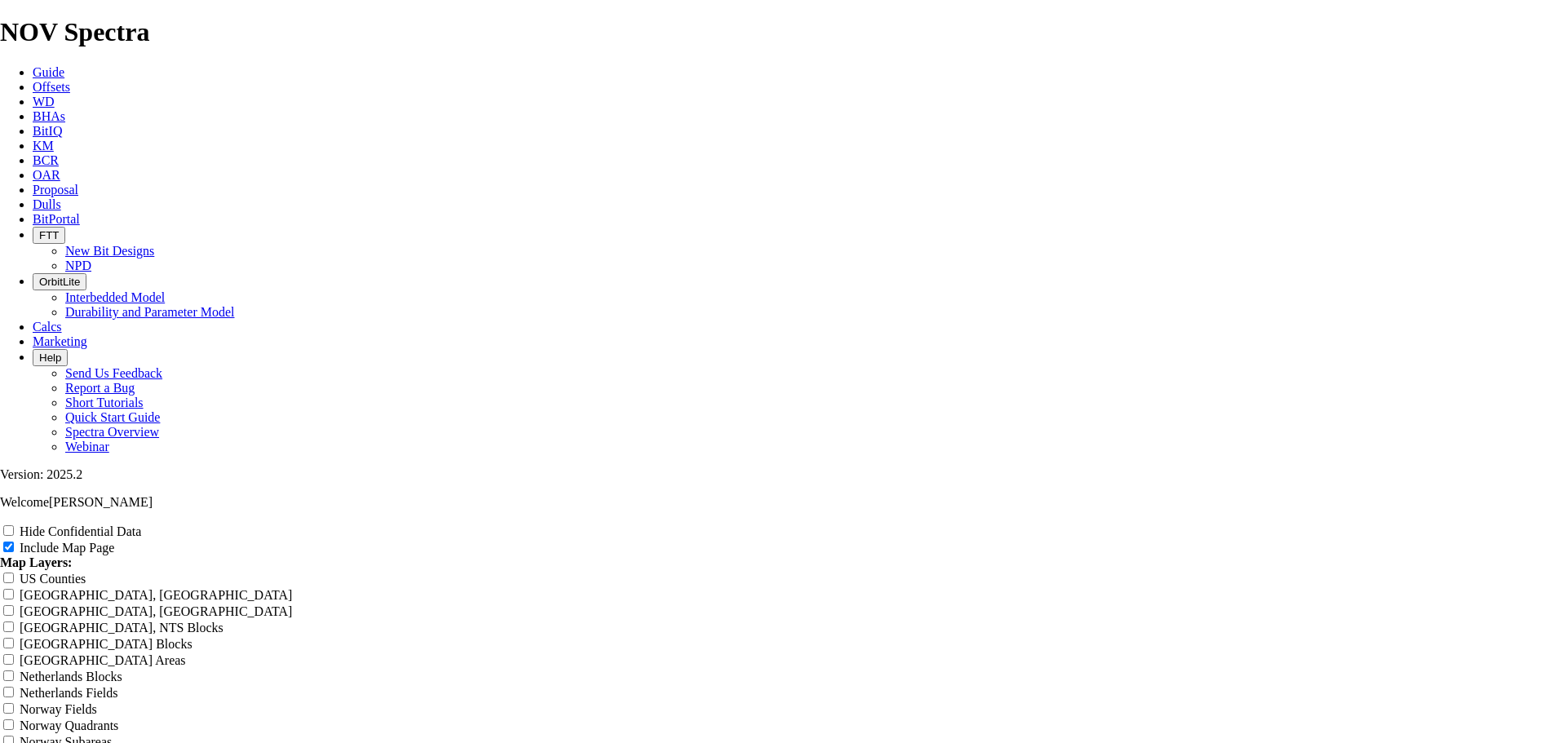
scroll to position [1957, 0]
radio input "true"
